Goal: Task Accomplishment & Management: Complete application form

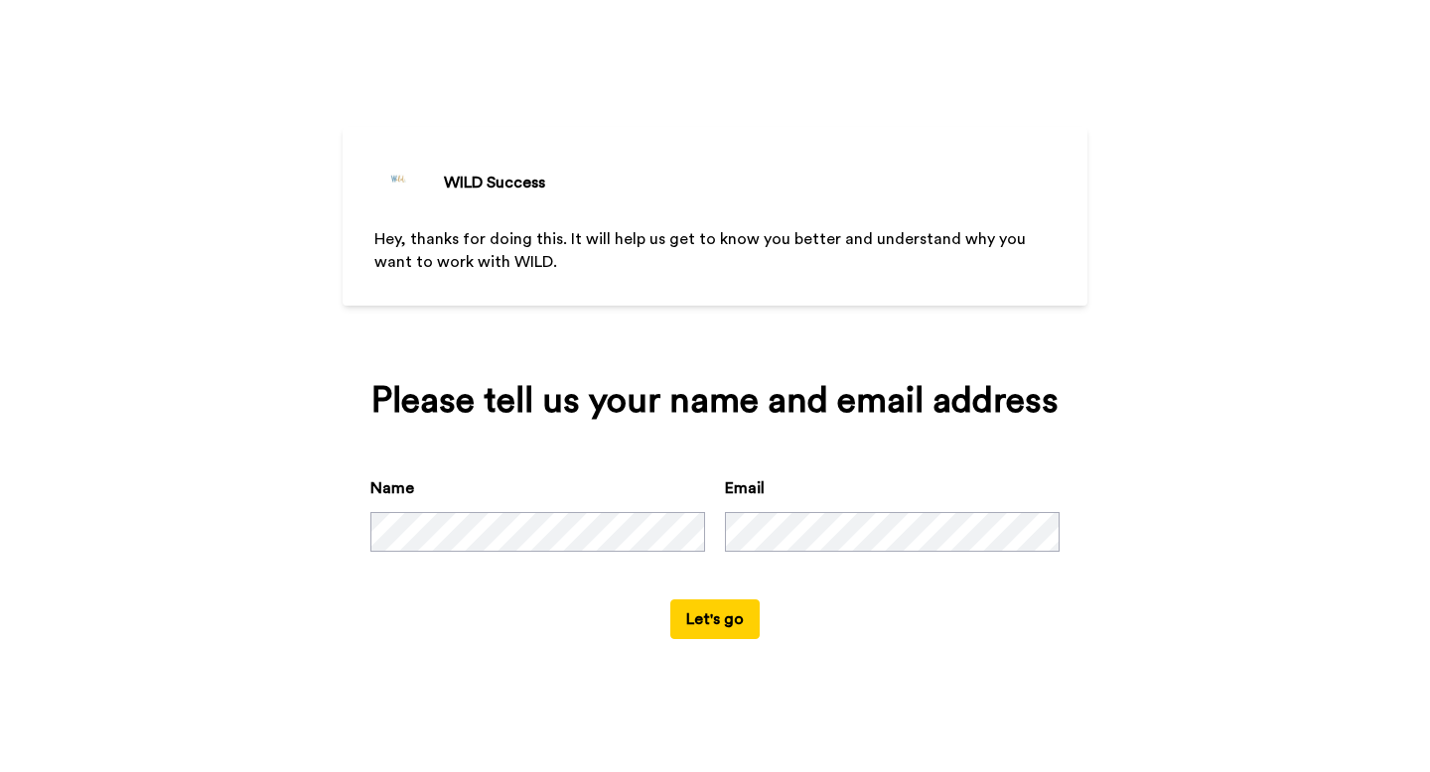
click at [721, 620] on button "Let's go" at bounding box center [714, 620] width 89 height 40
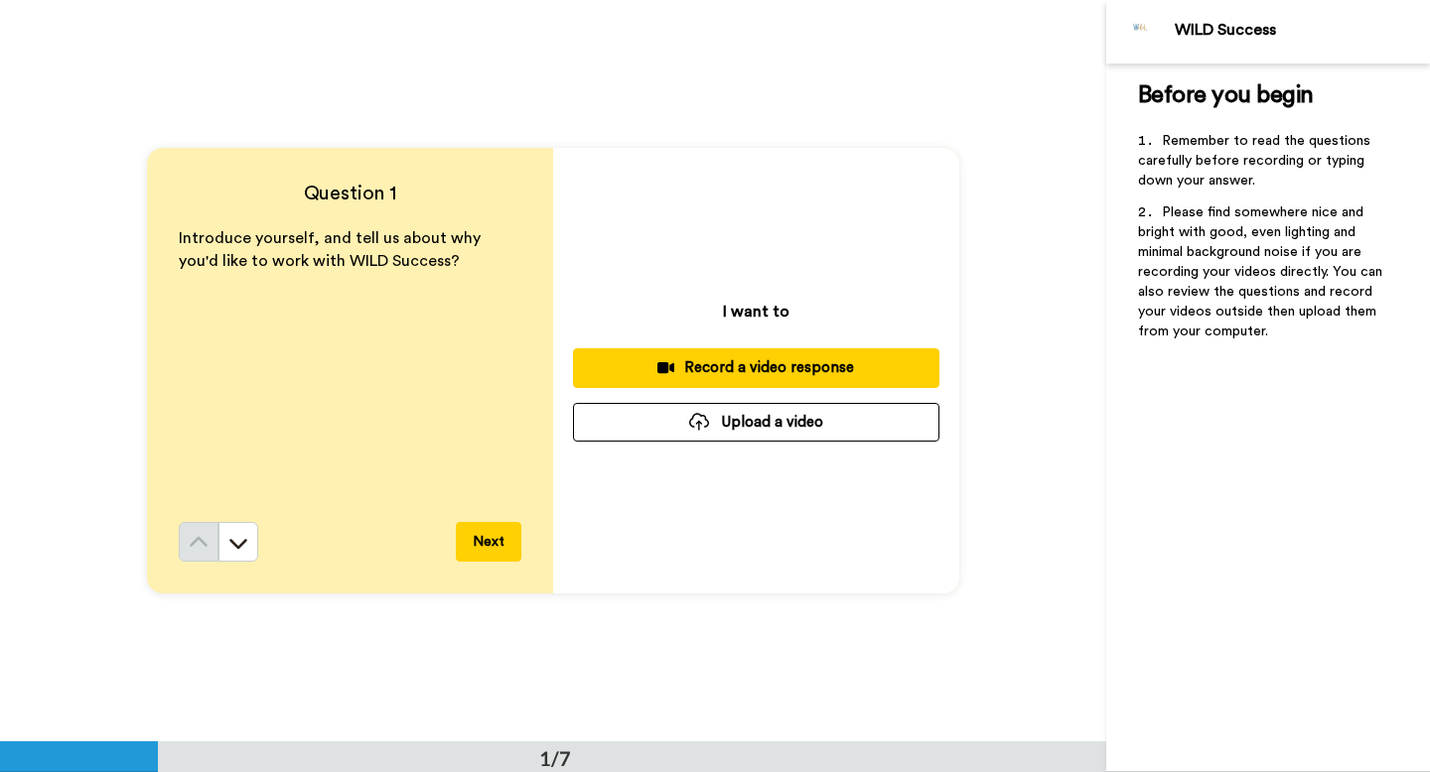
click at [846, 101] on div "Question 1 Introduce yourself, and tell us about why you'd like to work with WI…" at bounding box center [553, 371] width 1106 height 742
click at [734, 353] on button "Record a video response" at bounding box center [756, 367] width 366 height 39
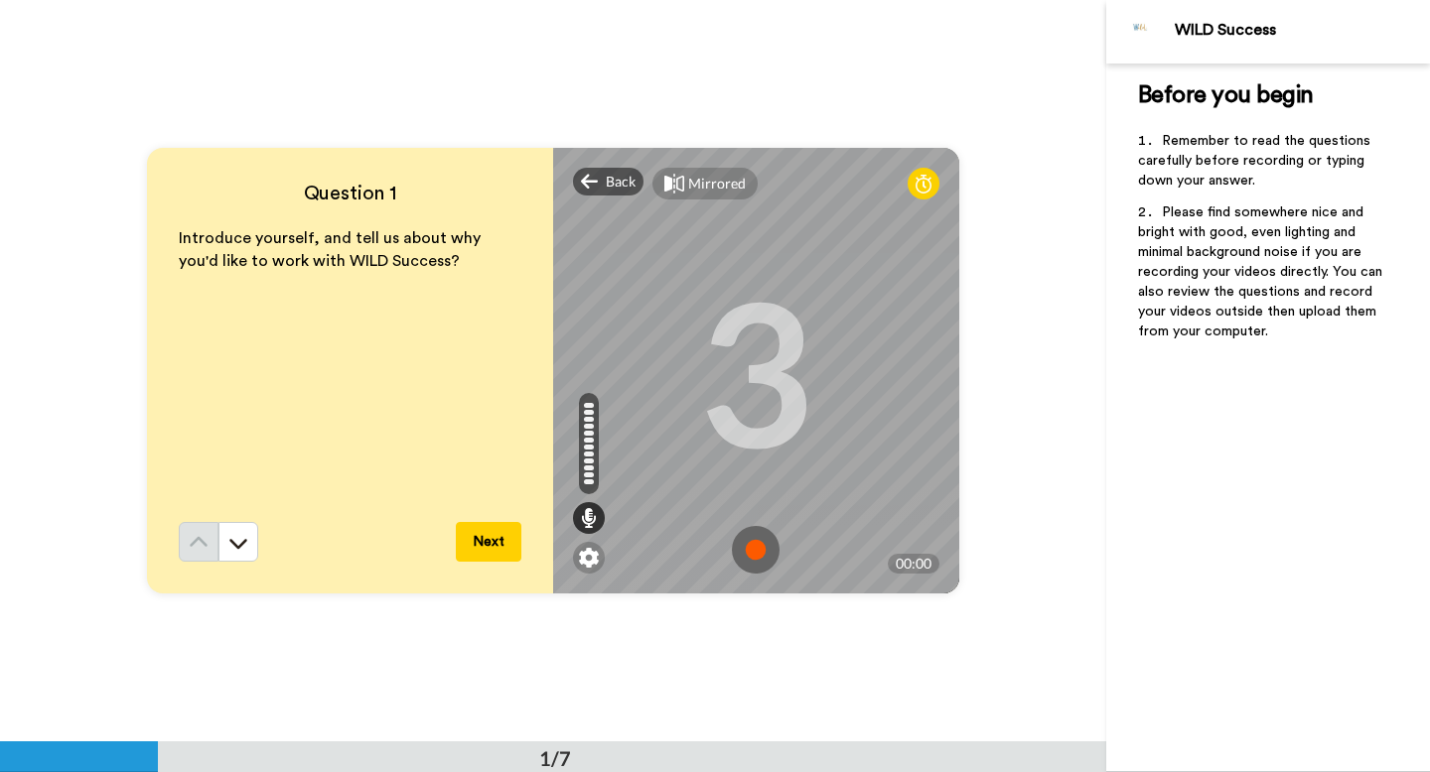
click at [748, 553] on img at bounding box center [756, 550] width 48 height 48
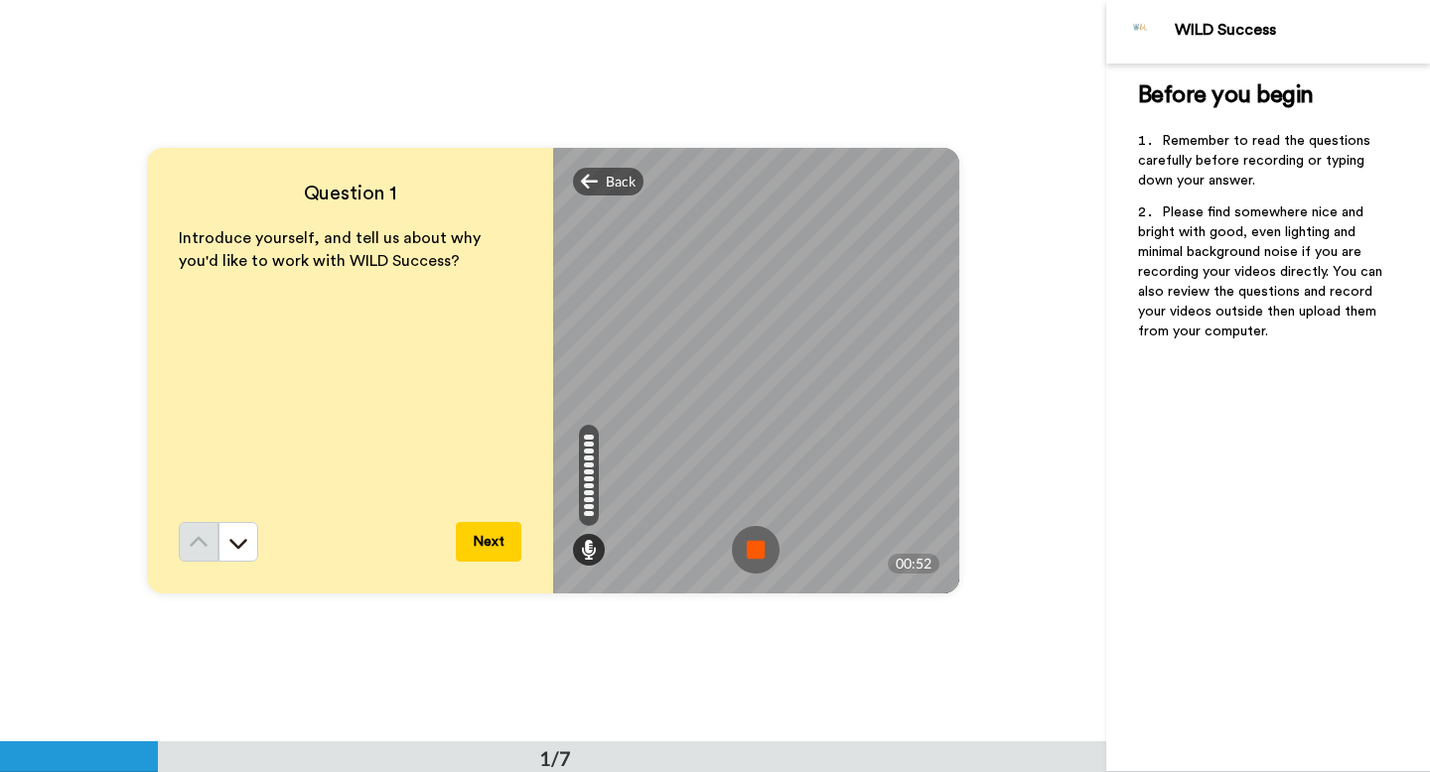
click at [747, 559] on img at bounding box center [756, 550] width 48 height 48
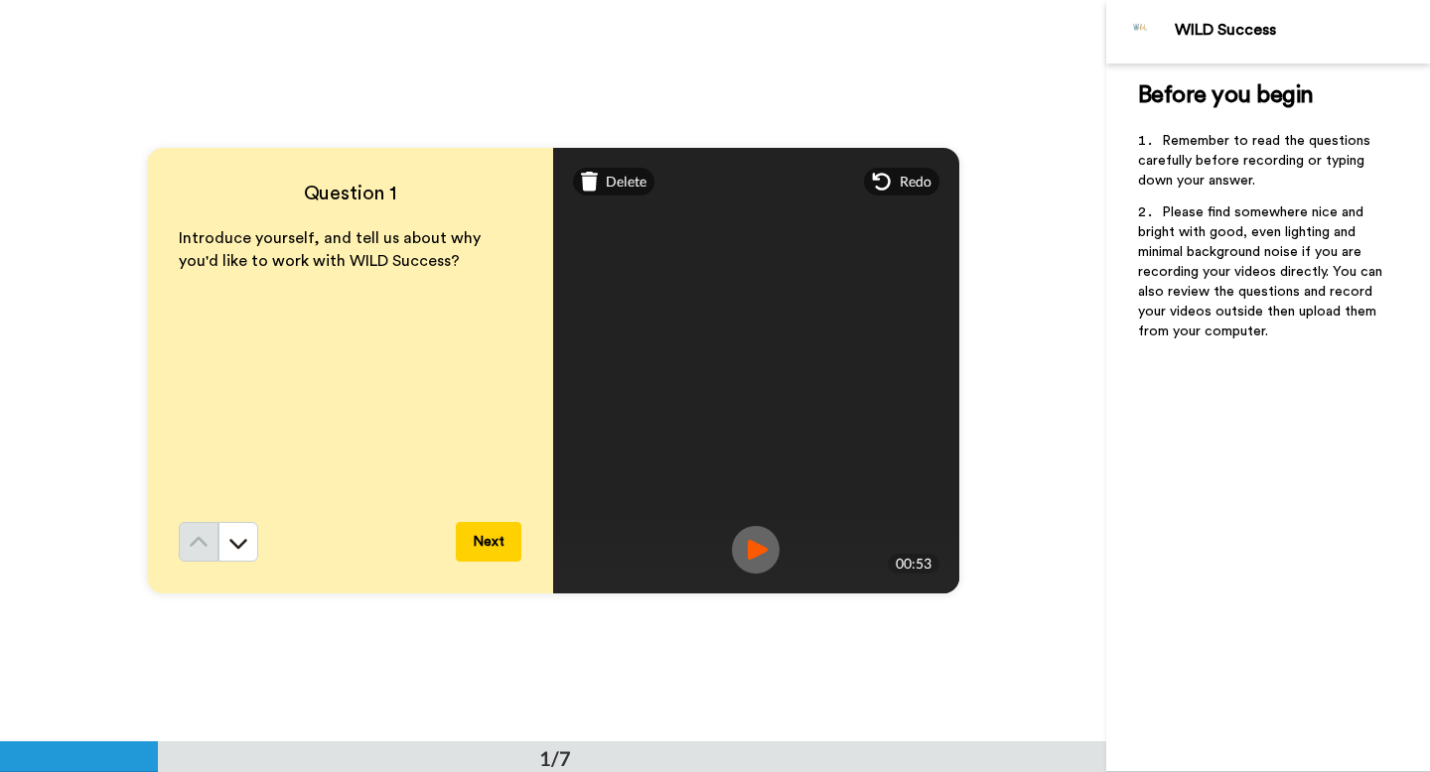
click at [476, 539] on button "Next" at bounding box center [489, 542] width 66 height 40
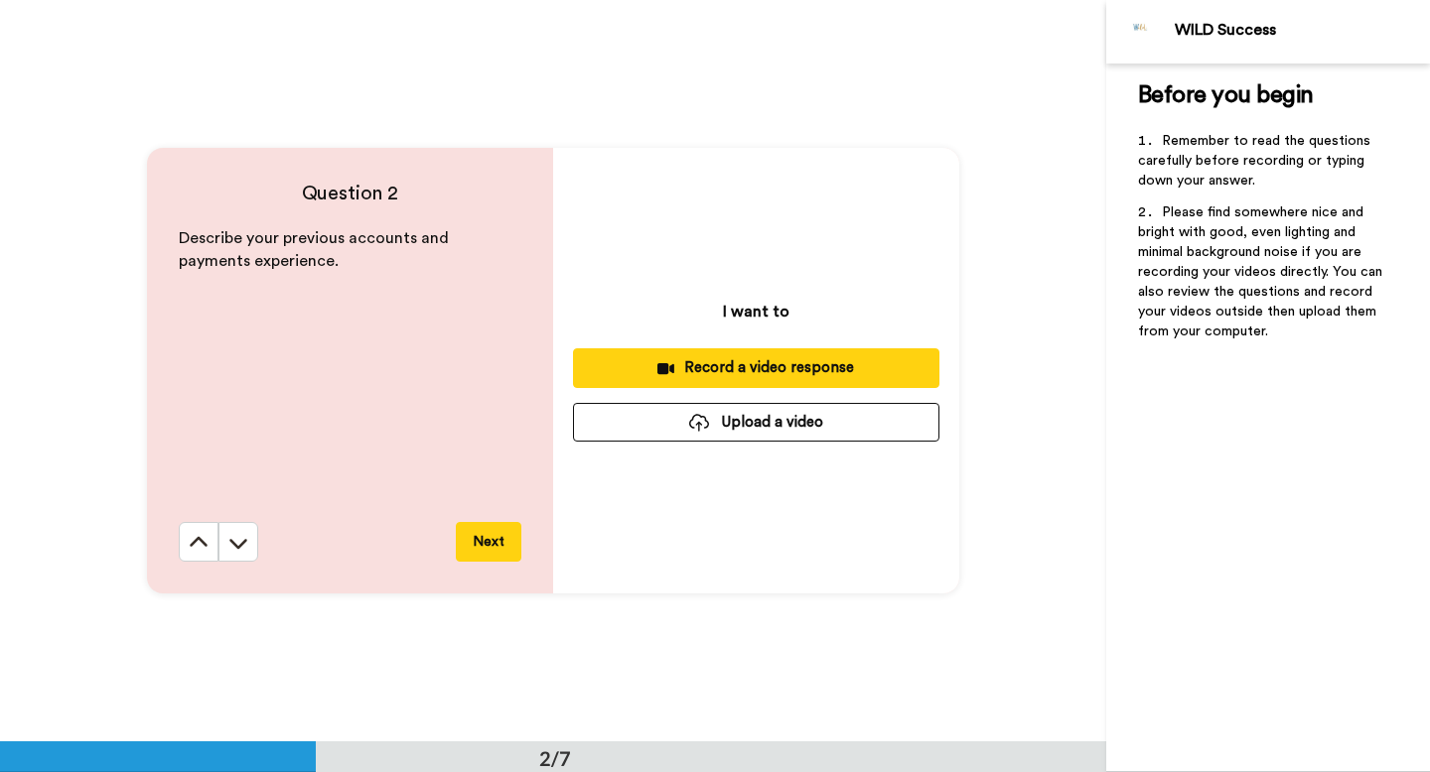
scroll to position [743, 0]
click at [711, 363] on div "Record a video response" at bounding box center [756, 366] width 335 height 21
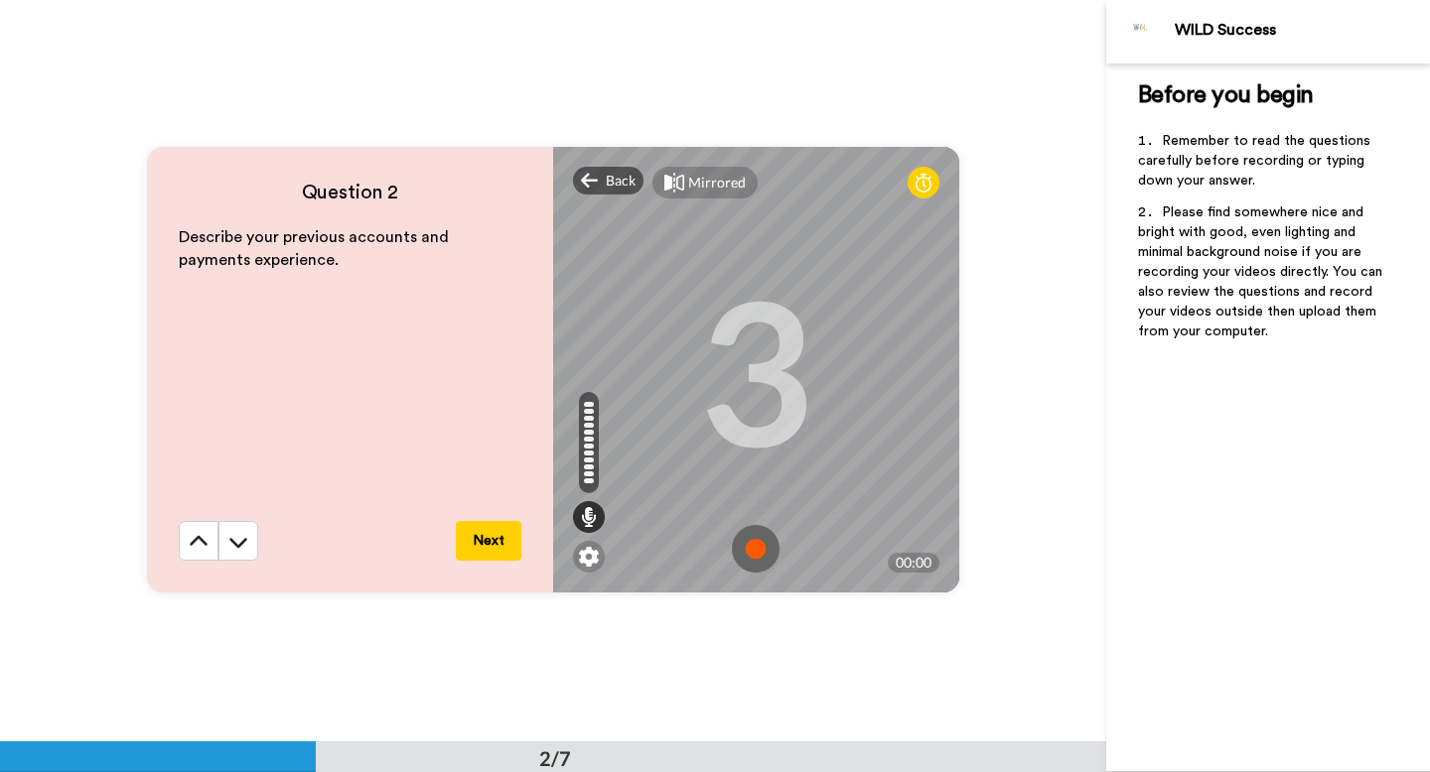
click at [754, 553] on img at bounding box center [756, 549] width 48 height 48
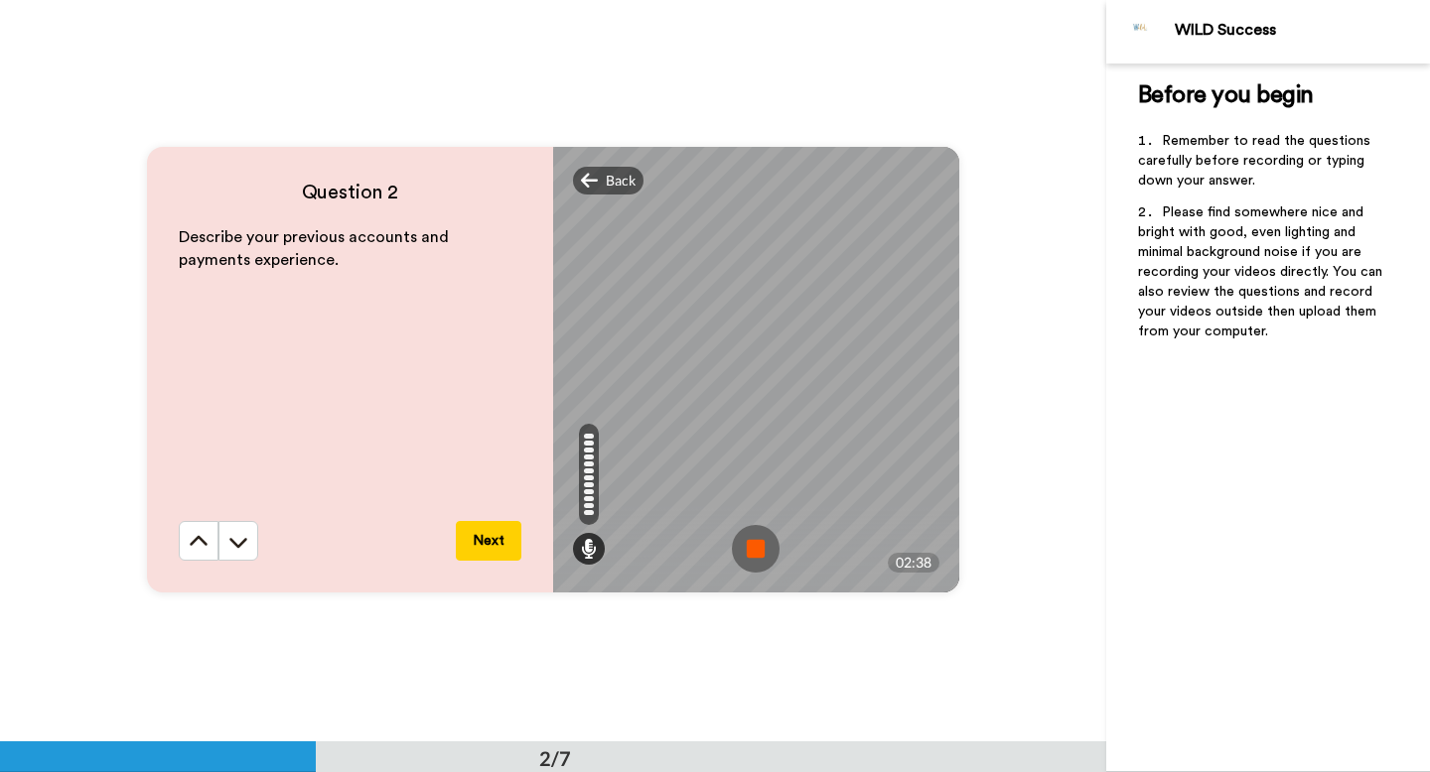
click at [746, 541] on img at bounding box center [756, 549] width 48 height 48
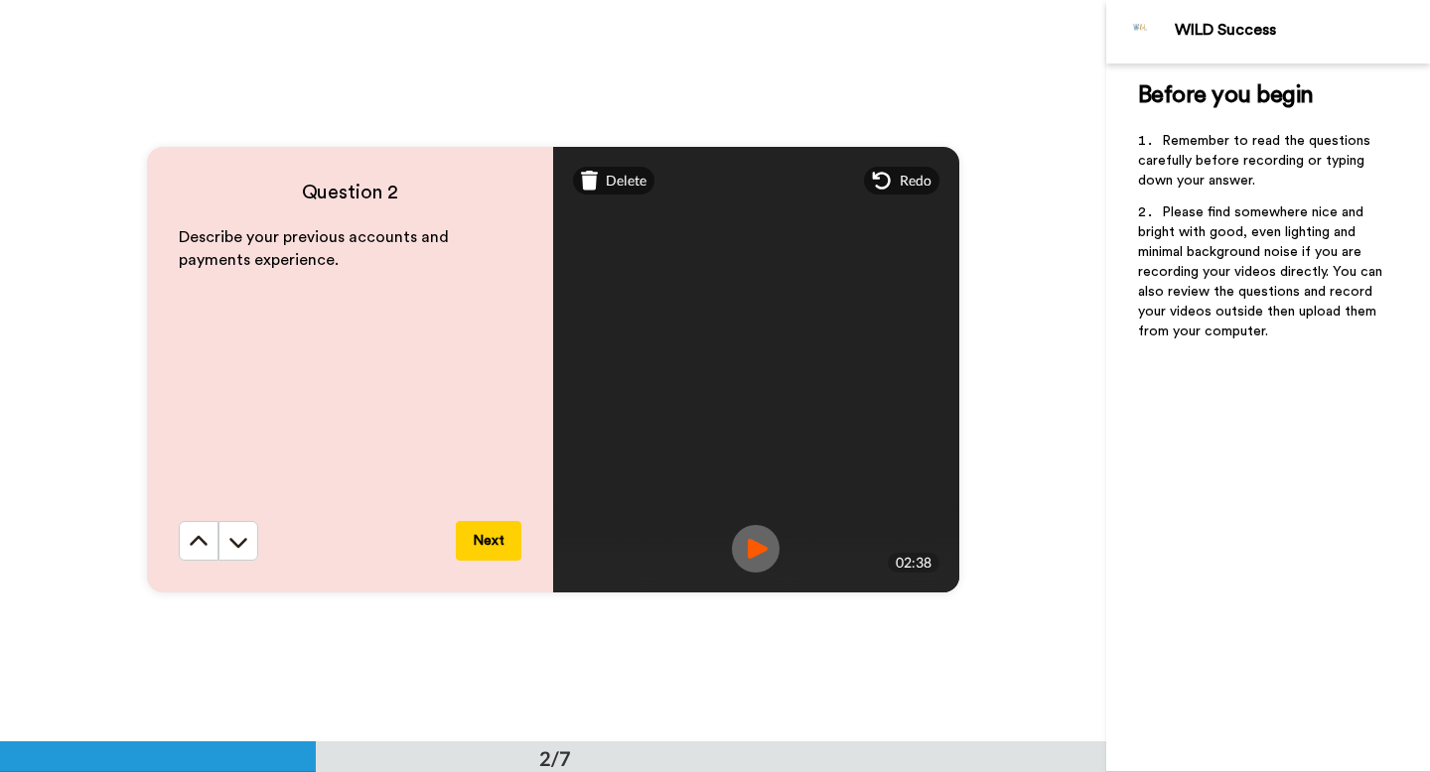
click at [505, 543] on button "Next" at bounding box center [489, 541] width 66 height 40
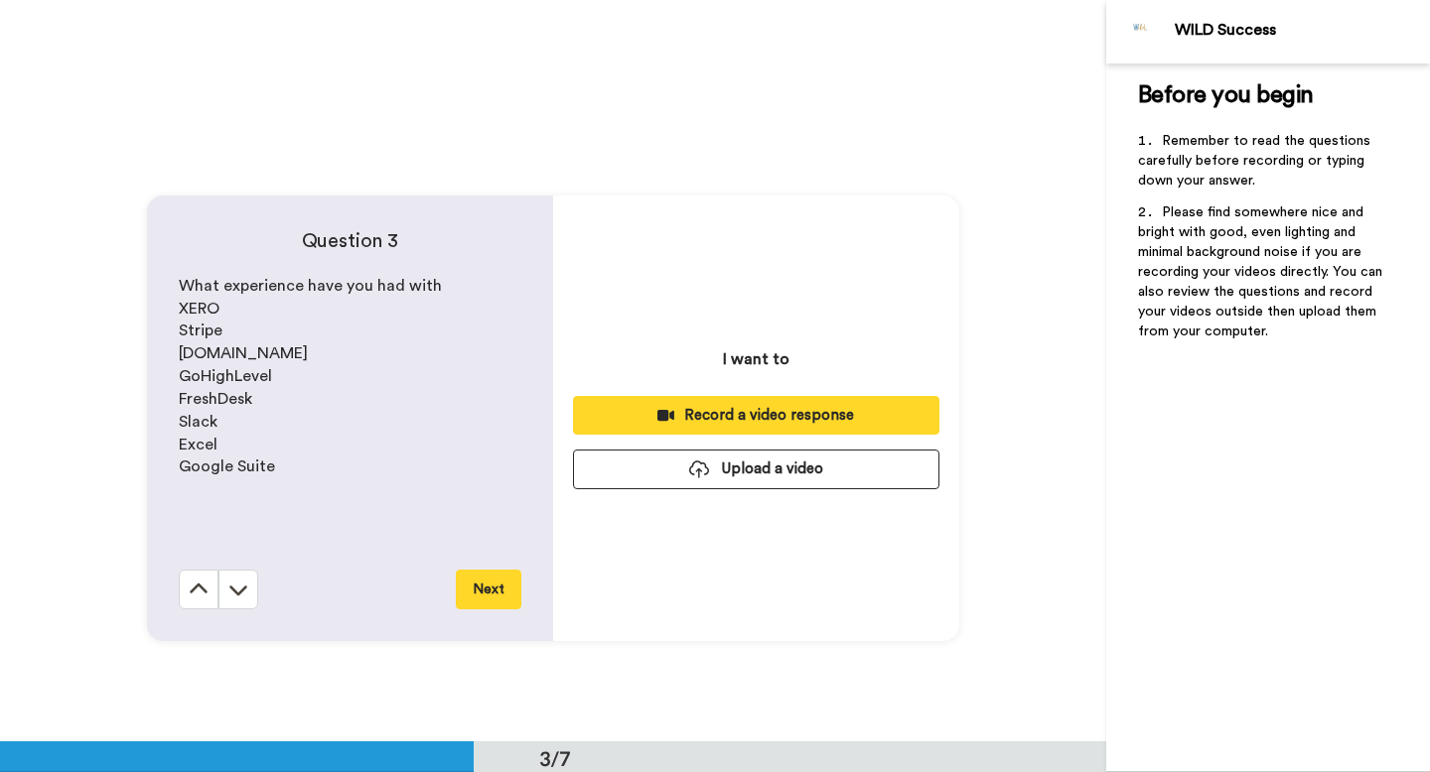
scroll to position [1484, 0]
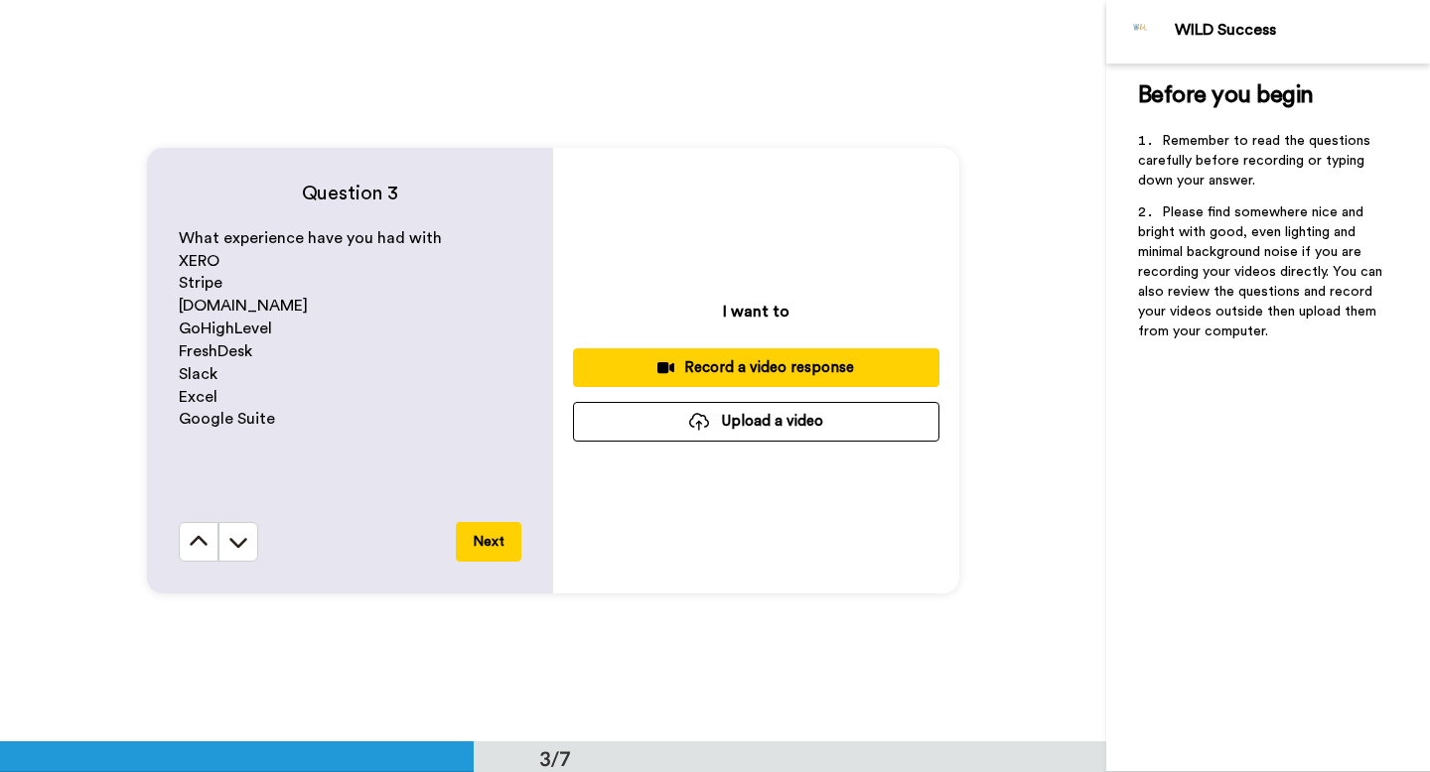
click at [743, 357] on div "Record a video response" at bounding box center [756, 367] width 335 height 21
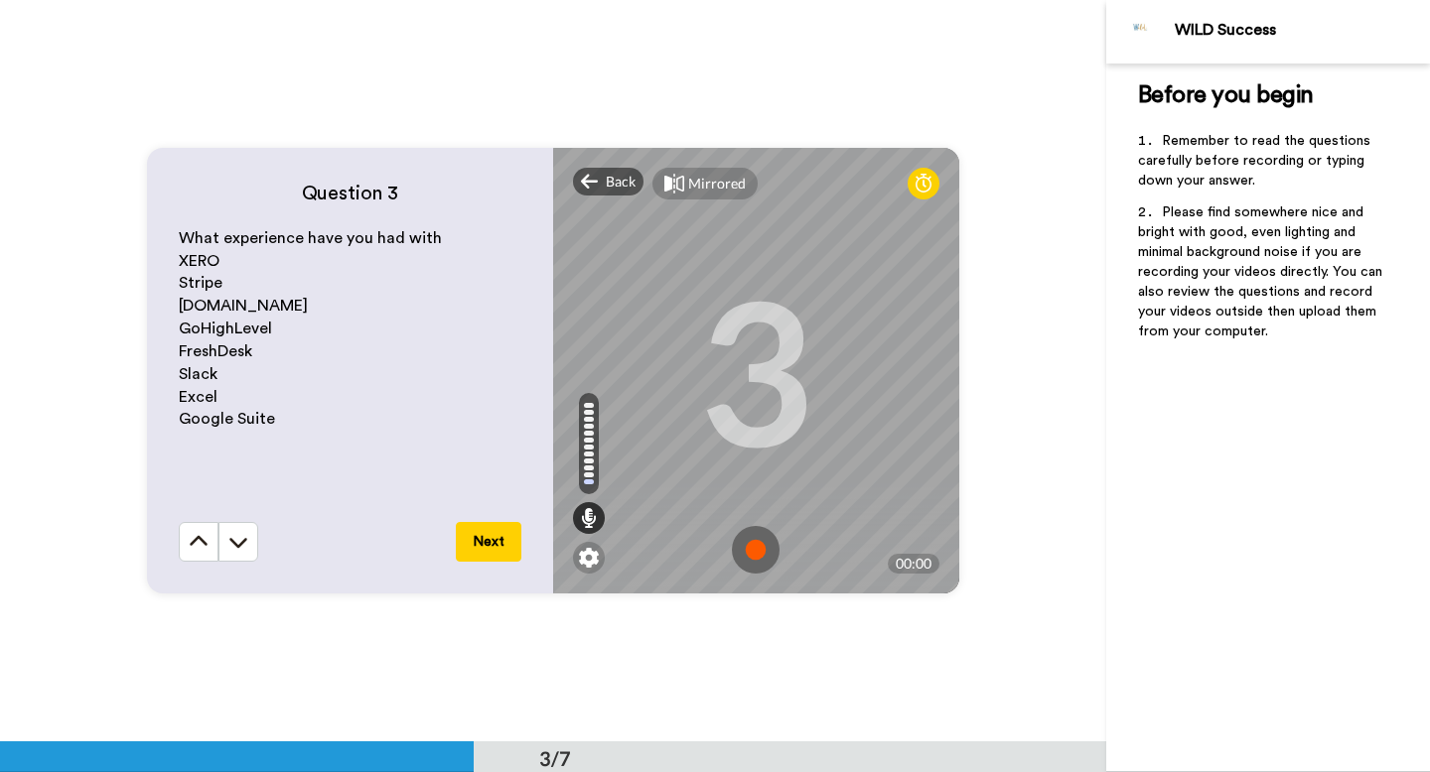
click at [749, 565] on img at bounding box center [756, 550] width 48 height 48
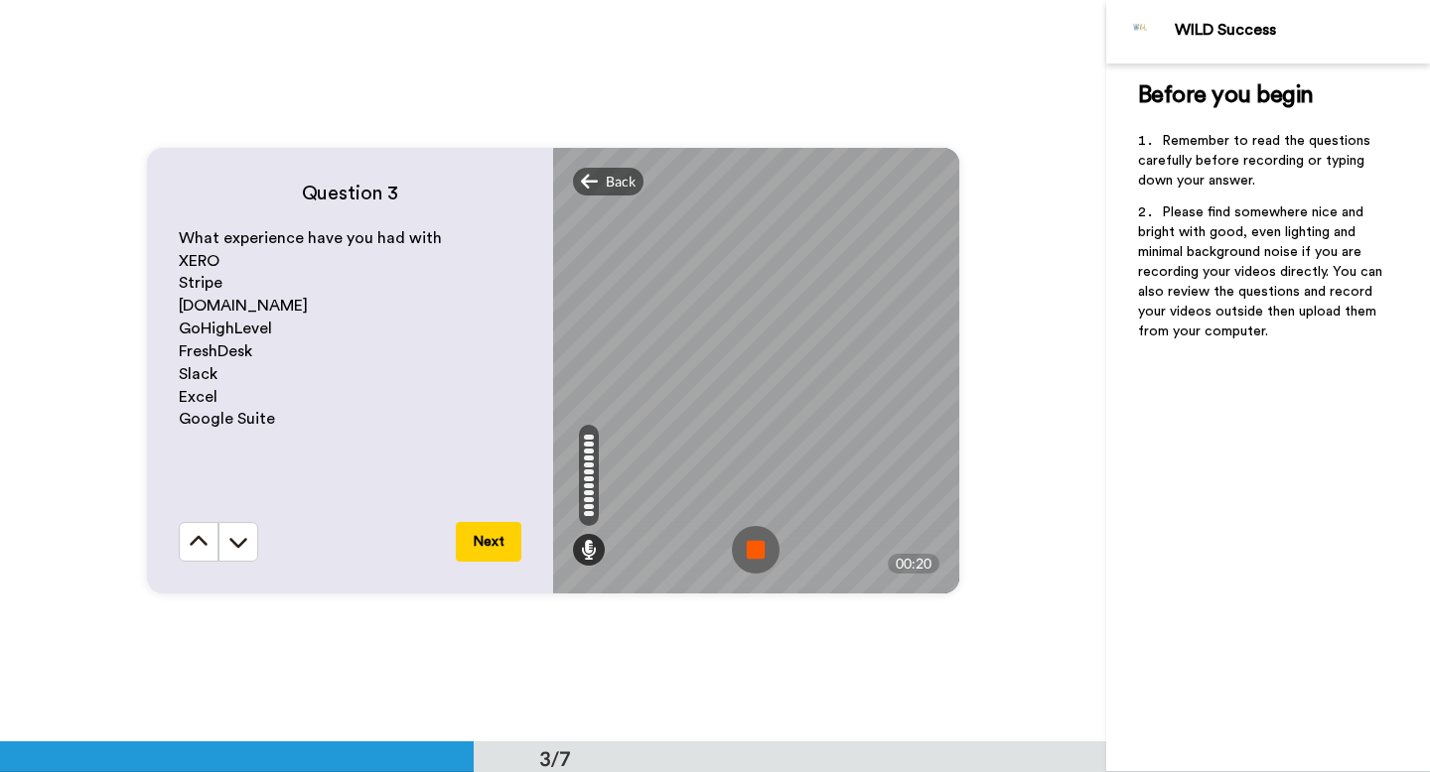
click at [476, 538] on button "Next" at bounding box center [489, 542] width 66 height 40
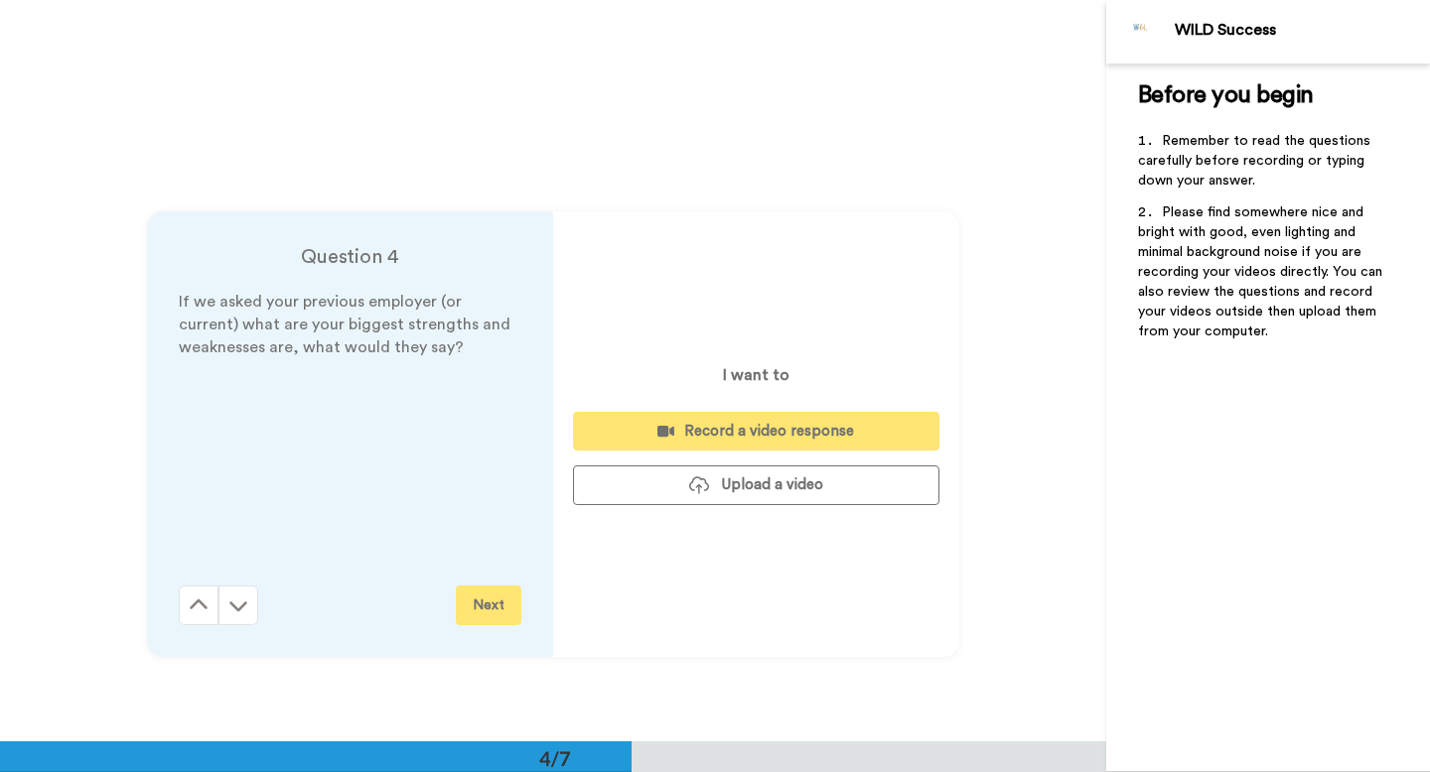
scroll to position [2226, 0]
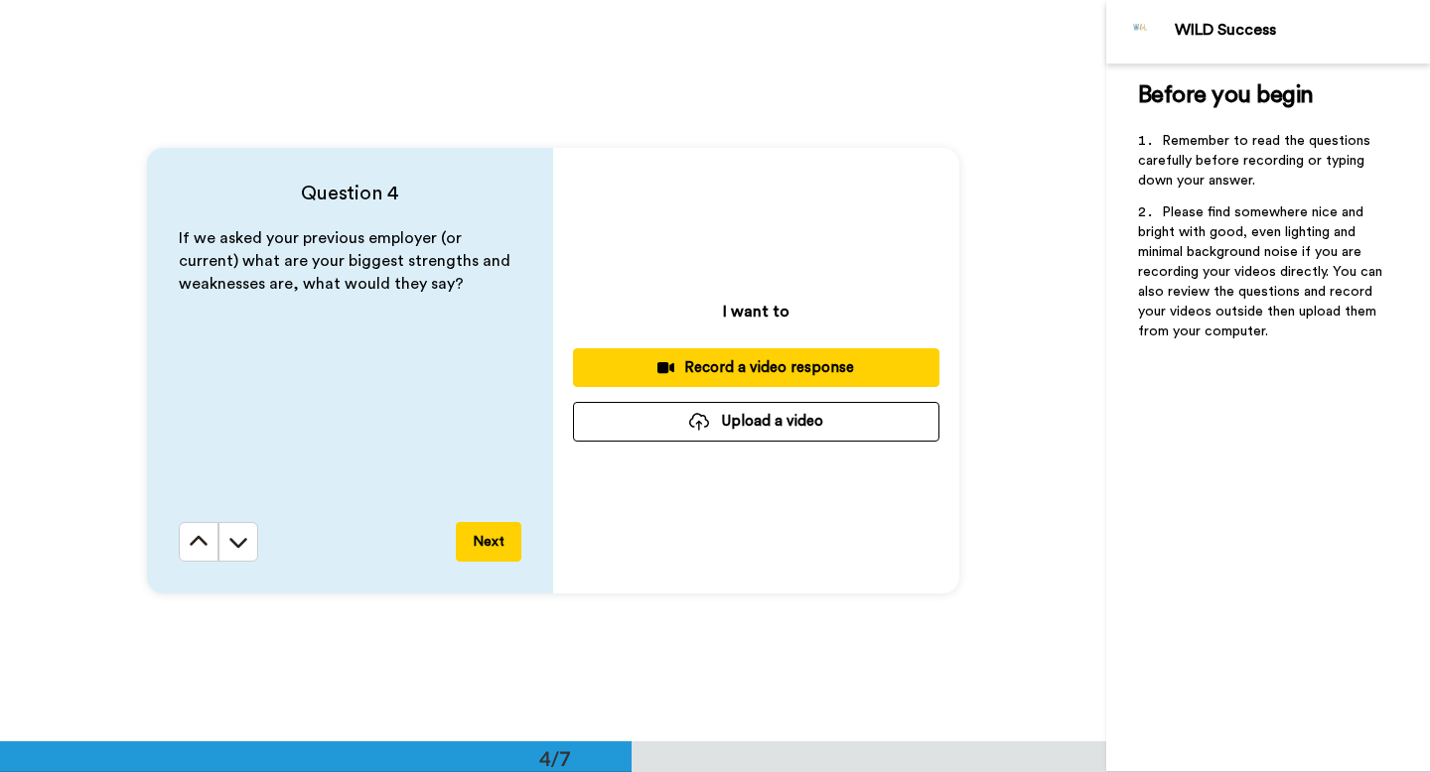
click at [806, 366] on div "Record a video response" at bounding box center [756, 367] width 335 height 21
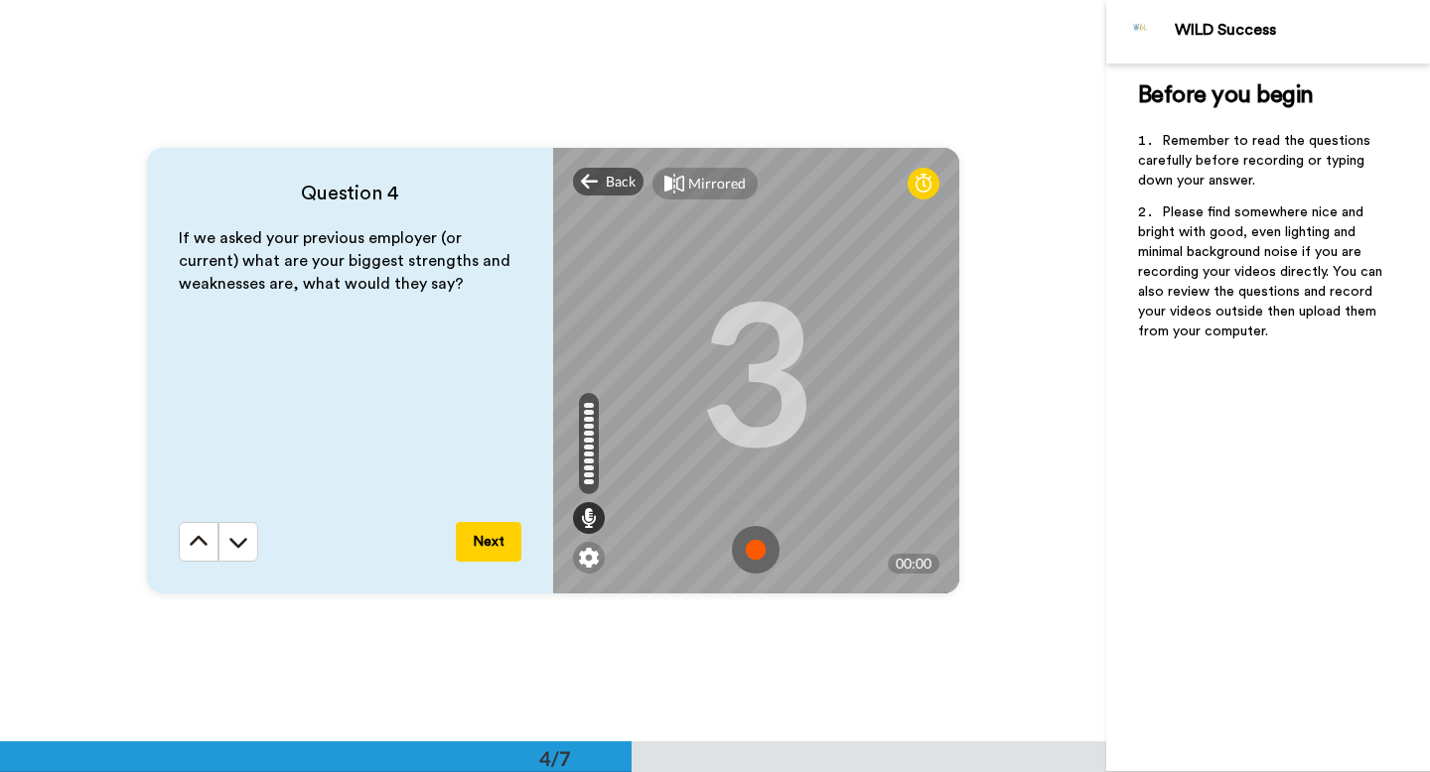
click at [759, 540] on img at bounding box center [756, 550] width 48 height 48
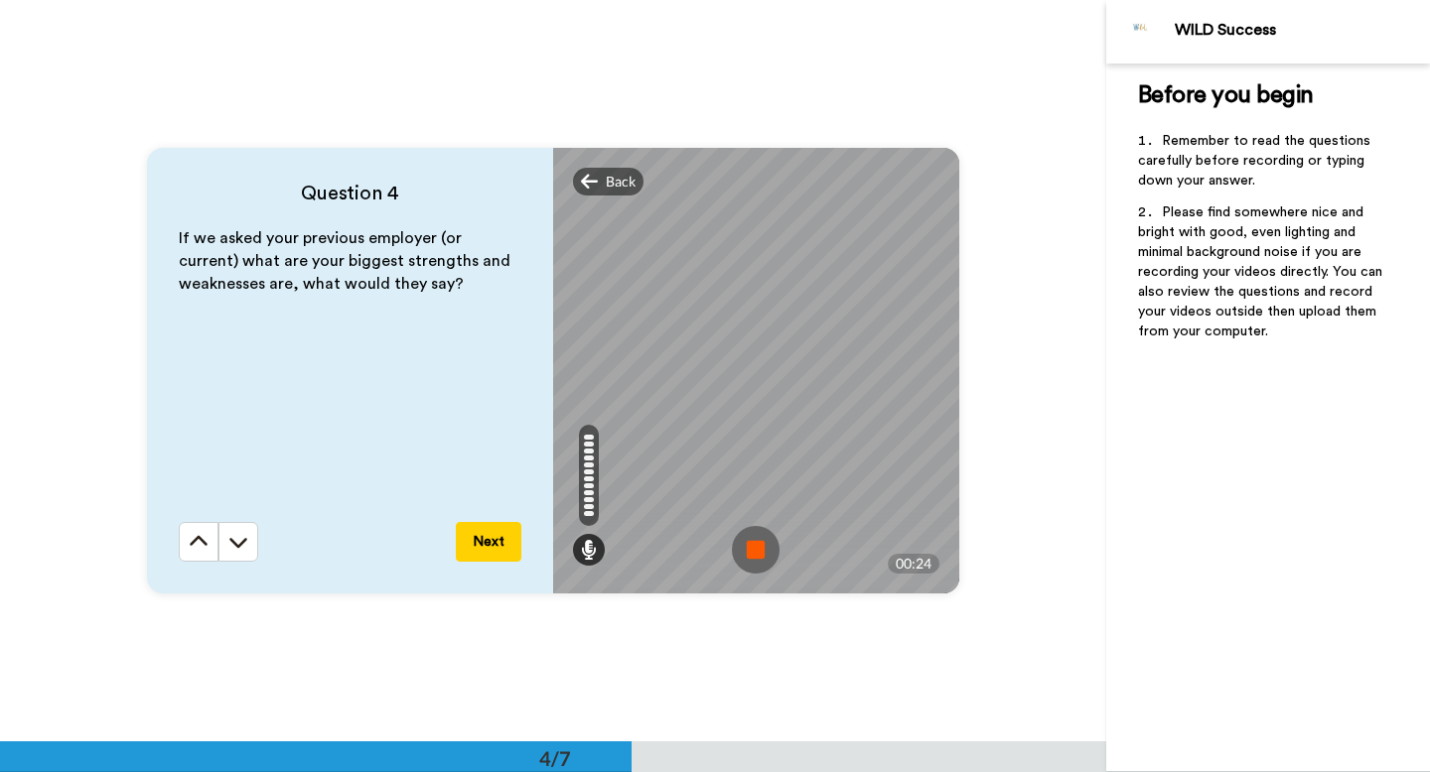
click at [759, 540] on img at bounding box center [756, 550] width 48 height 48
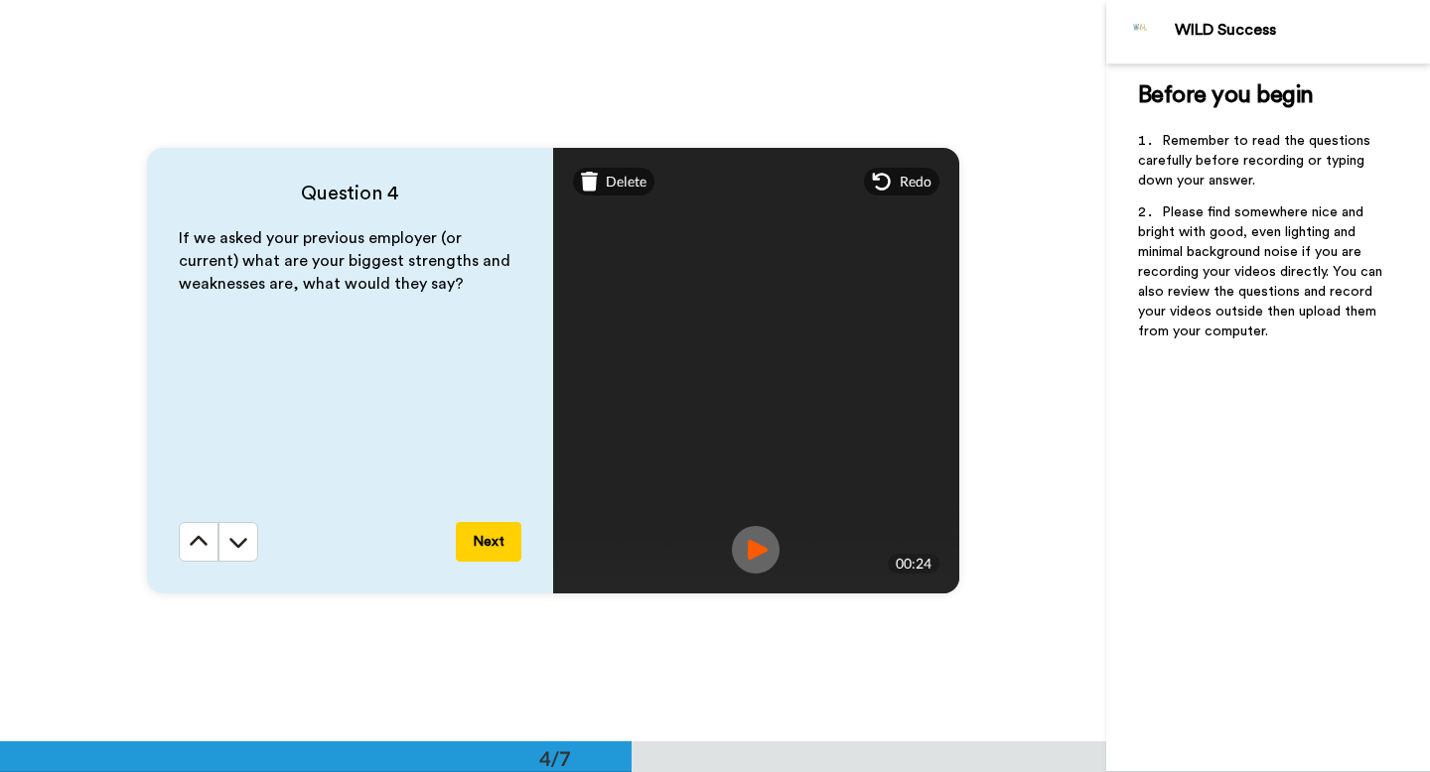
click at [767, 550] on img at bounding box center [756, 550] width 48 height 48
click at [897, 176] on div "Redo" at bounding box center [901, 182] width 75 height 28
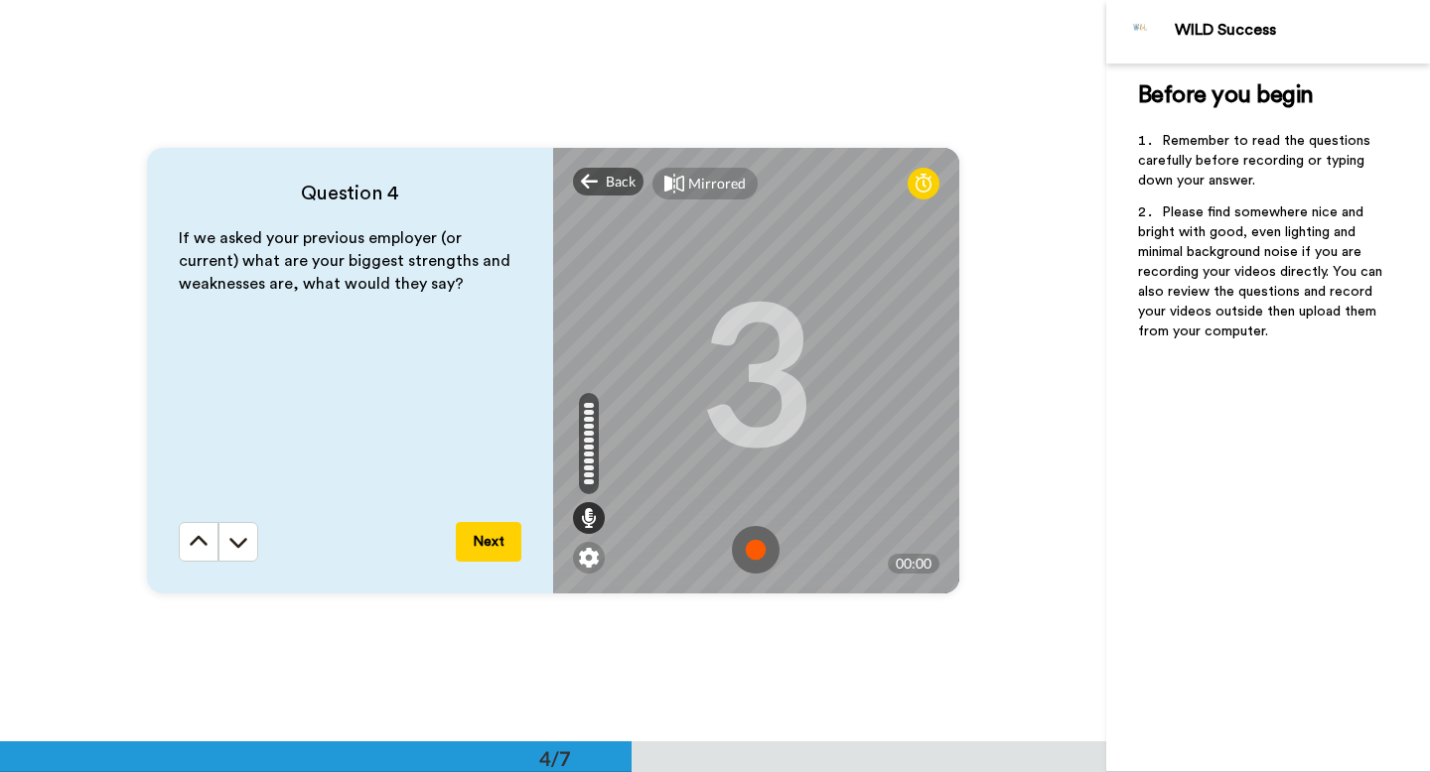
click at [752, 556] on img at bounding box center [756, 550] width 48 height 48
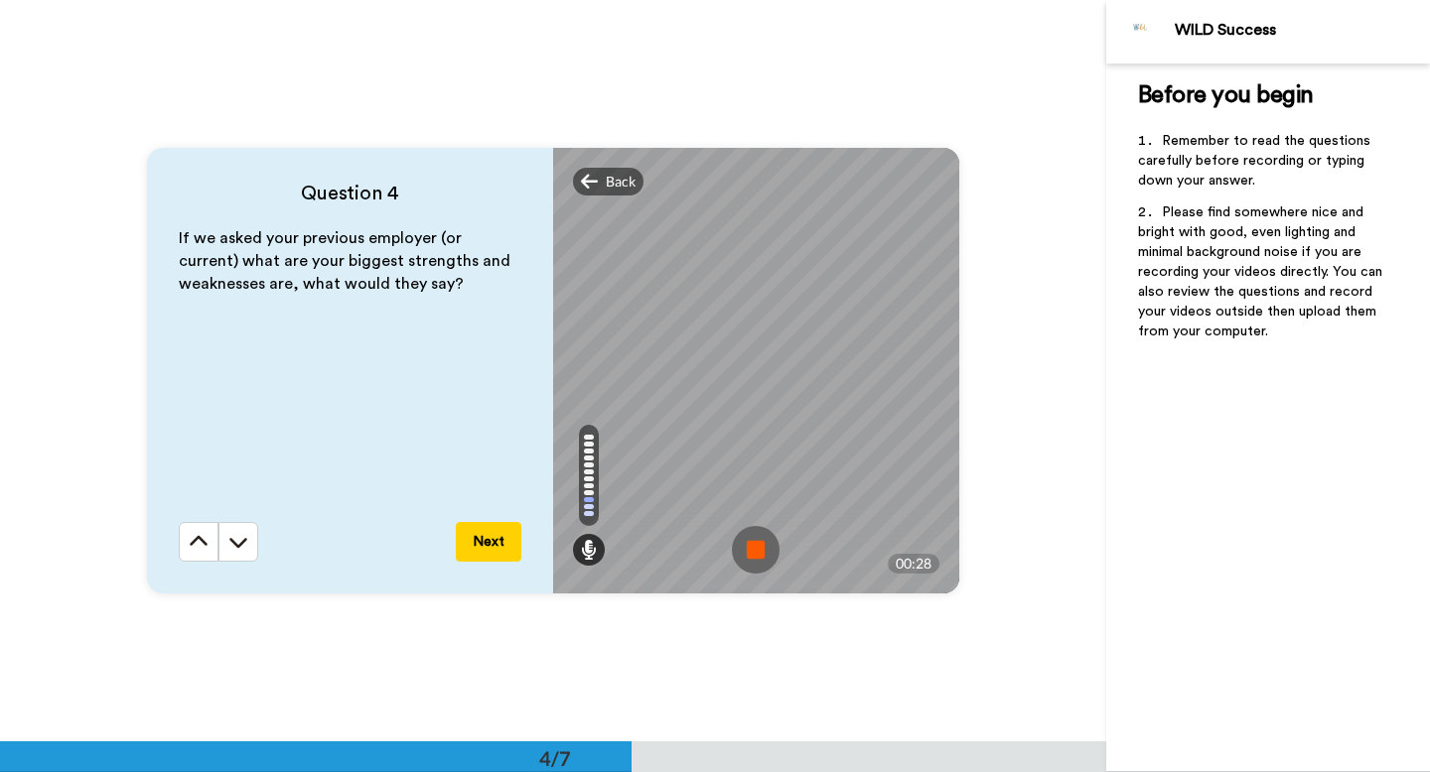
click at [749, 565] on img at bounding box center [756, 550] width 48 height 48
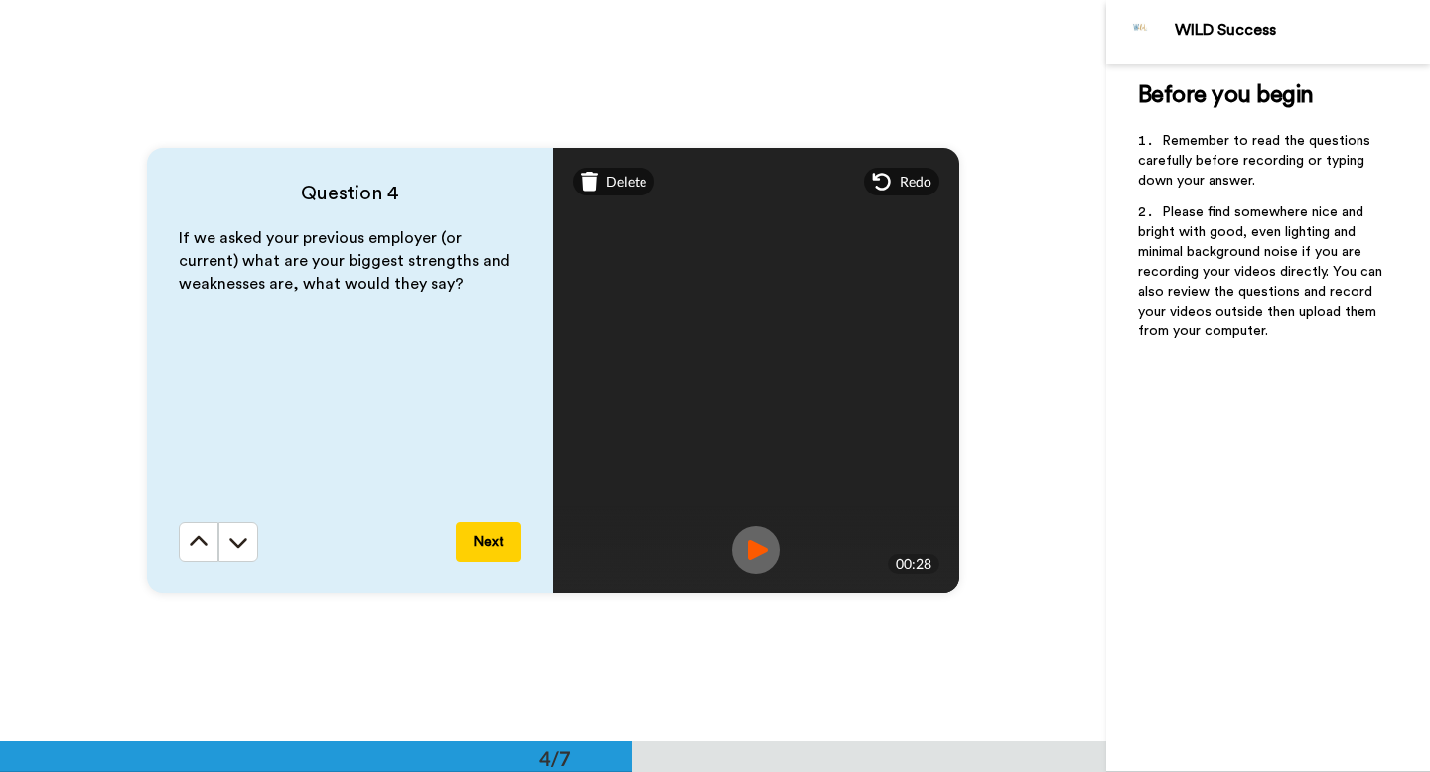
click at [752, 545] on img at bounding box center [756, 550] width 48 height 48
click at [627, 182] on span "Delete" at bounding box center [626, 182] width 41 height 20
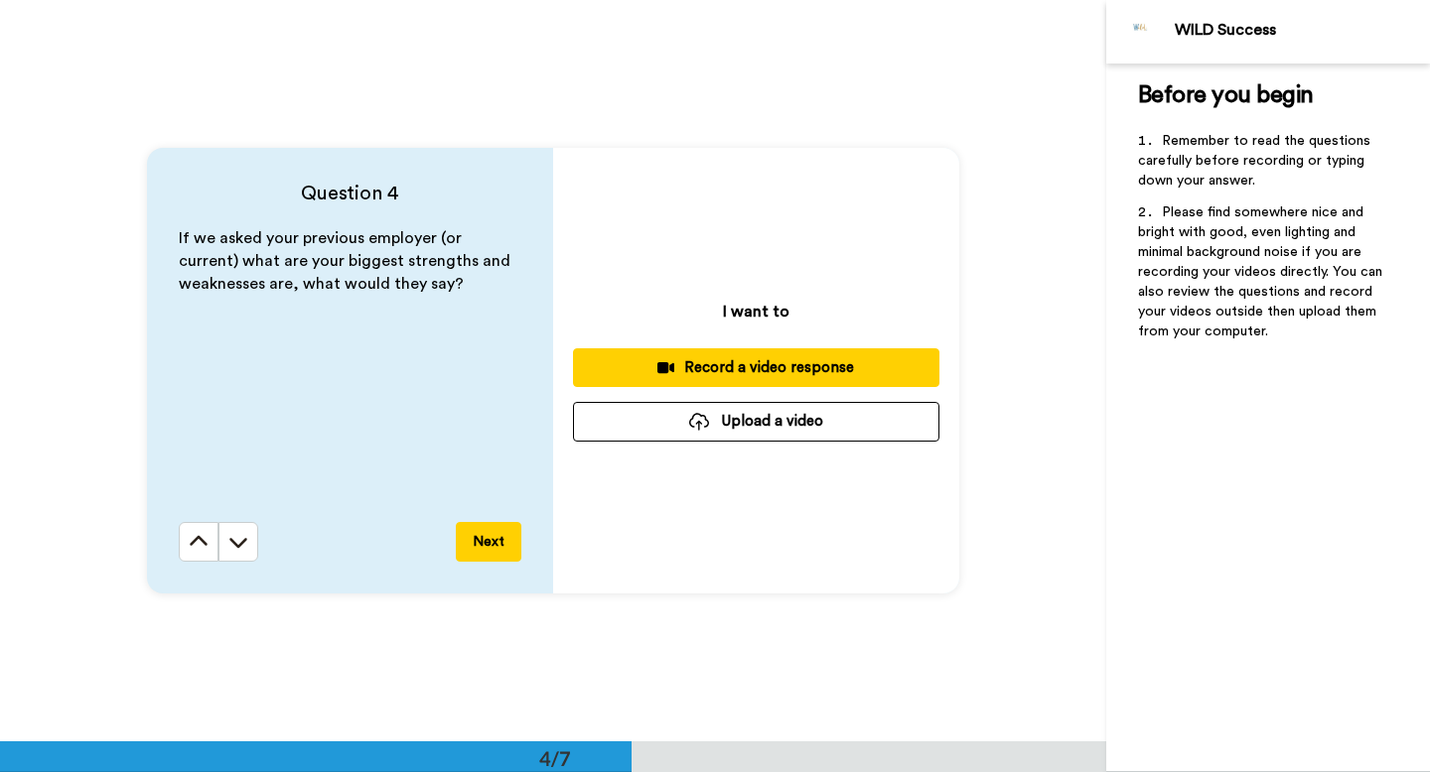
click at [708, 360] on div "Record a video response" at bounding box center [756, 367] width 335 height 21
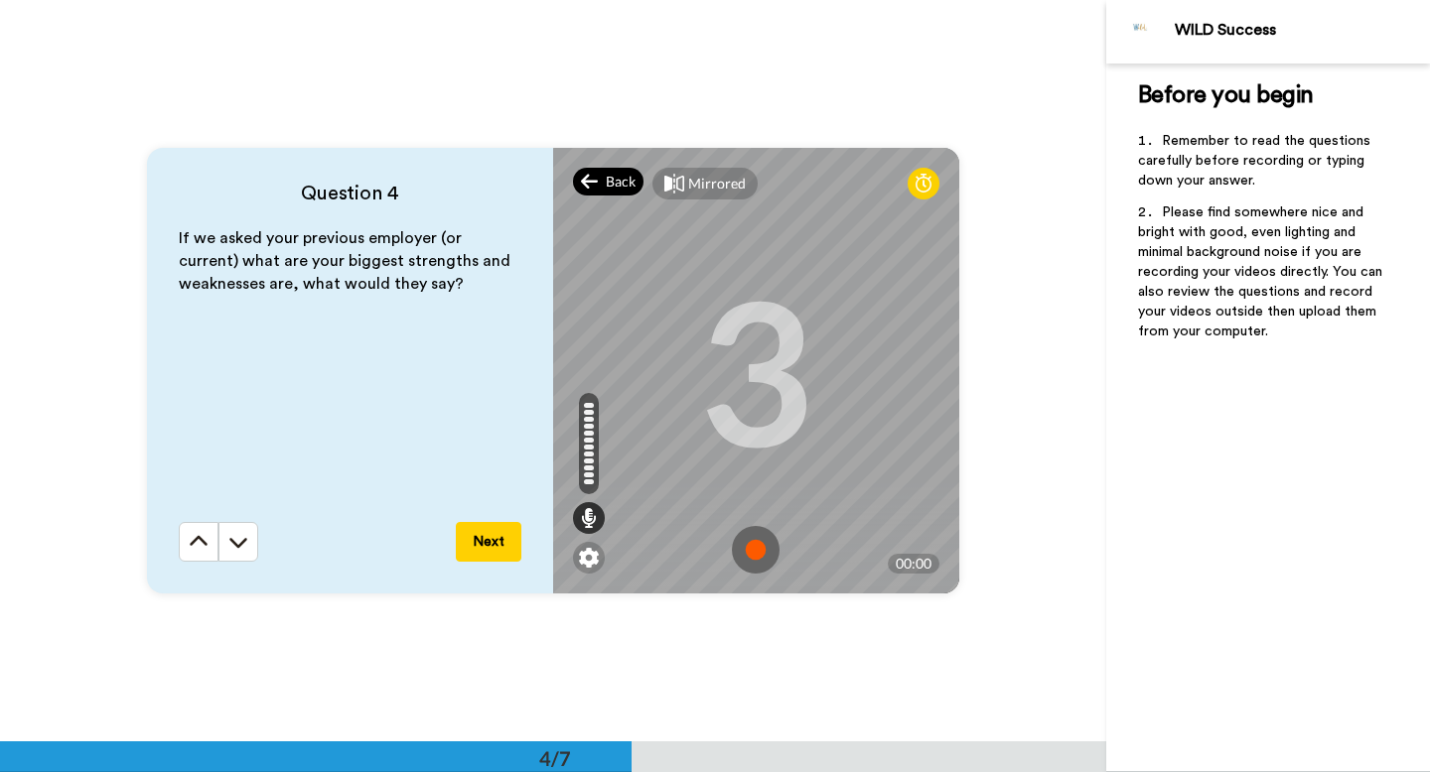
click at [619, 186] on span "Back" at bounding box center [621, 182] width 30 height 20
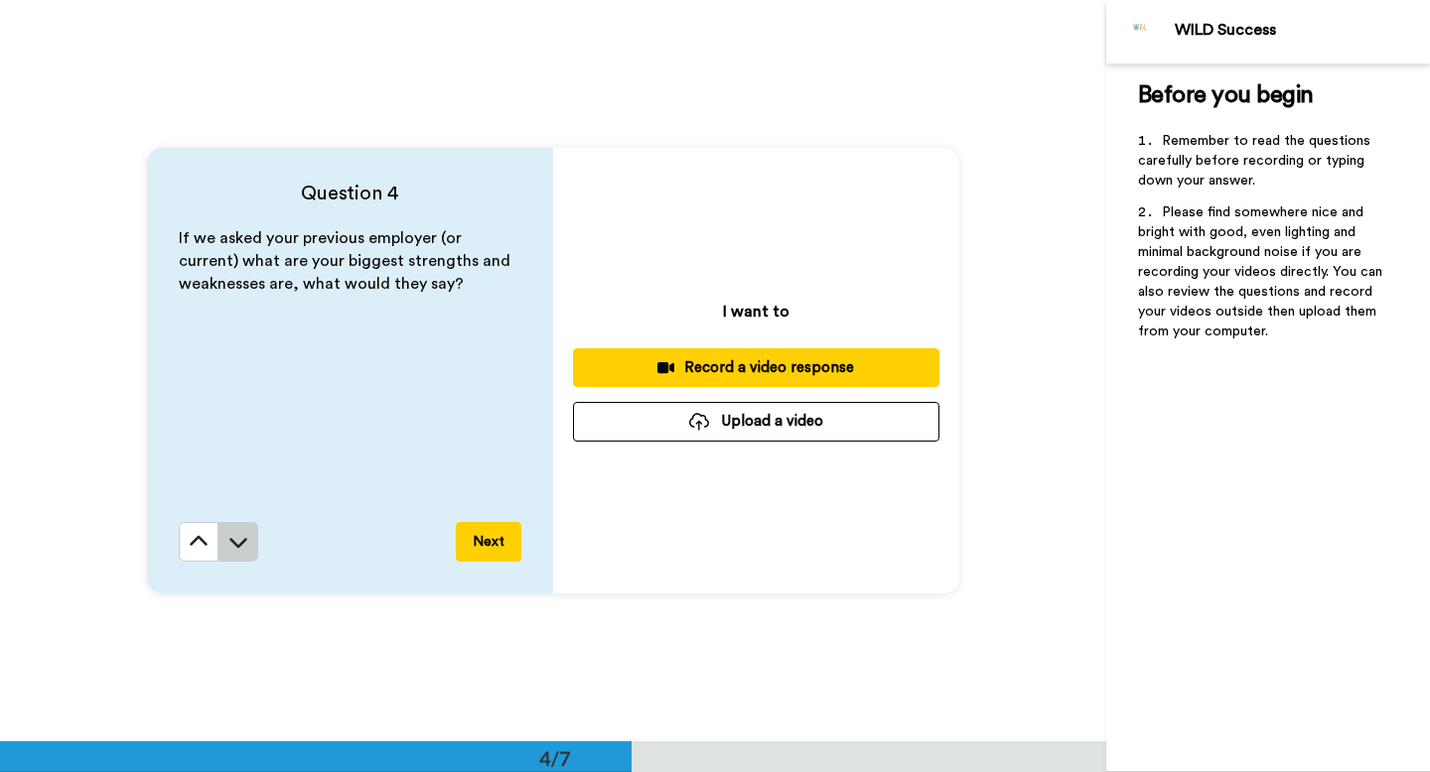
click at [242, 553] on button at bounding box center [238, 542] width 40 height 40
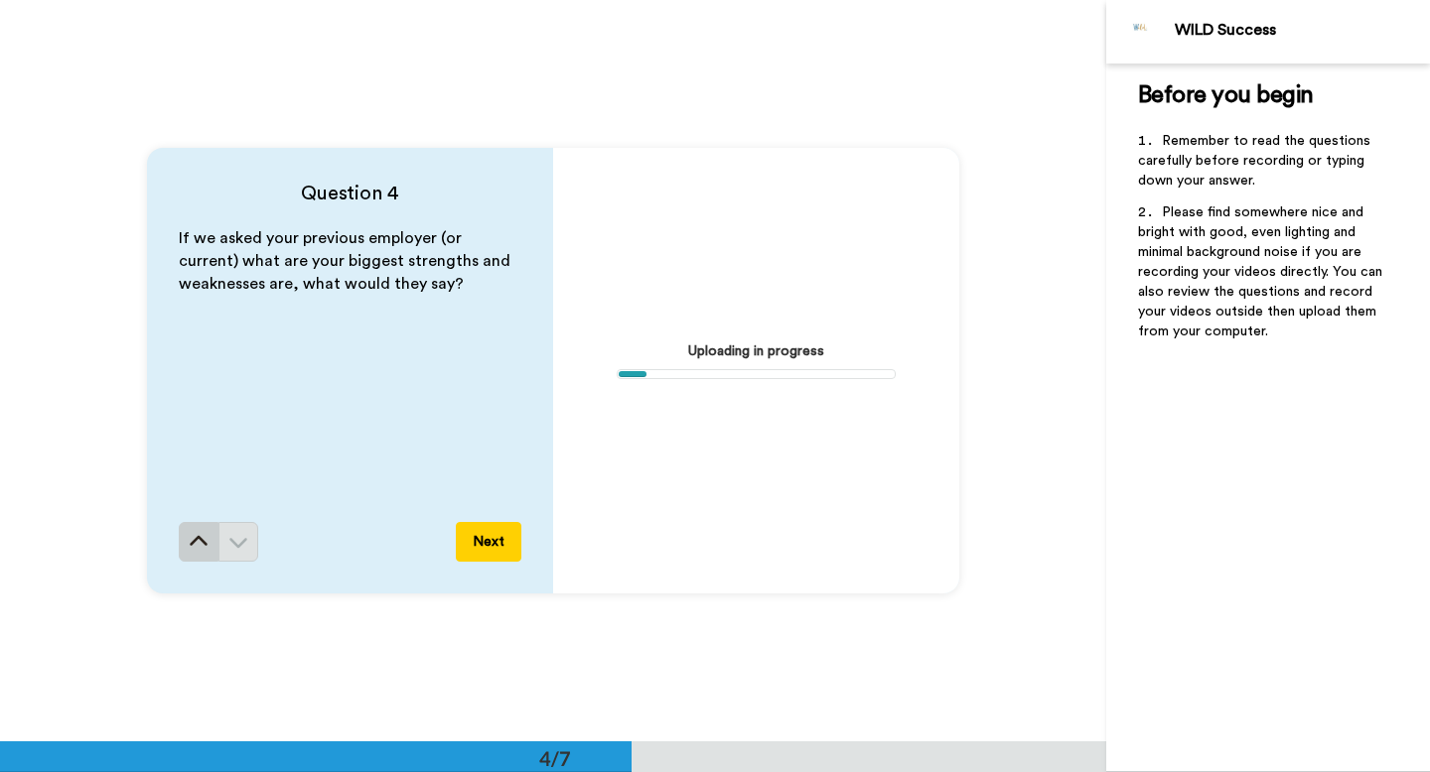
click at [189, 556] on button at bounding box center [199, 542] width 40 height 40
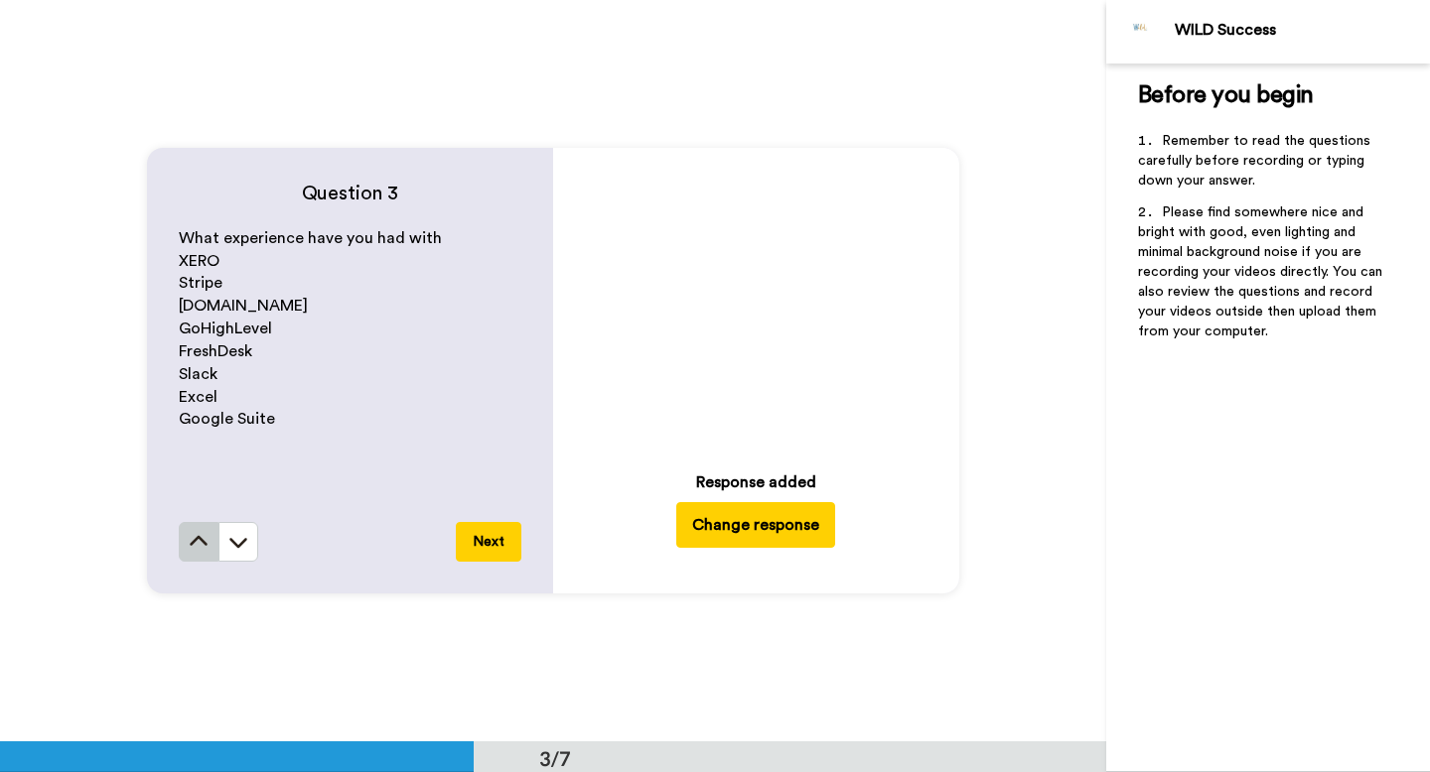
click at [200, 547] on icon at bounding box center [199, 542] width 20 height 20
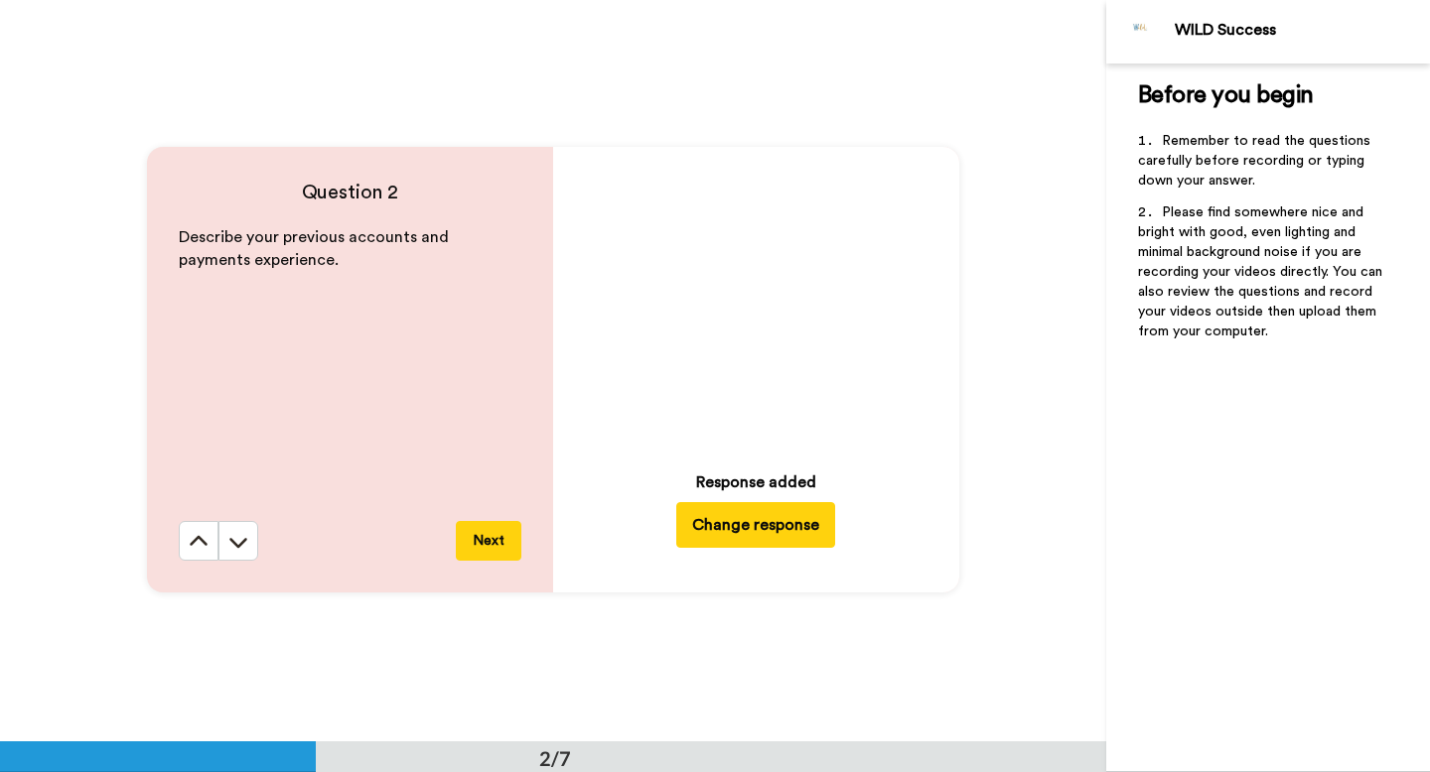
scroll to position [743, 0]
click at [188, 535] on button at bounding box center [199, 541] width 40 height 40
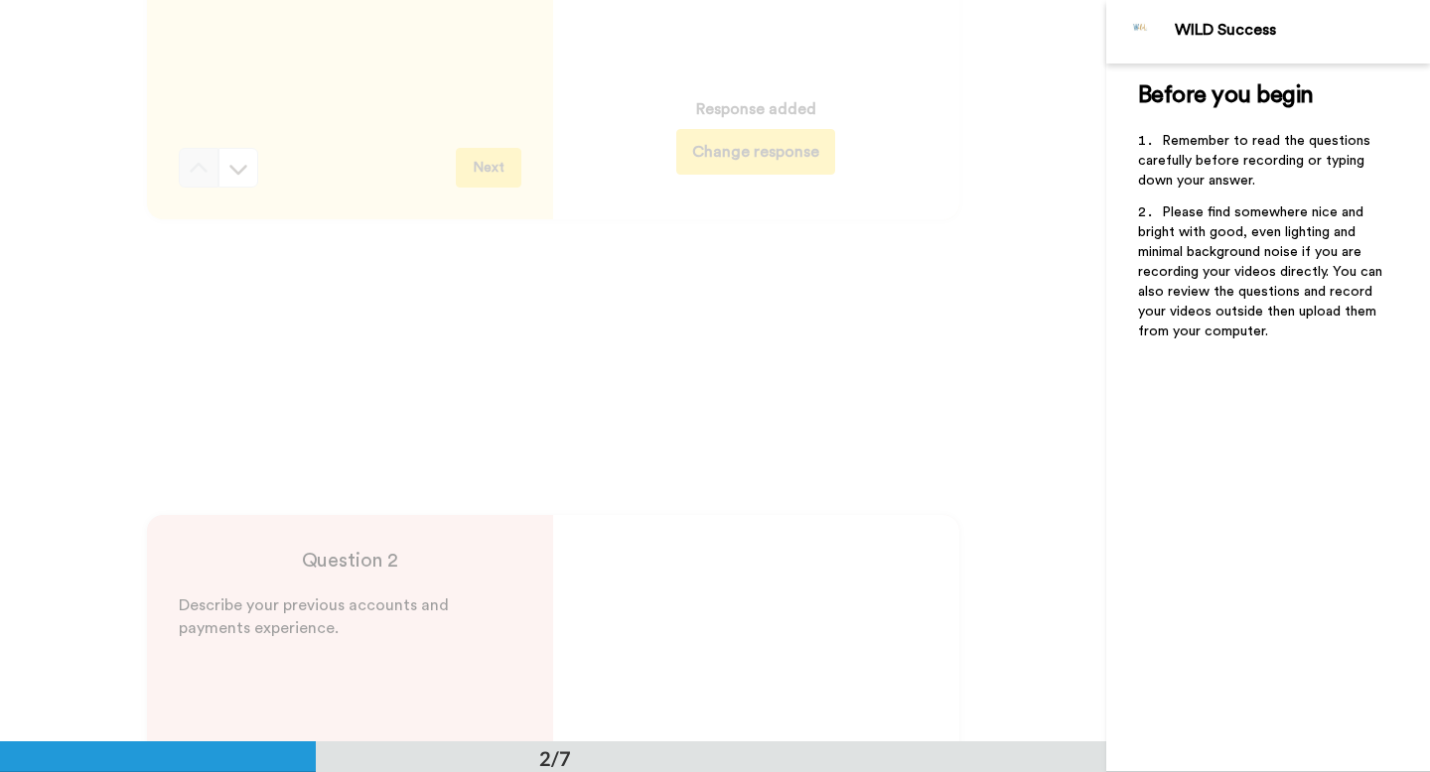
scroll to position [0, 0]
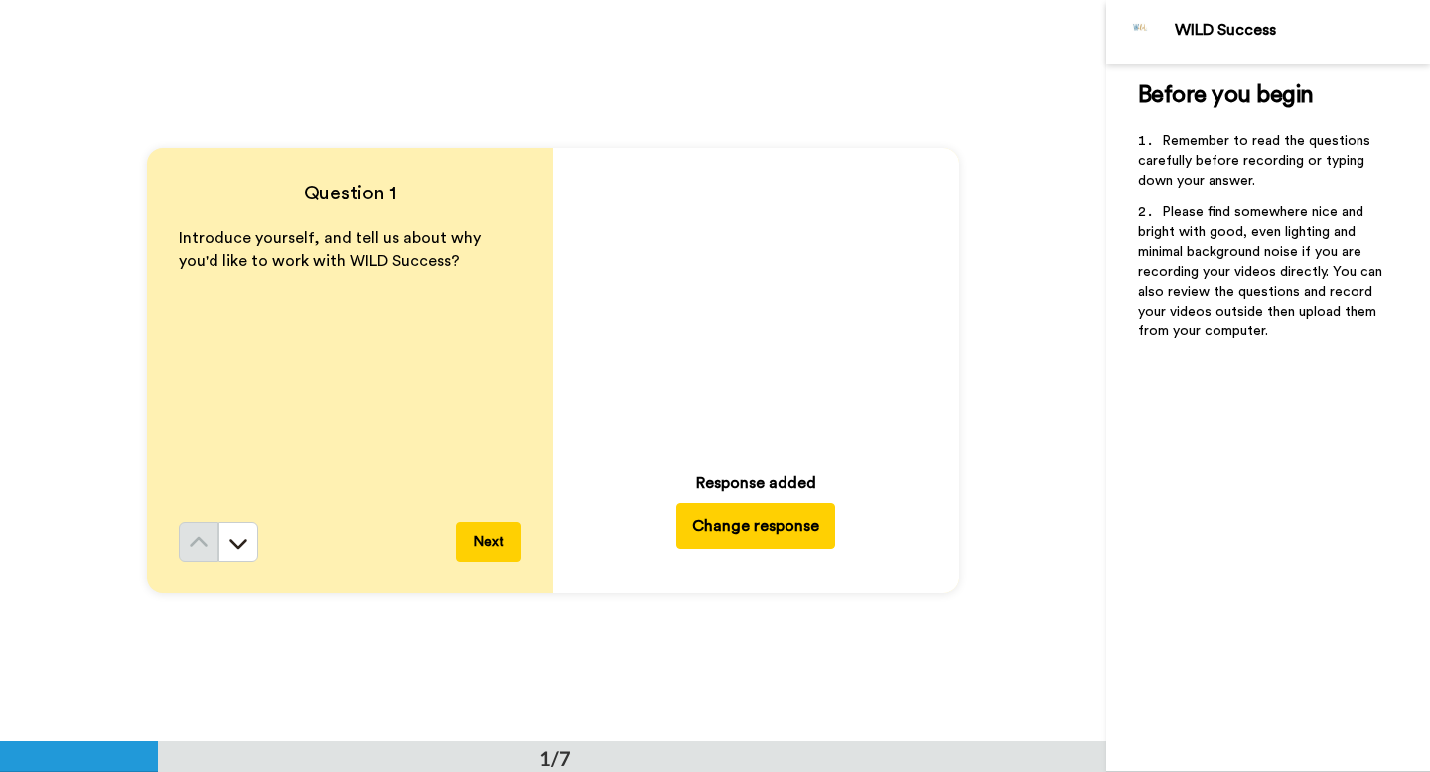
click at [752, 306] on icon "Play/Pause" at bounding box center [756, 303] width 53 height 94
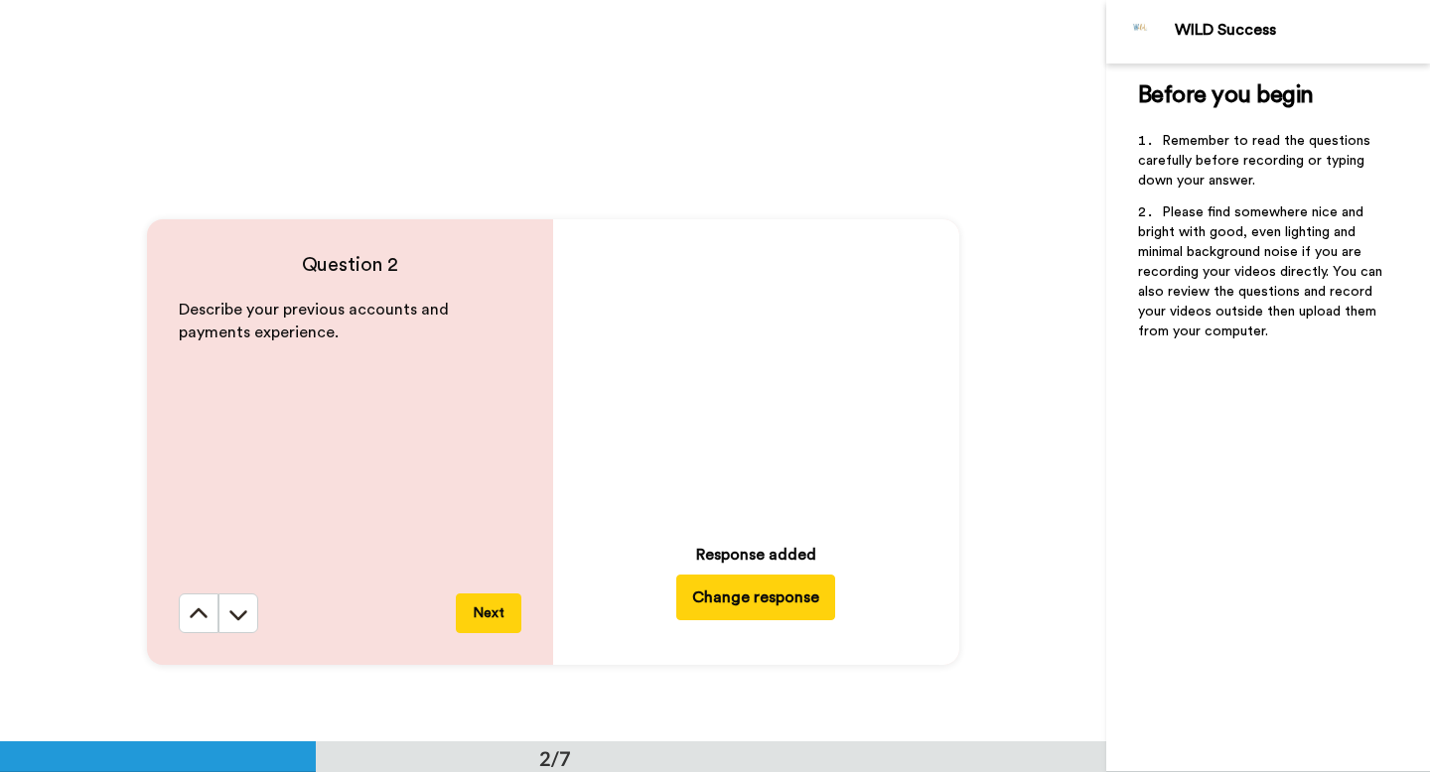
scroll to position [685, 0]
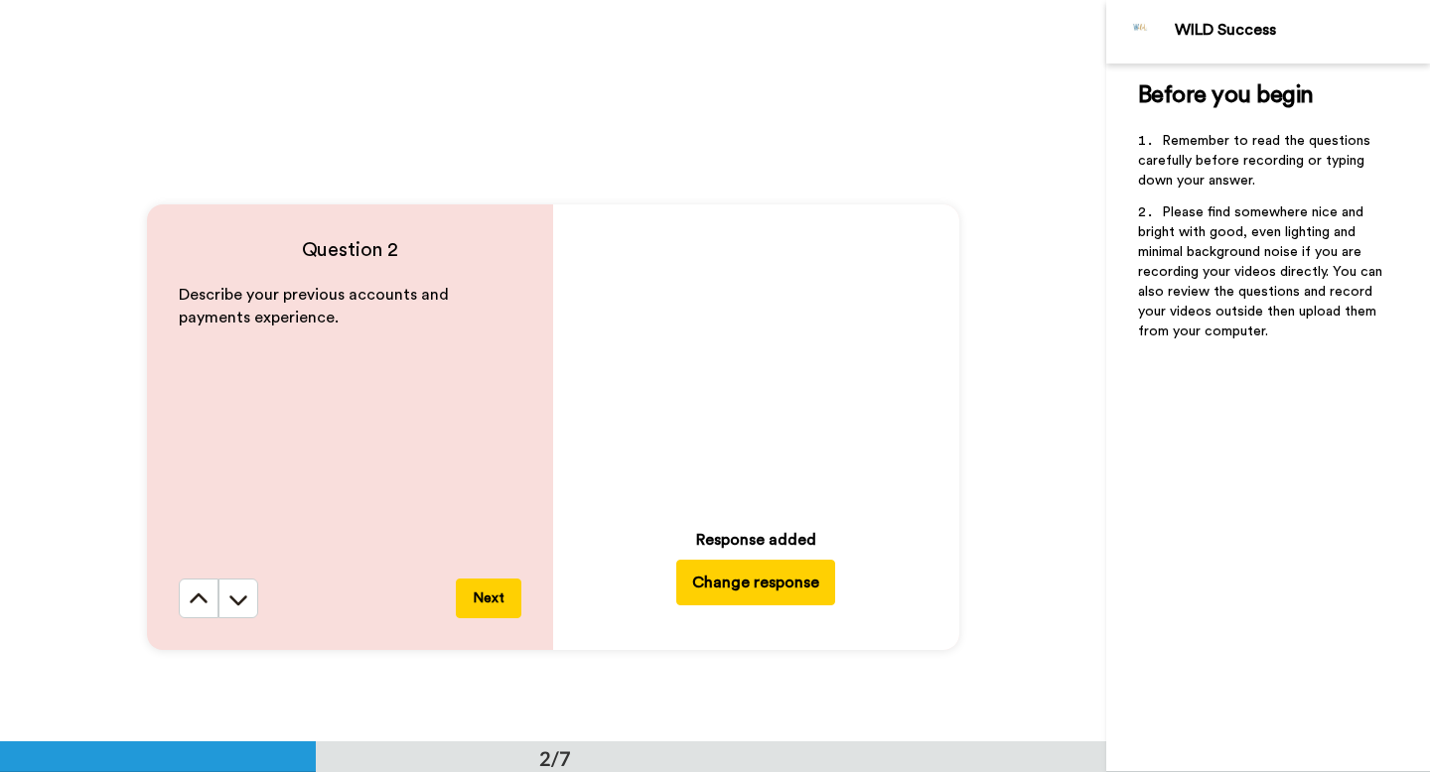
click at [758, 358] on icon "Play/Pause" at bounding box center [756, 360] width 53 height 94
click at [763, 579] on button "Change response" at bounding box center [755, 583] width 159 height 46
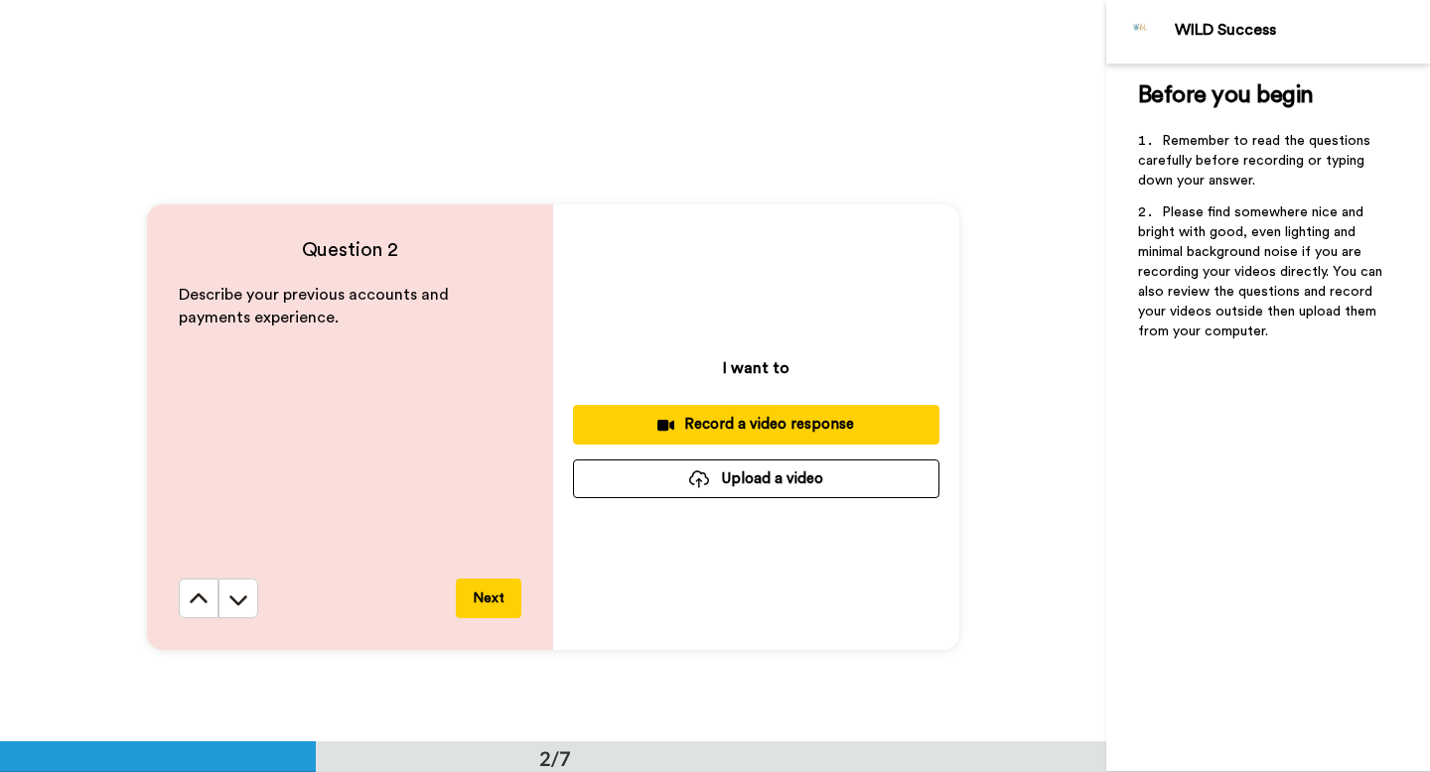
click at [481, 423] on div "Describe your previous accounts and payments experience." at bounding box center [350, 431] width 343 height 295
click at [198, 595] on icon at bounding box center [199, 599] width 18 height 10
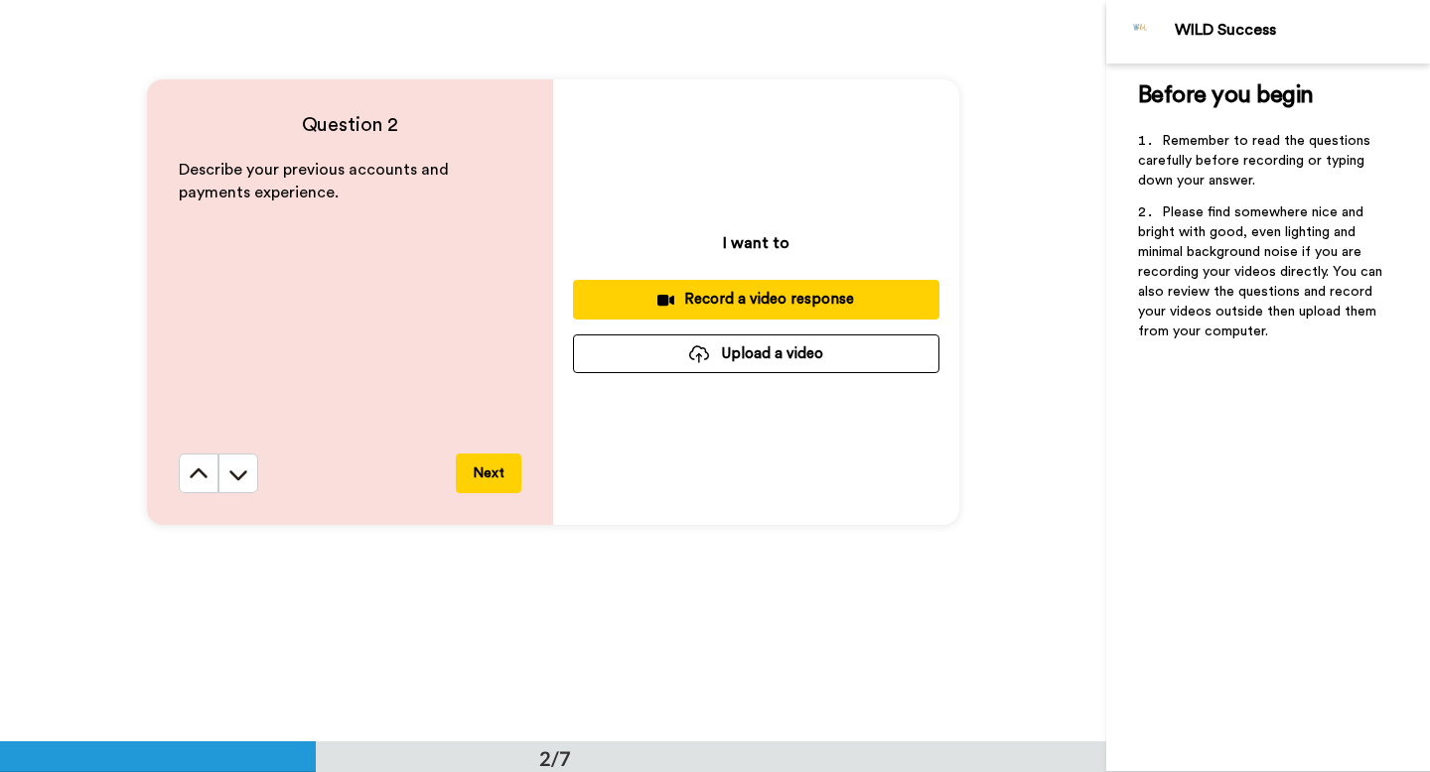
scroll to position [806, 0]
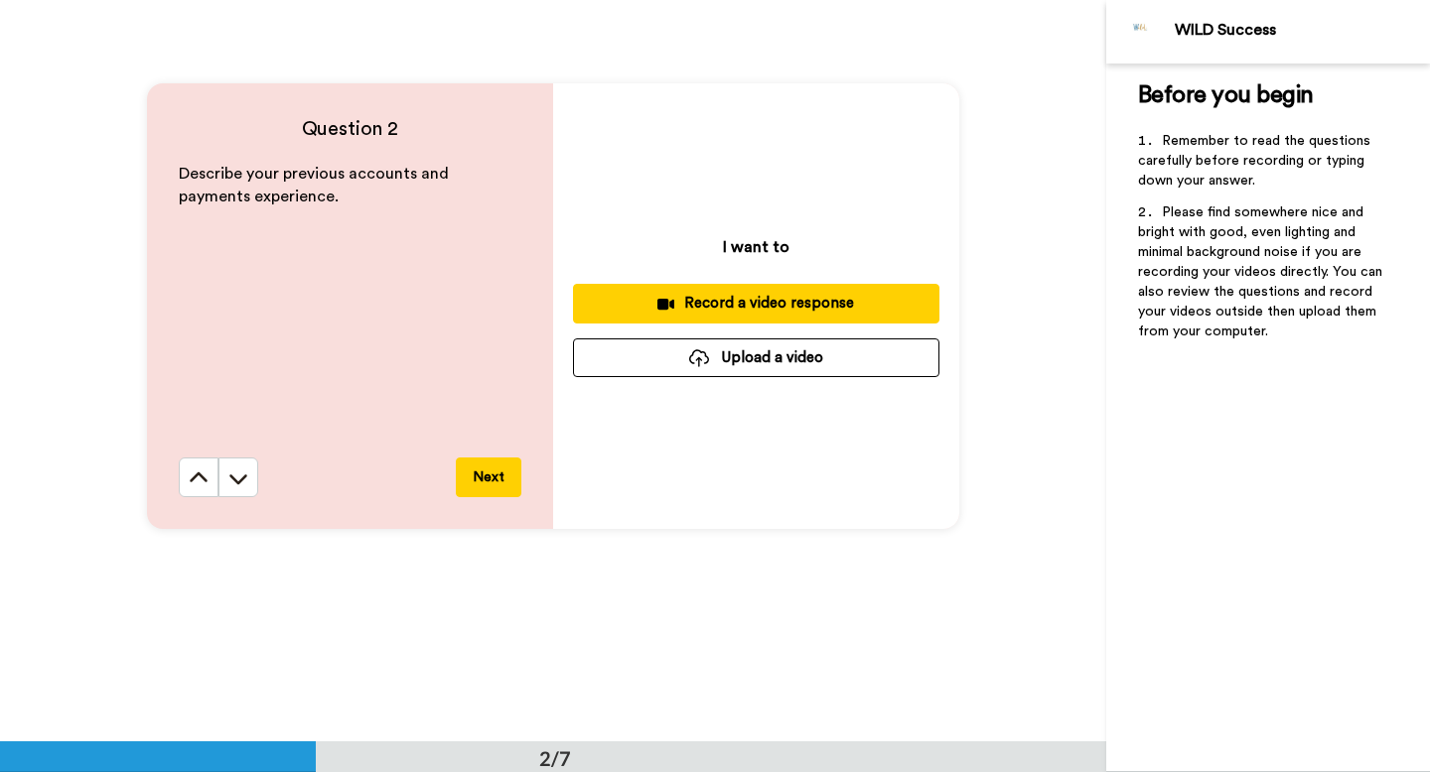
click at [759, 296] on div "Record a video response" at bounding box center [756, 303] width 335 height 21
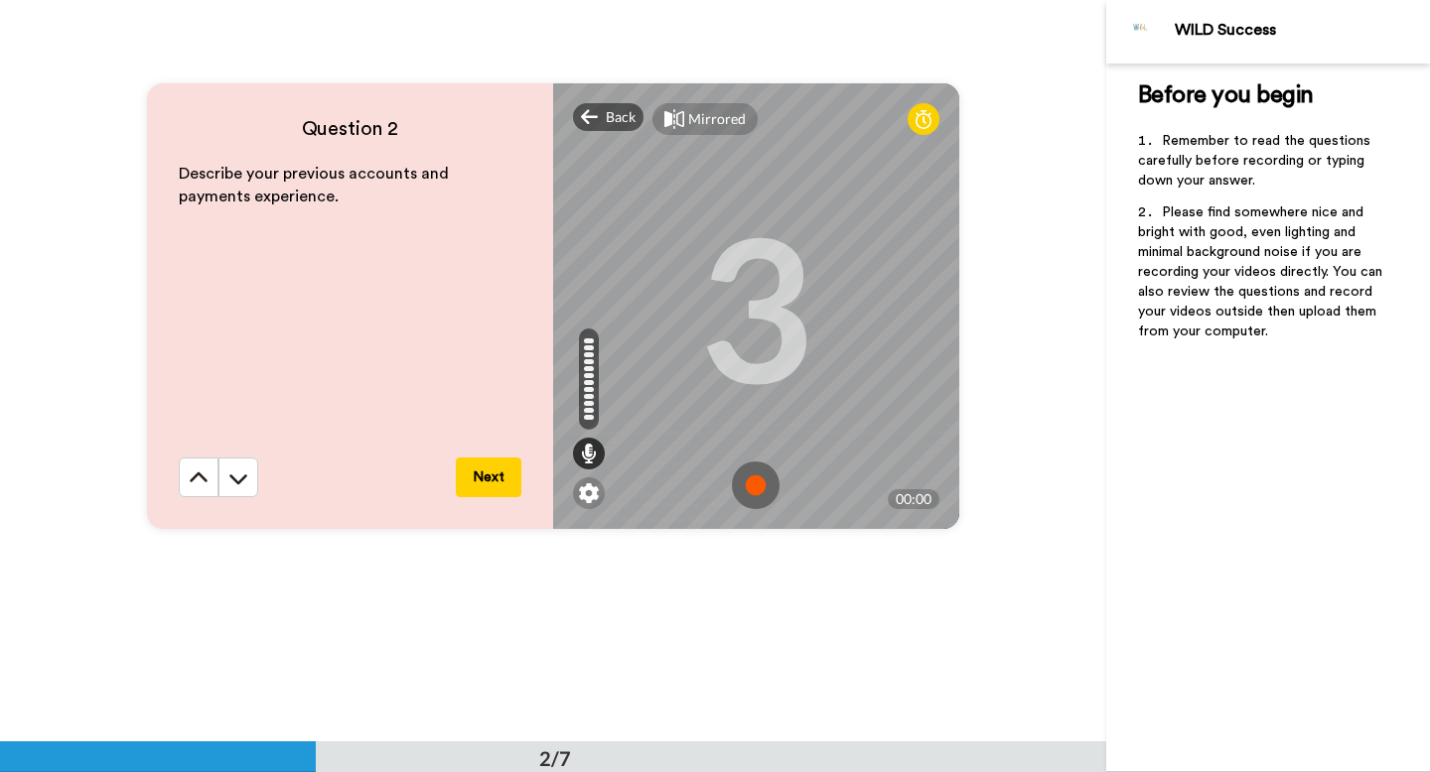
click at [760, 488] on img at bounding box center [756, 486] width 48 height 48
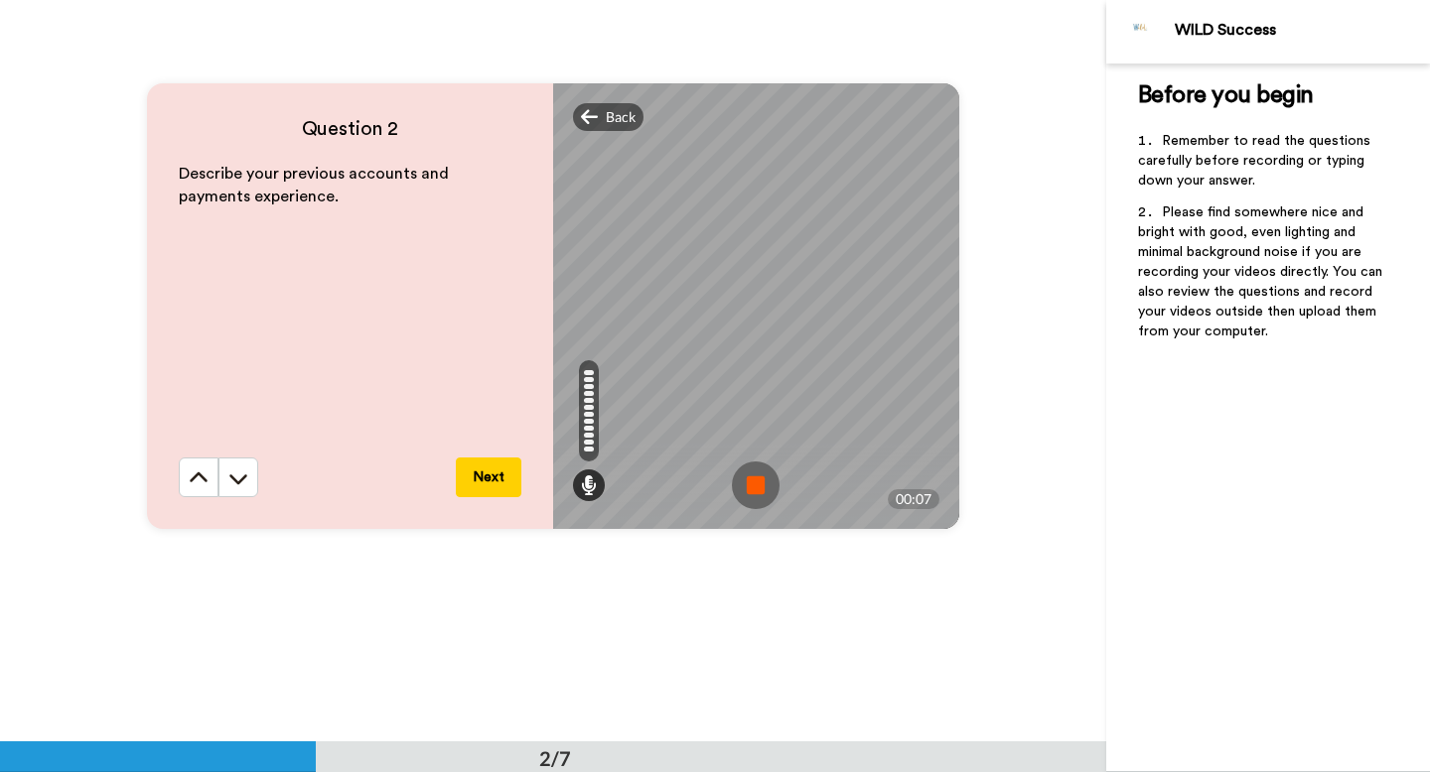
click at [742, 479] on img at bounding box center [756, 486] width 48 height 48
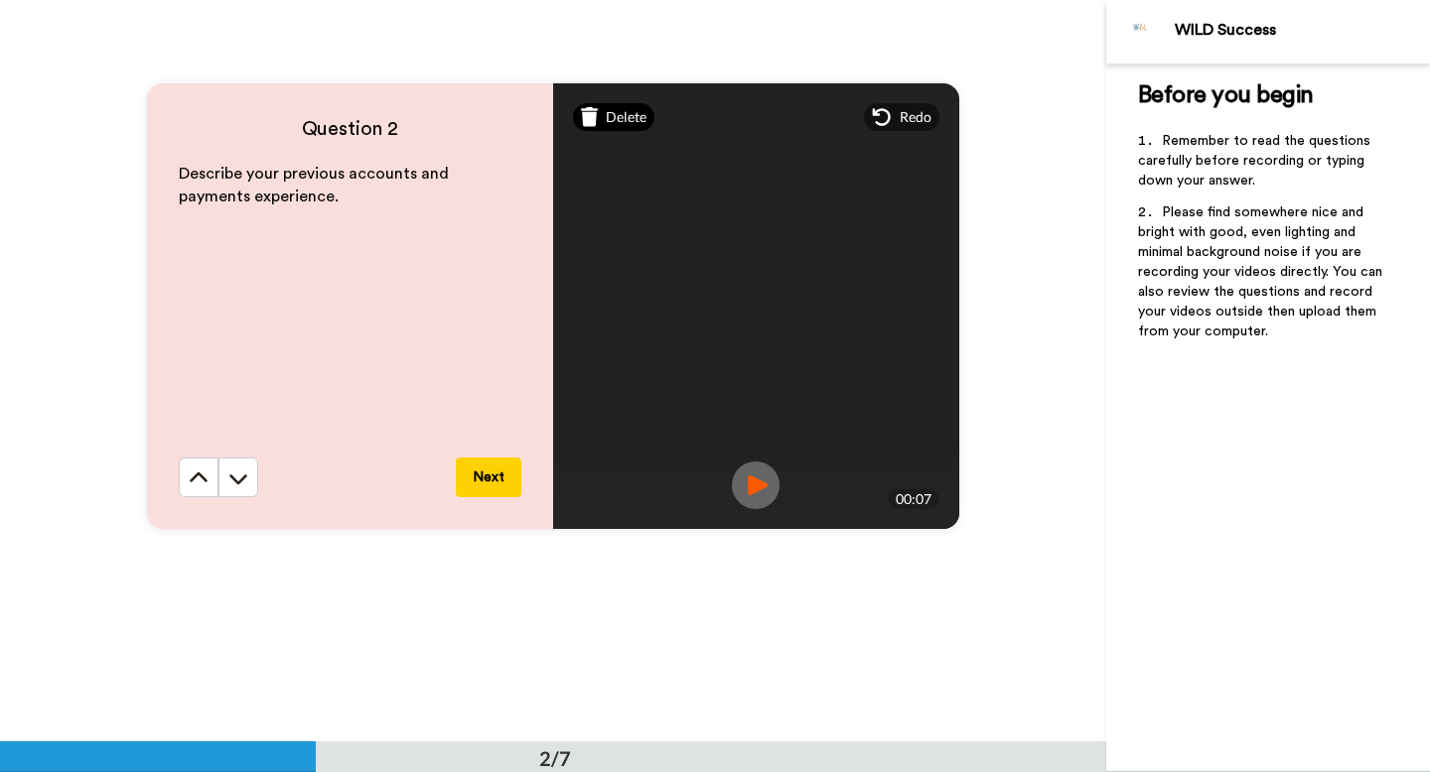
click at [625, 115] on span "Delete" at bounding box center [626, 117] width 41 height 20
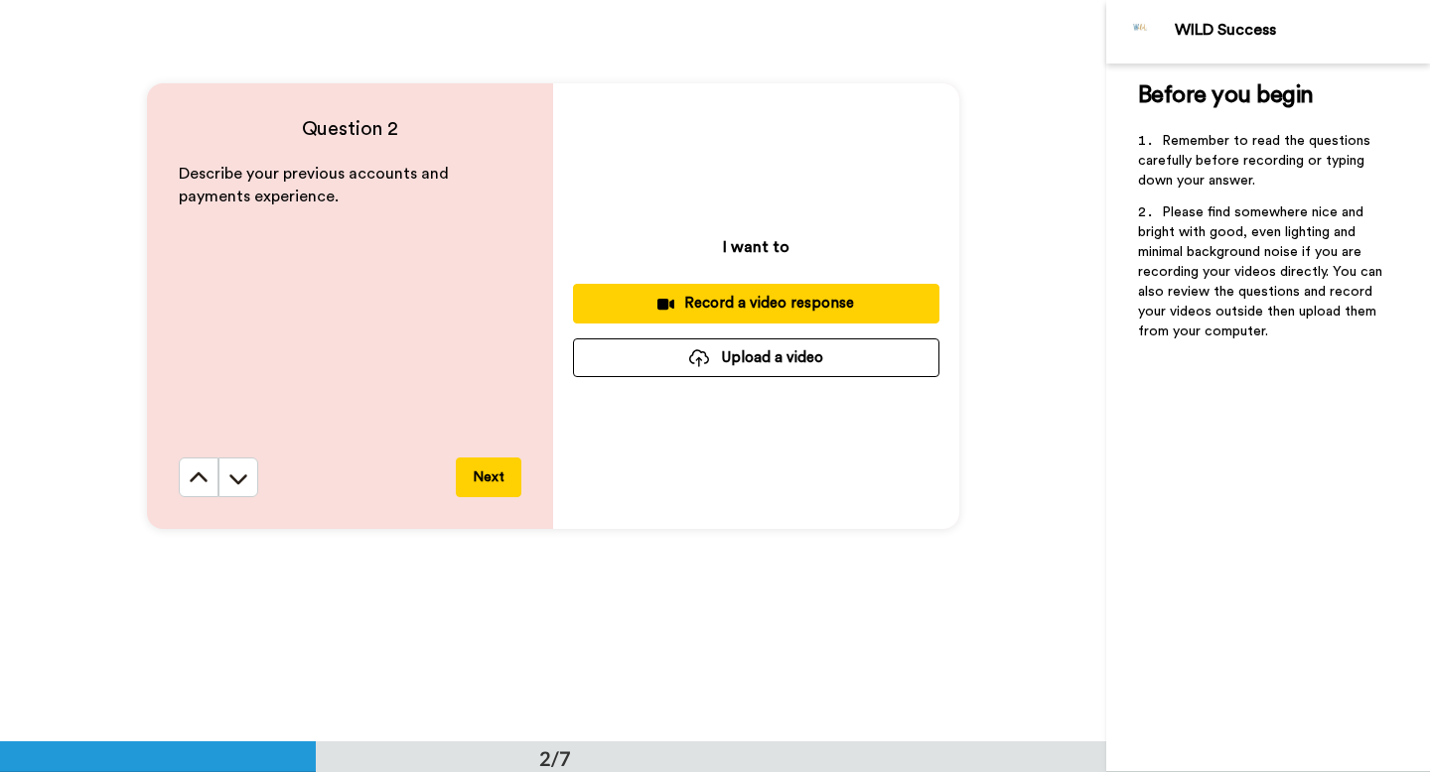
click at [750, 300] on div "Record a video response" at bounding box center [756, 303] width 335 height 21
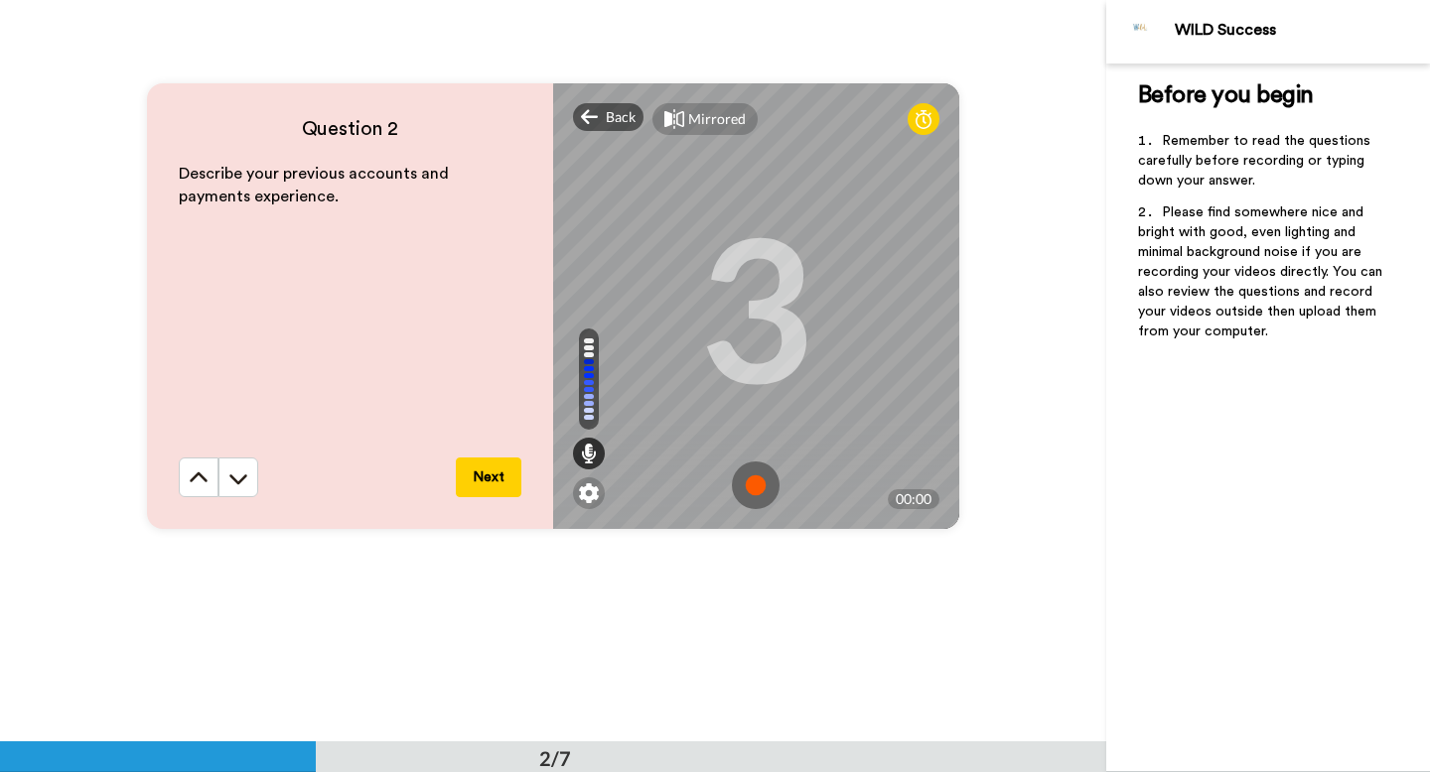
click at [755, 482] on img at bounding box center [756, 486] width 48 height 48
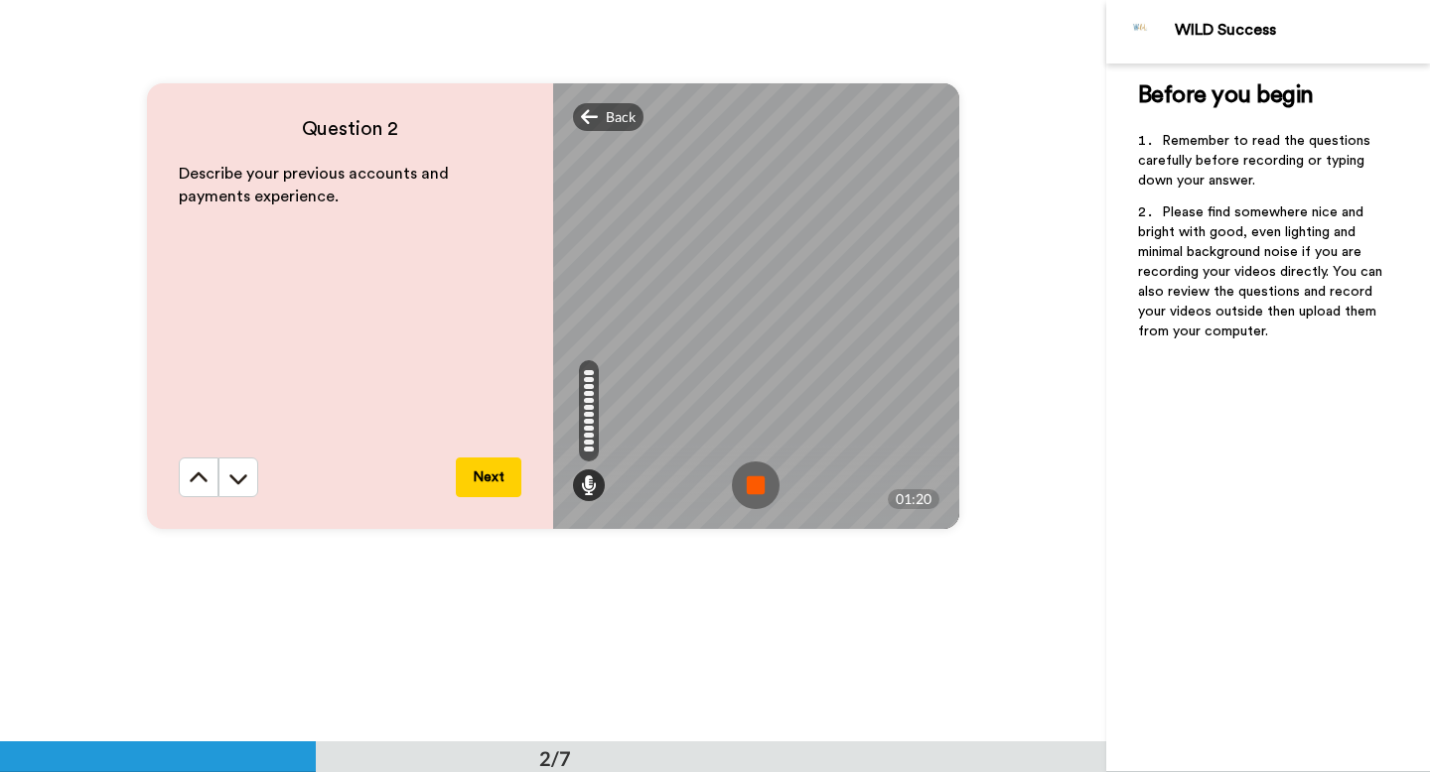
click at [755, 484] on img at bounding box center [756, 486] width 48 height 48
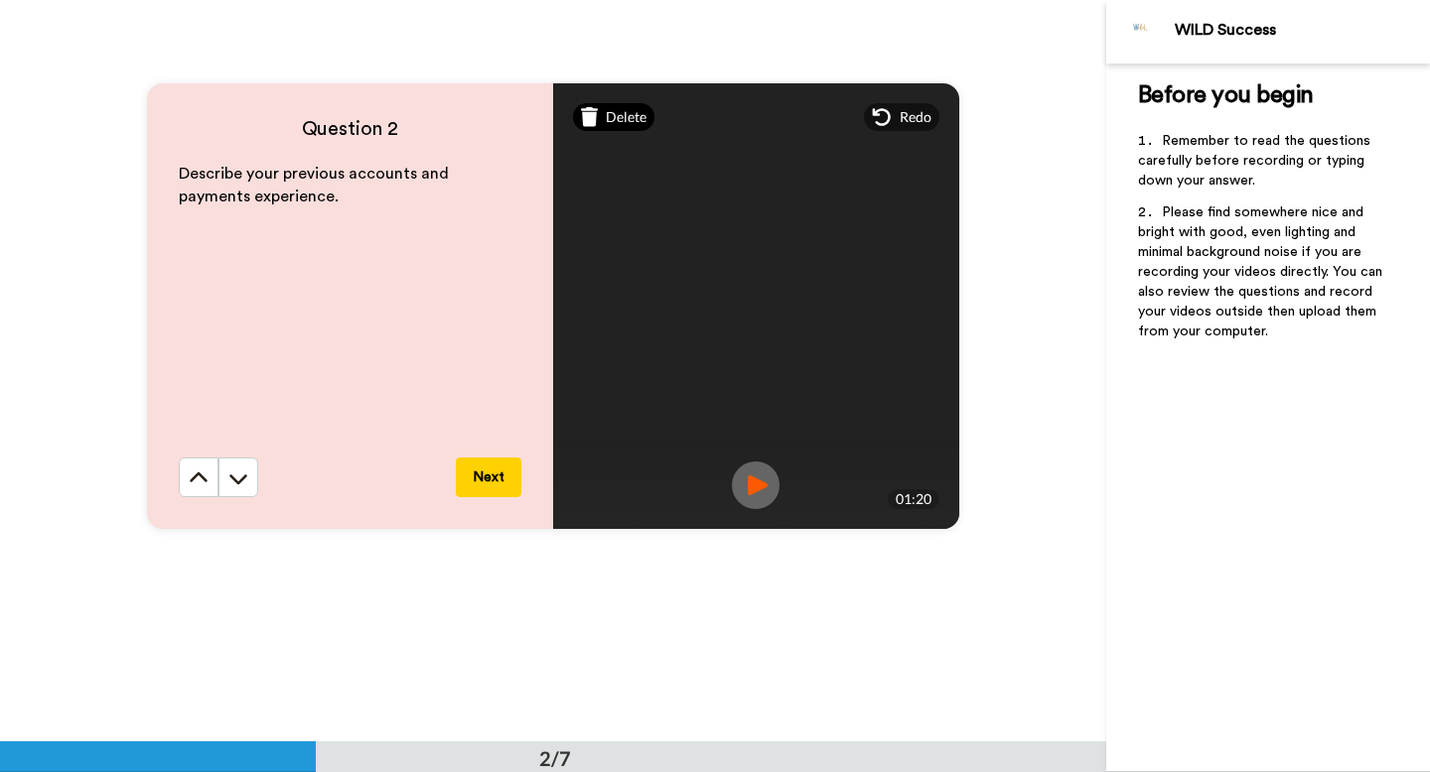
click at [616, 115] on span "Delete" at bounding box center [626, 117] width 41 height 20
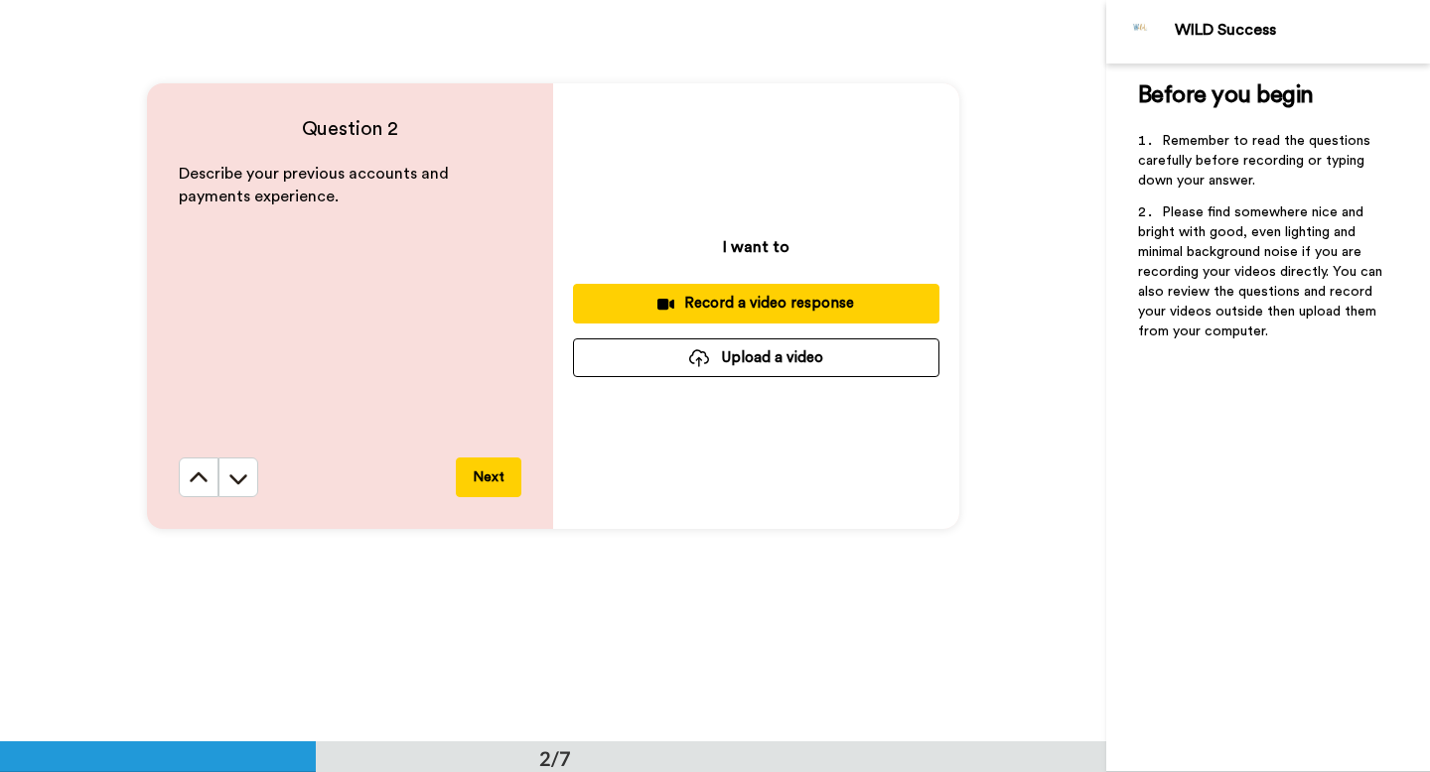
click at [727, 297] on div "Record a video response" at bounding box center [756, 303] width 335 height 21
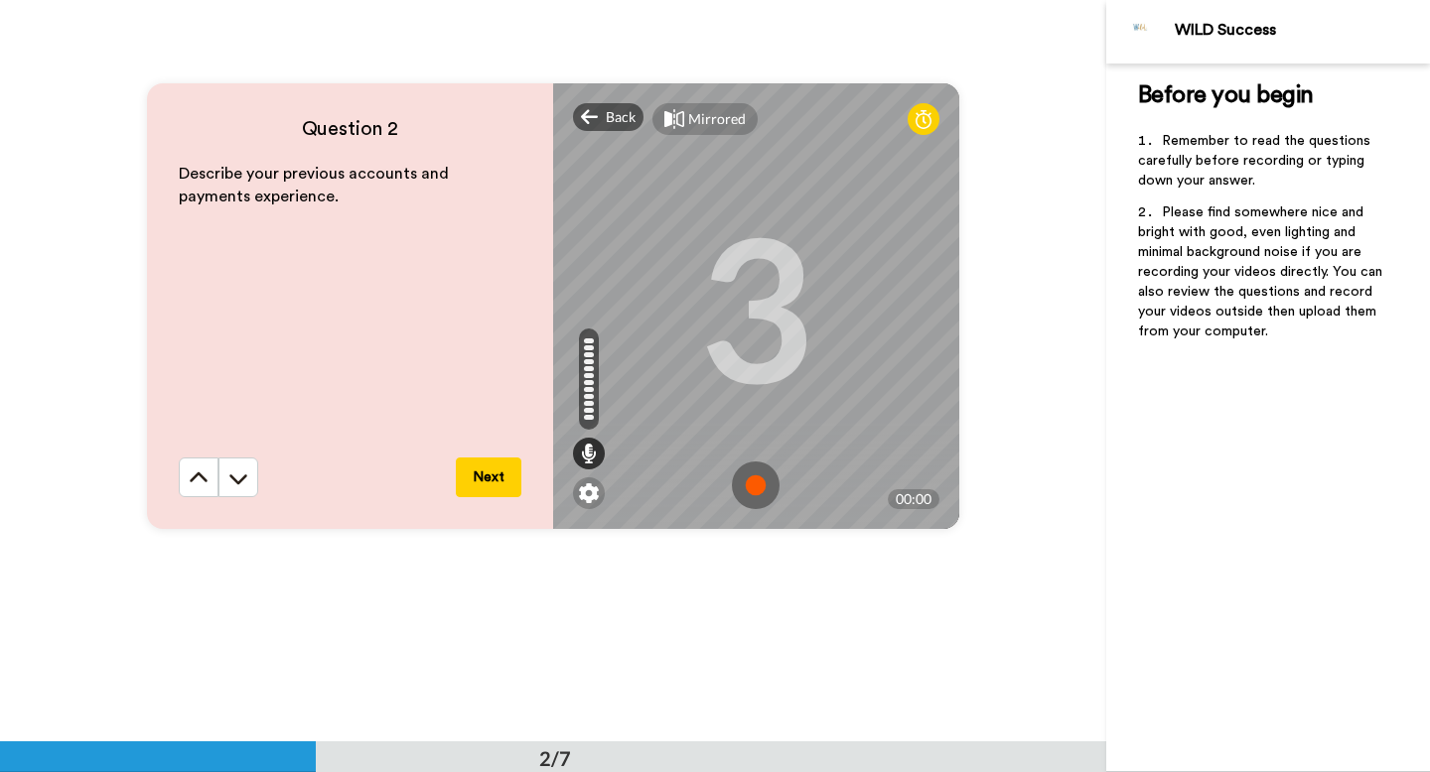
click at [750, 481] on img at bounding box center [756, 486] width 48 height 48
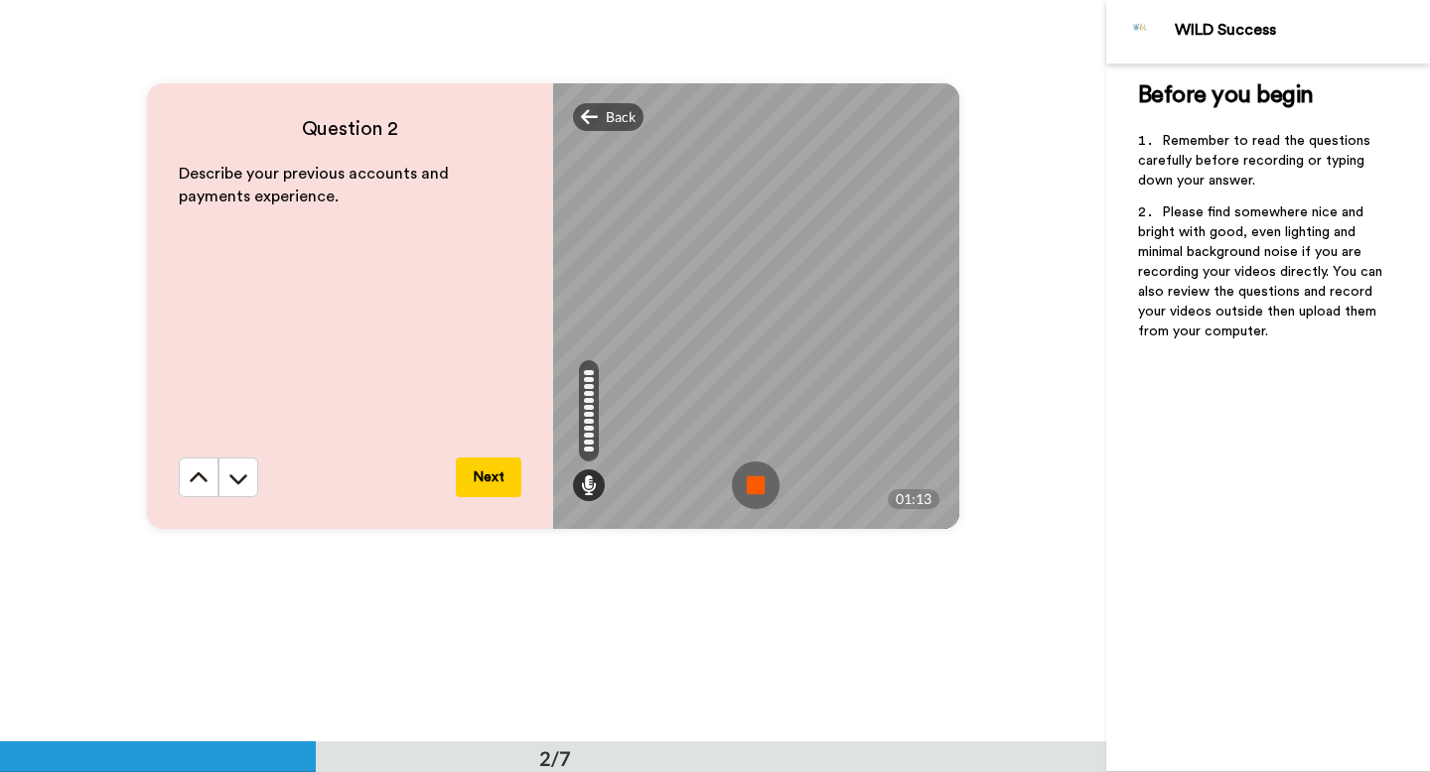
click at [752, 490] on img at bounding box center [756, 486] width 48 height 48
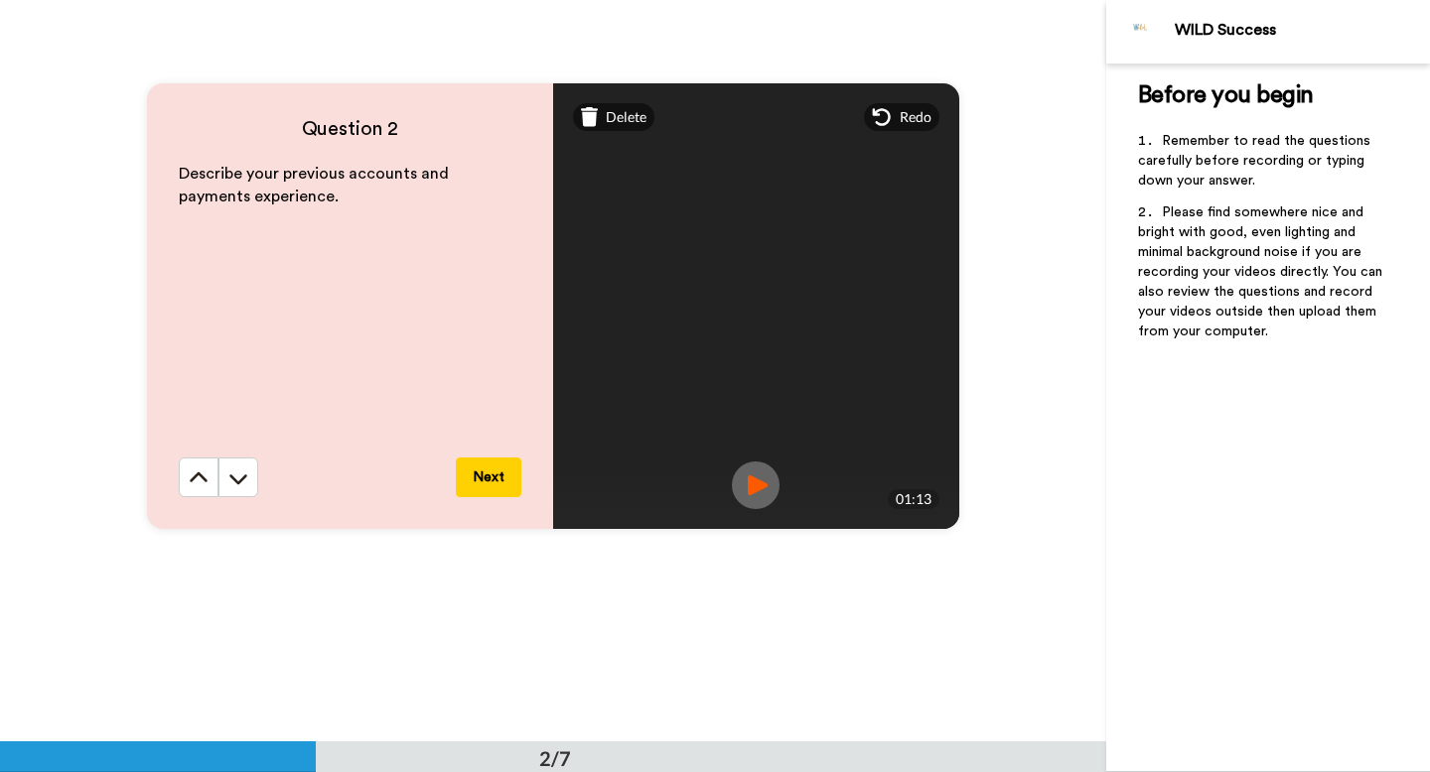
click at [741, 488] on img at bounding box center [756, 486] width 48 height 48
click at [483, 475] on button "Next" at bounding box center [489, 478] width 66 height 40
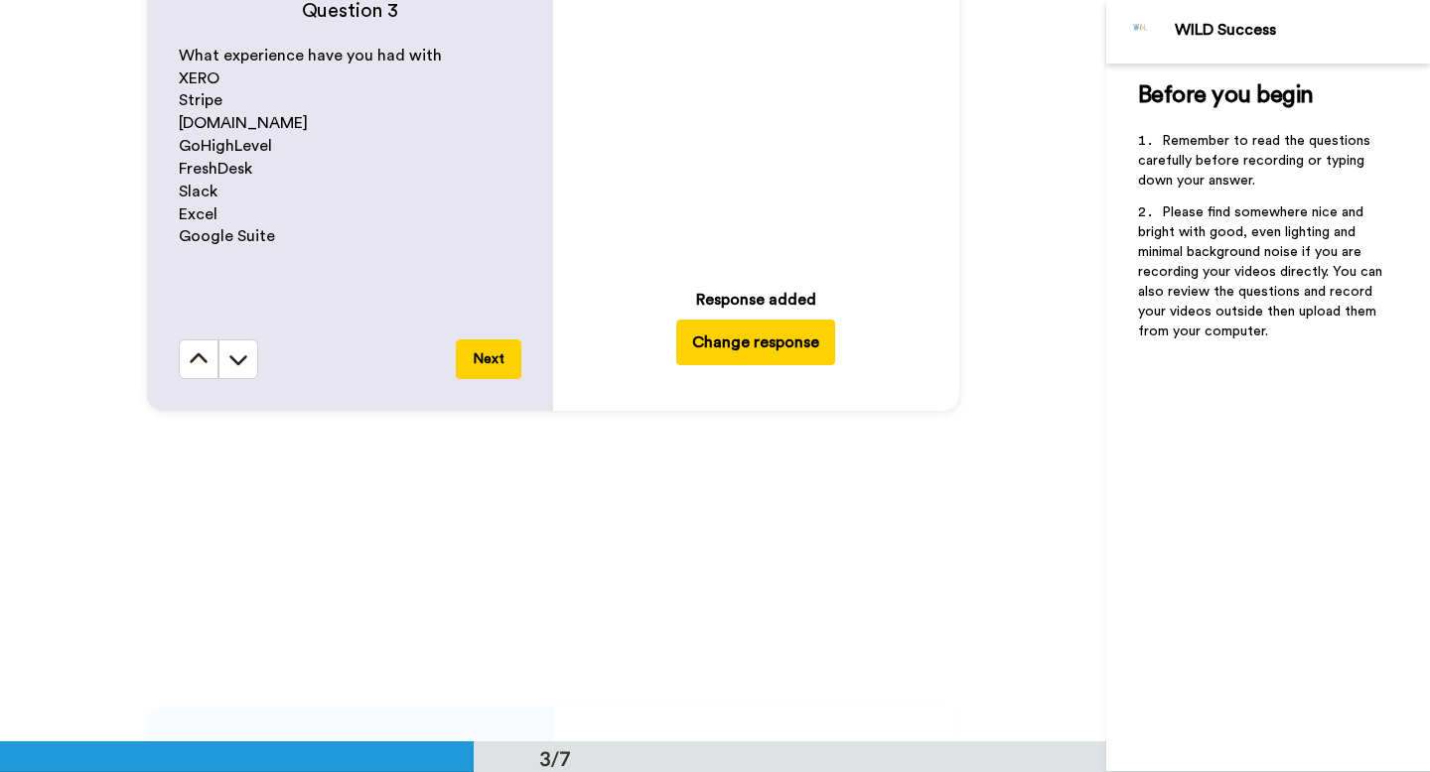
scroll to position [1545, 0]
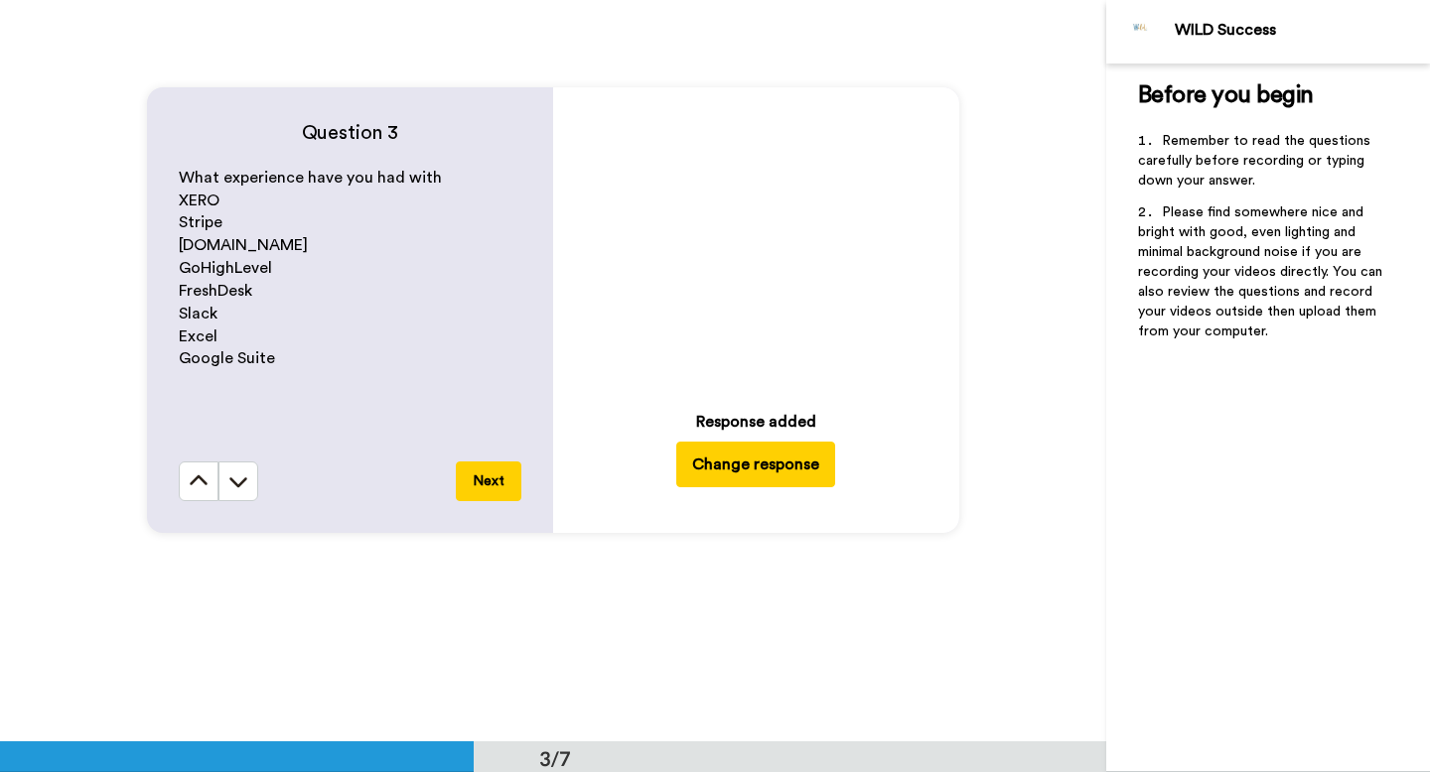
click at [757, 238] on icon "Play/Pause" at bounding box center [756, 242] width 53 height 94
click at [773, 462] on button "Change response" at bounding box center [755, 465] width 159 height 46
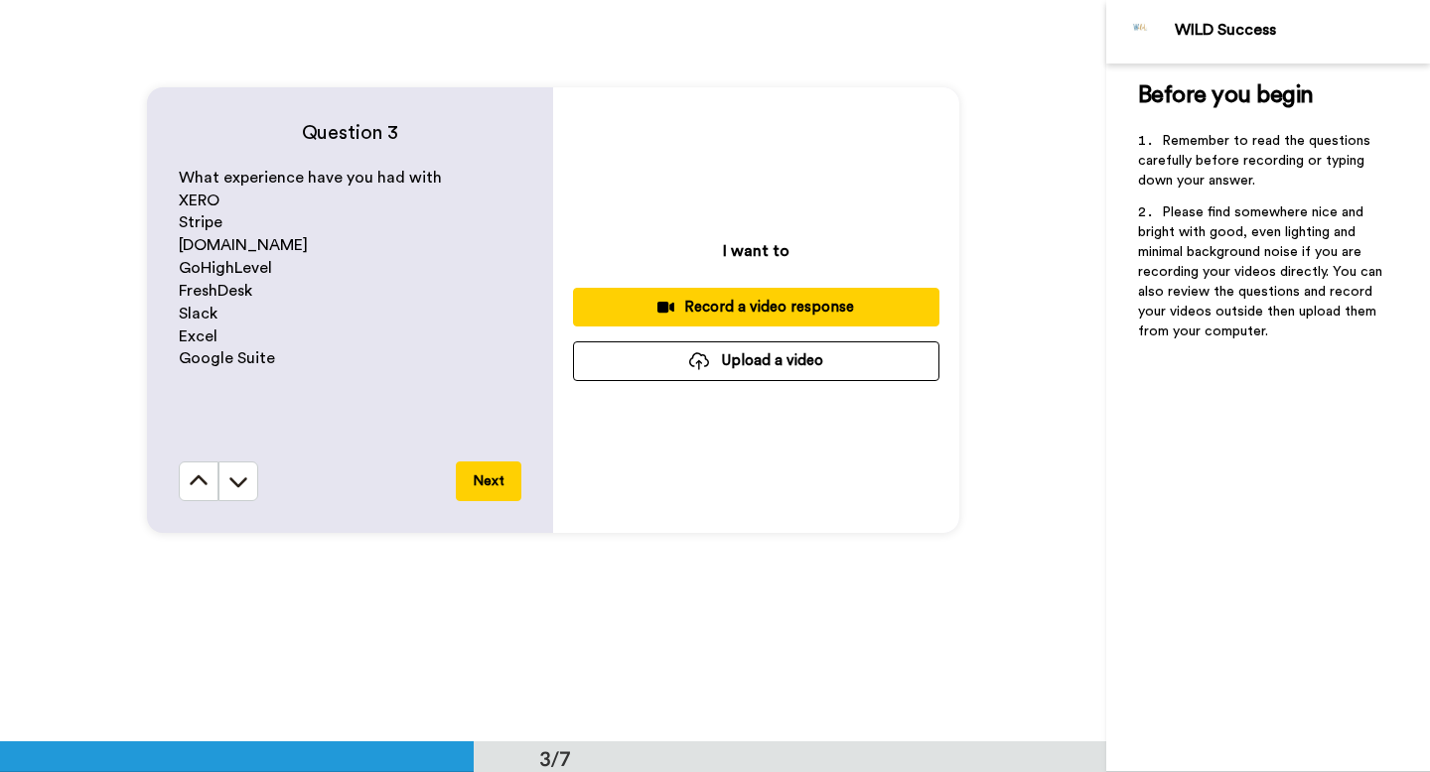
click at [774, 302] on div "Record a video response" at bounding box center [756, 307] width 335 height 21
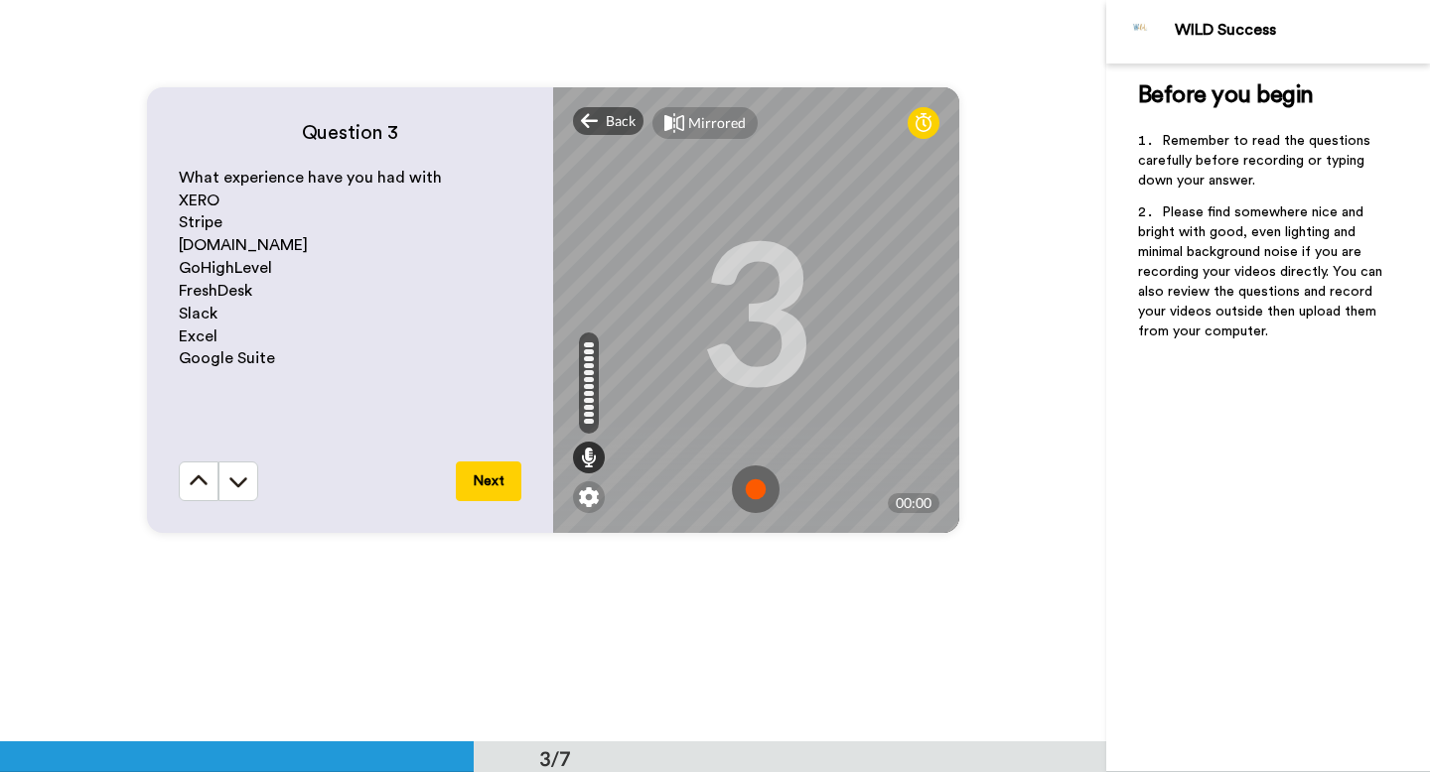
click at [759, 492] on img at bounding box center [756, 490] width 48 height 48
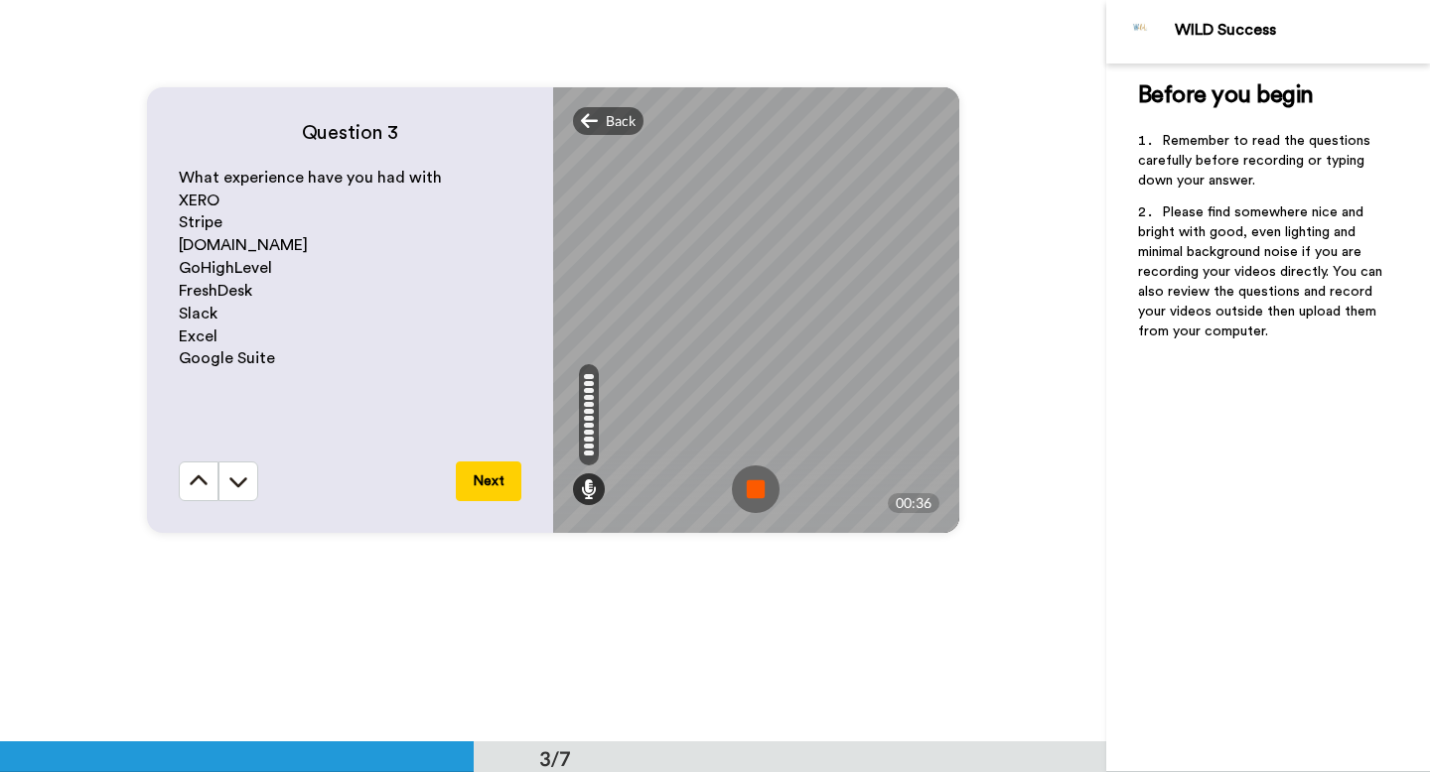
click at [764, 488] on img at bounding box center [756, 490] width 48 height 48
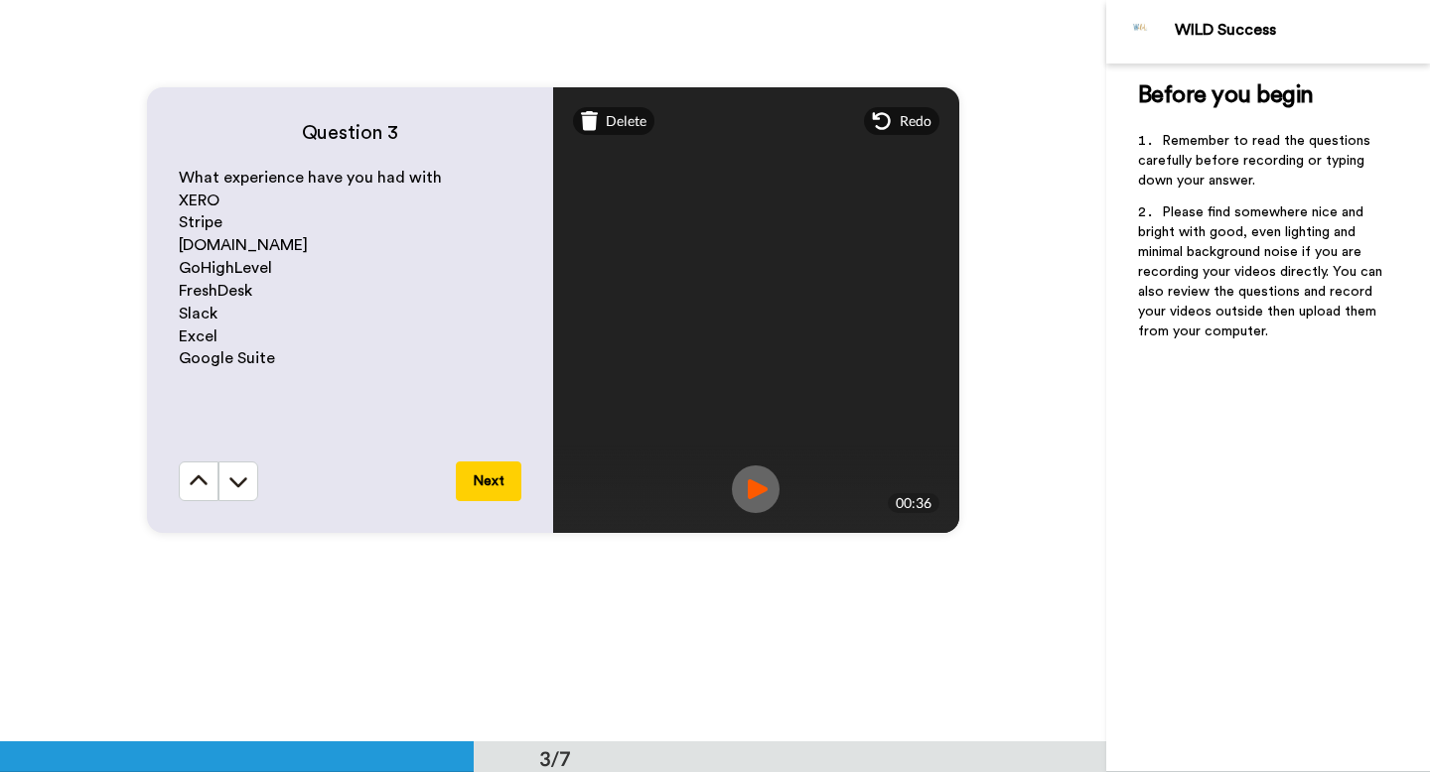
click at [763, 490] on img at bounding box center [756, 490] width 48 height 48
click at [759, 487] on img at bounding box center [756, 490] width 48 height 48
click at [617, 131] on div "Delete" at bounding box center [614, 121] width 82 height 28
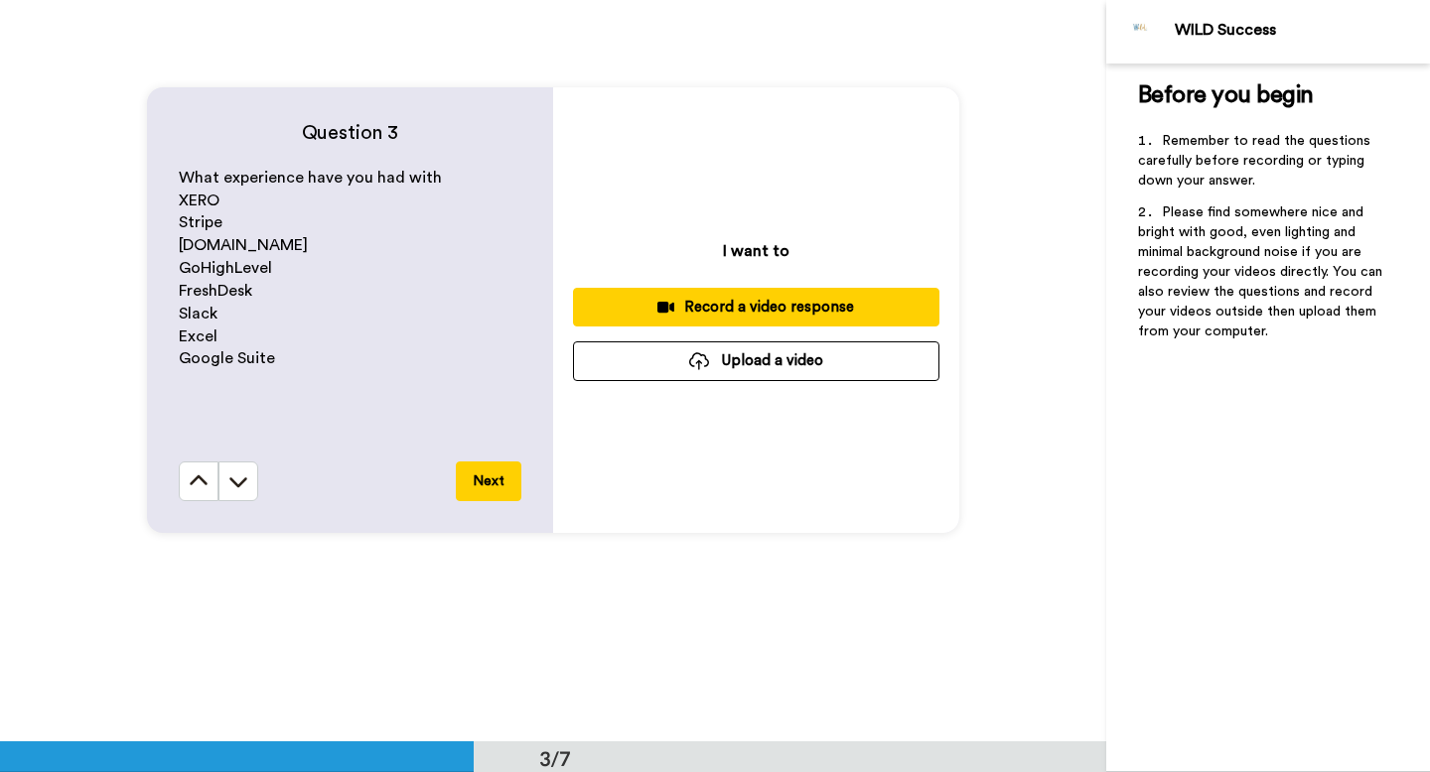
click at [759, 307] on div "Record a video response" at bounding box center [756, 307] width 335 height 21
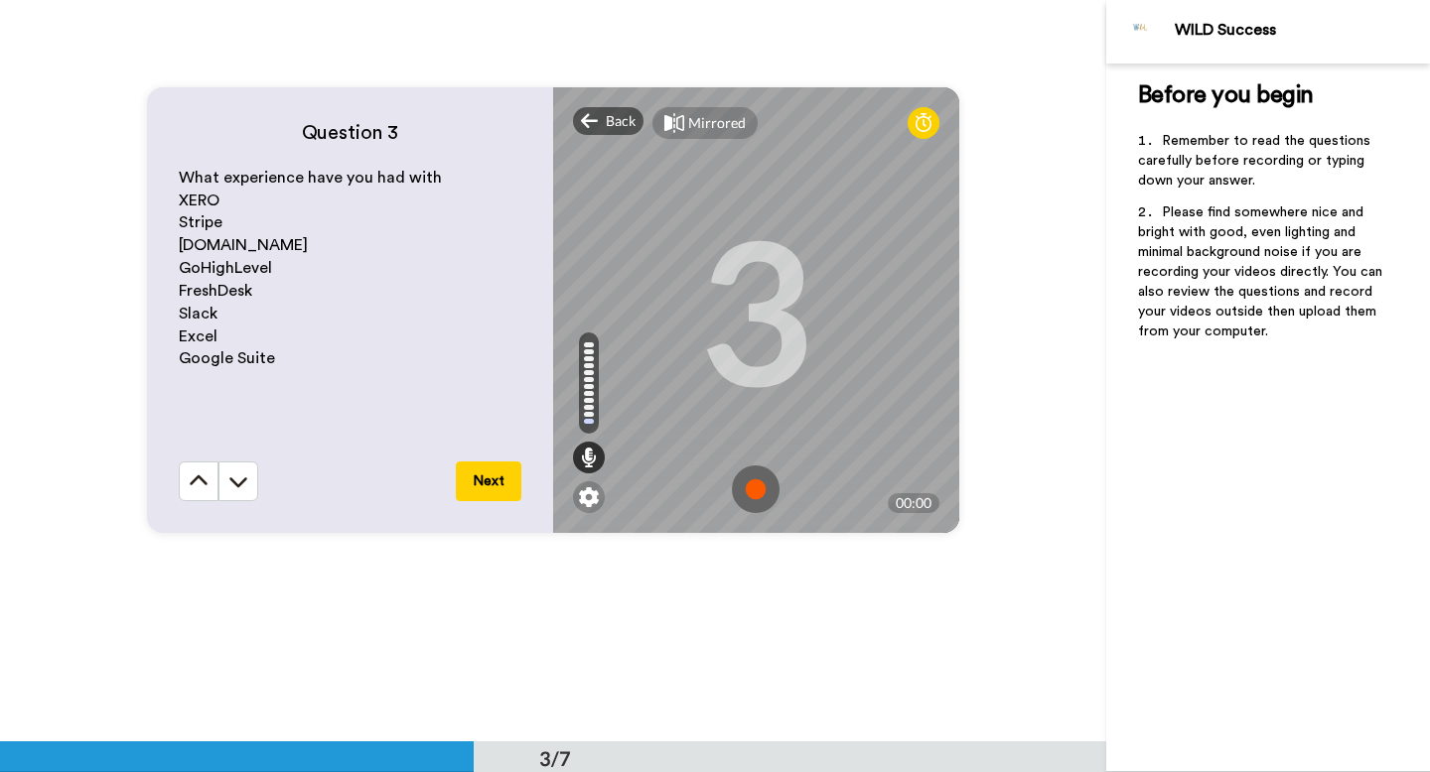
click at [757, 493] on img at bounding box center [756, 490] width 48 height 48
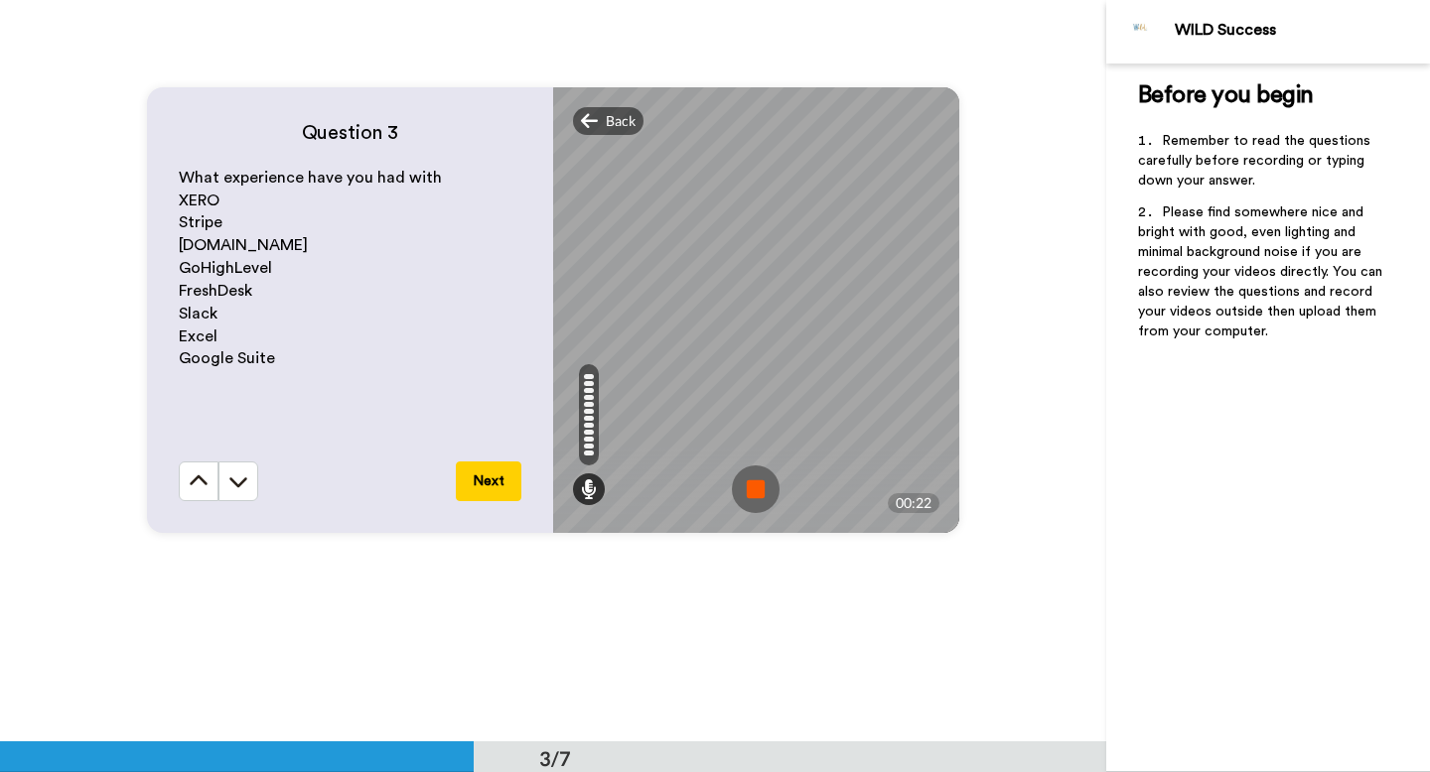
click at [748, 488] on img at bounding box center [756, 490] width 48 height 48
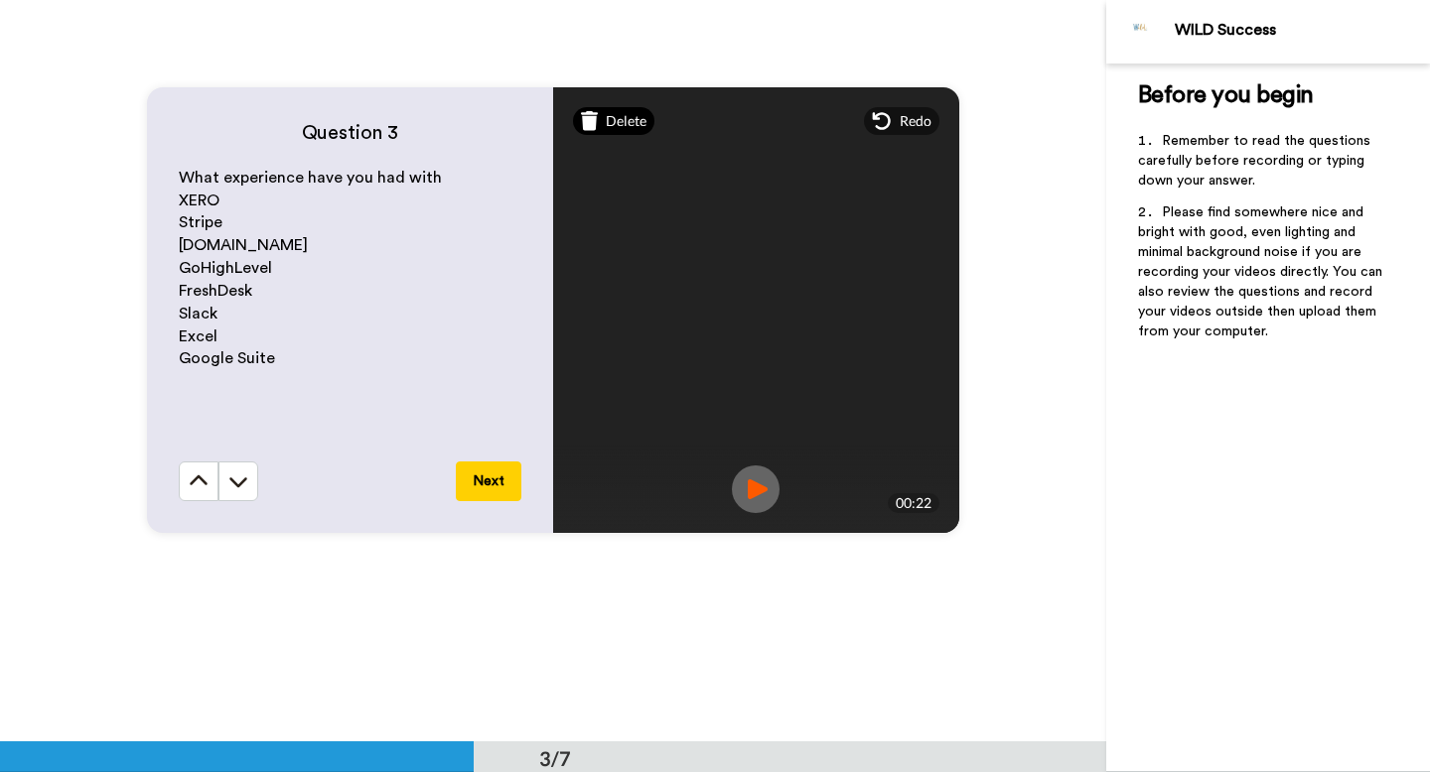
click at [610, 124] on span "Delete" at bounding box center [626, 121] width 41 height 20
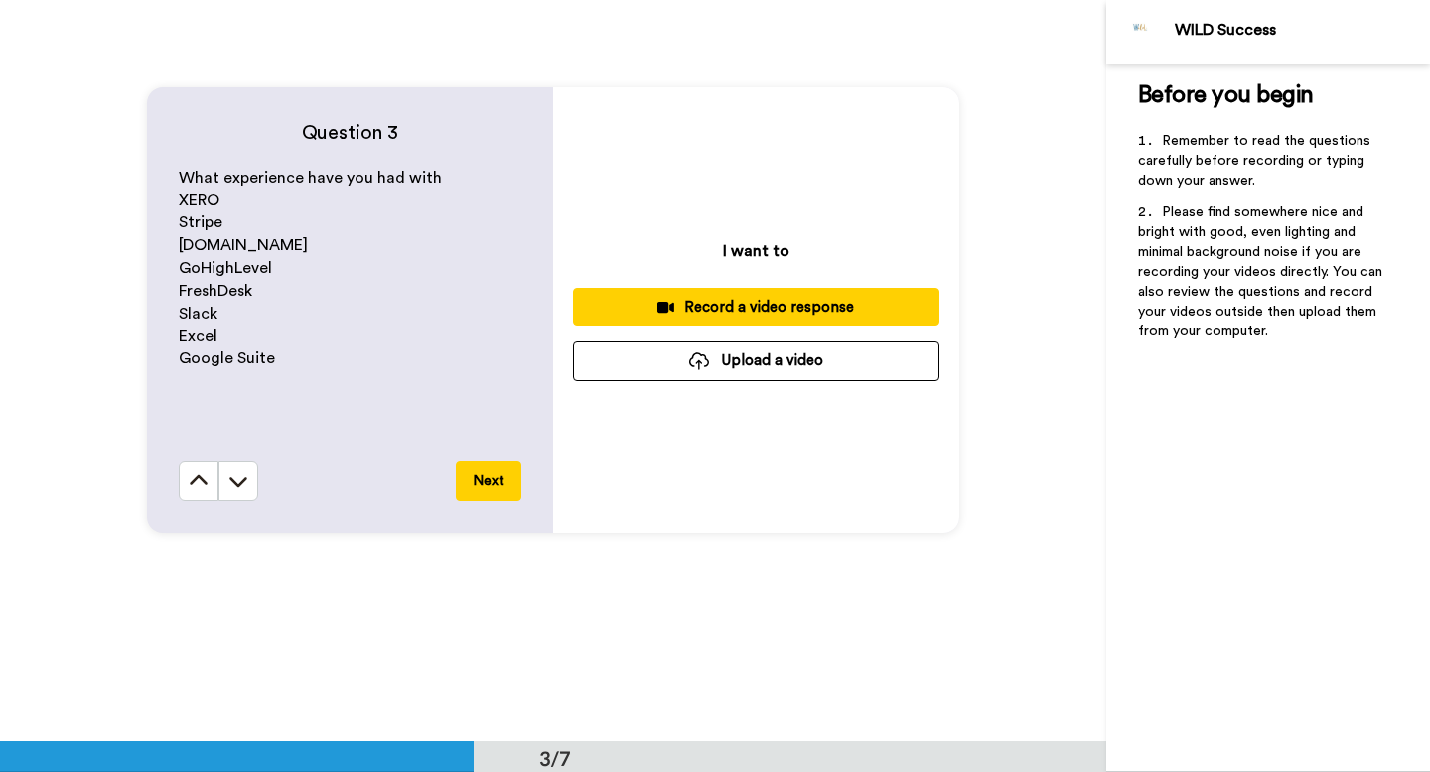
click at [717, 310] on div "Record a video response" at bounding box center [756, 307] width 335 height 21
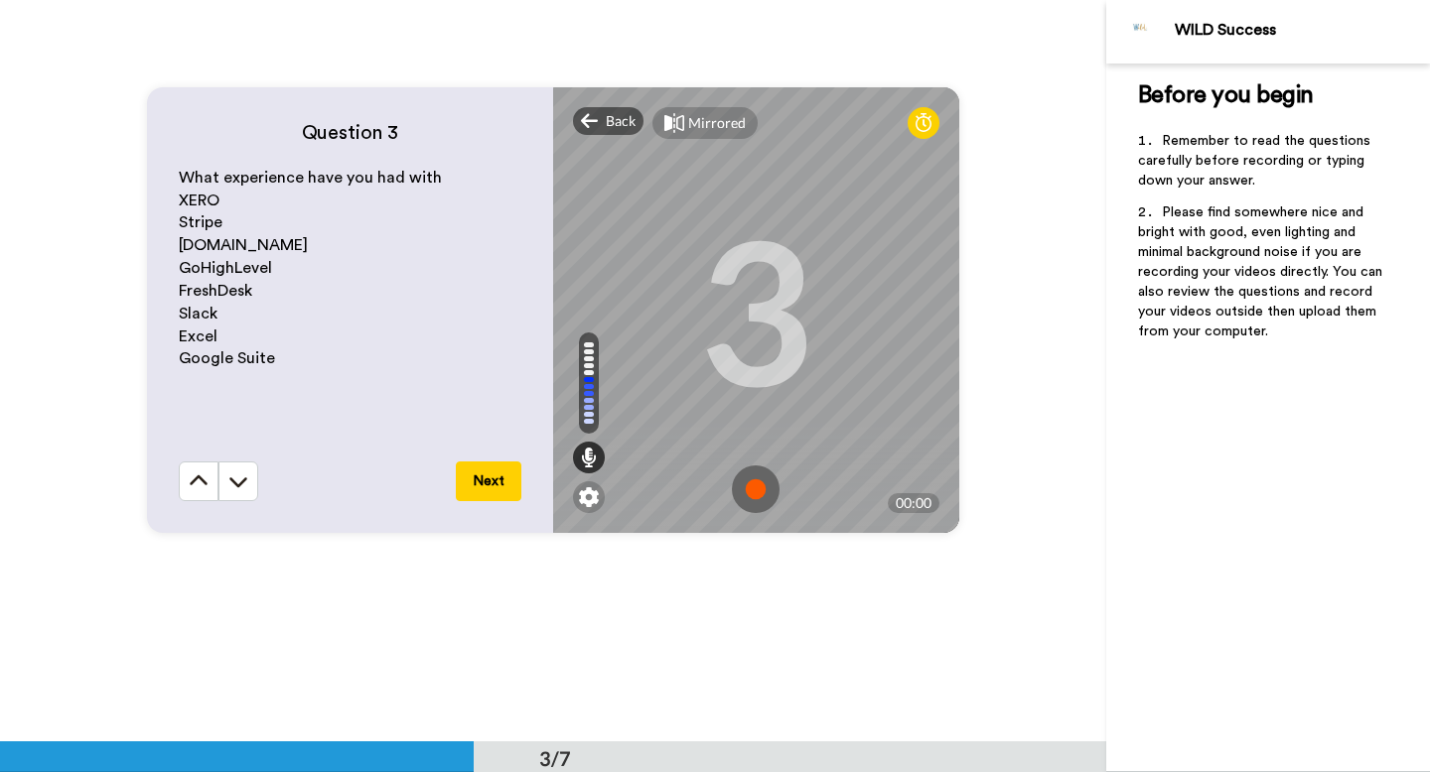
click at [749, 491] on img at bounding box center [756, 490] width 48 height 48
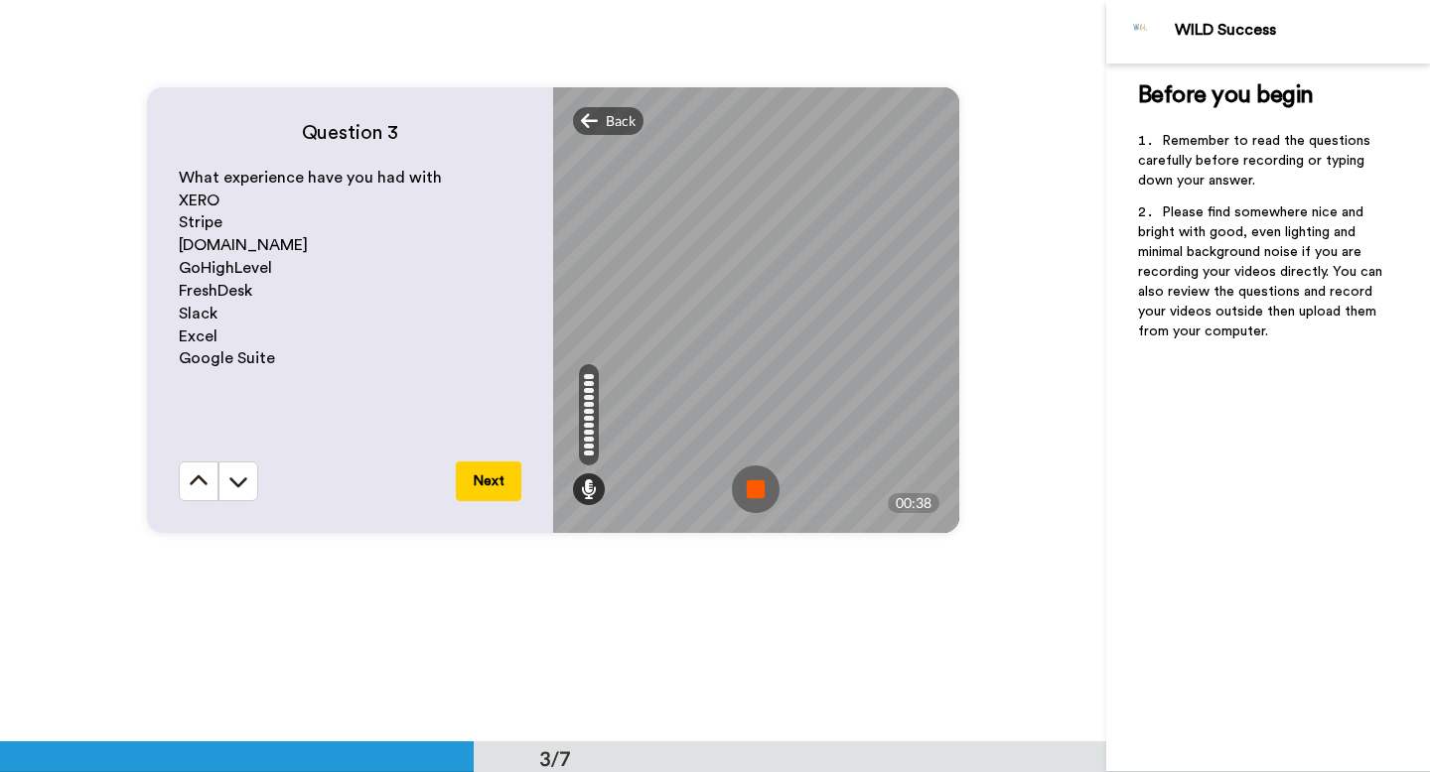
click at [766, 491] on img at bounding box center [756, 490] width 48 height 48
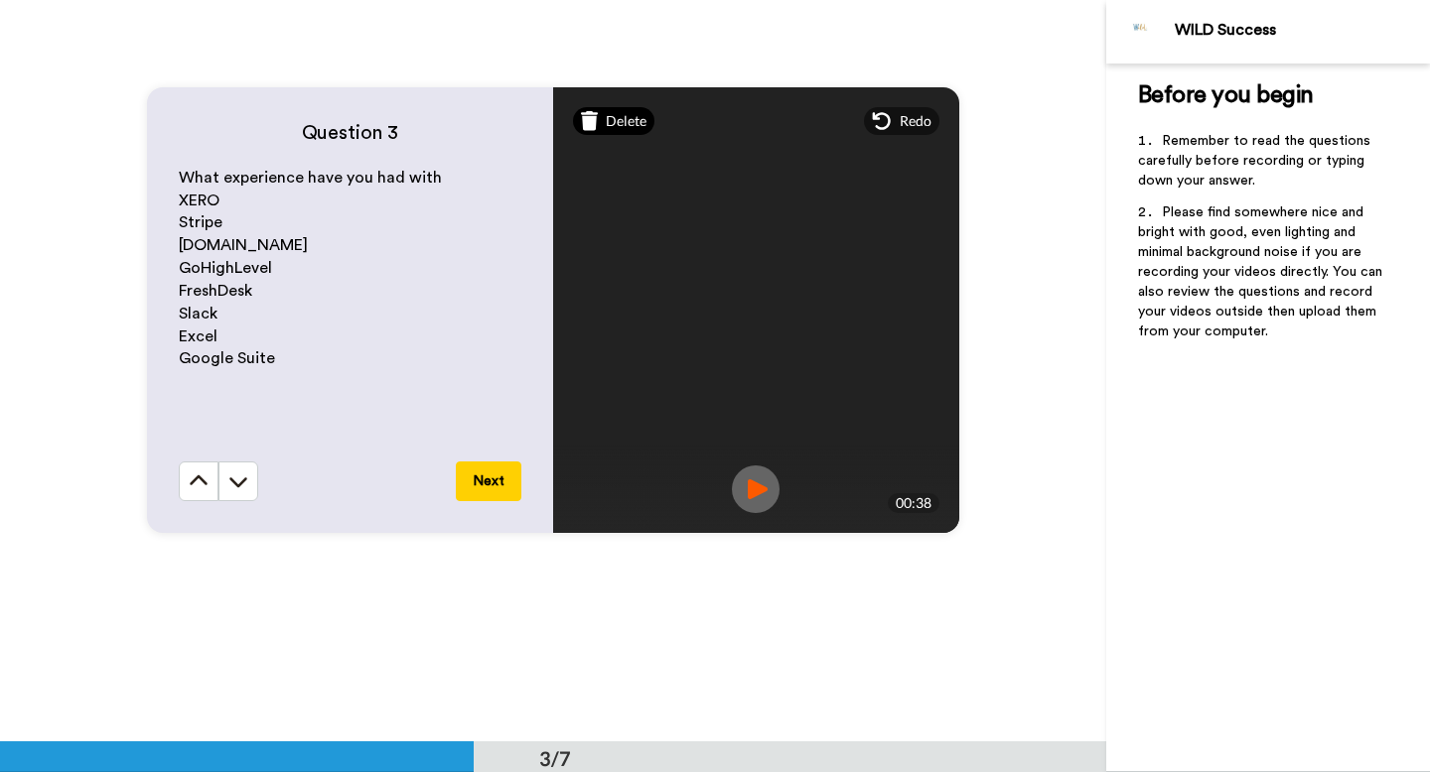
click at [633, 122] on span "Delete" at bounding box center [626, 121] width 41 height 20
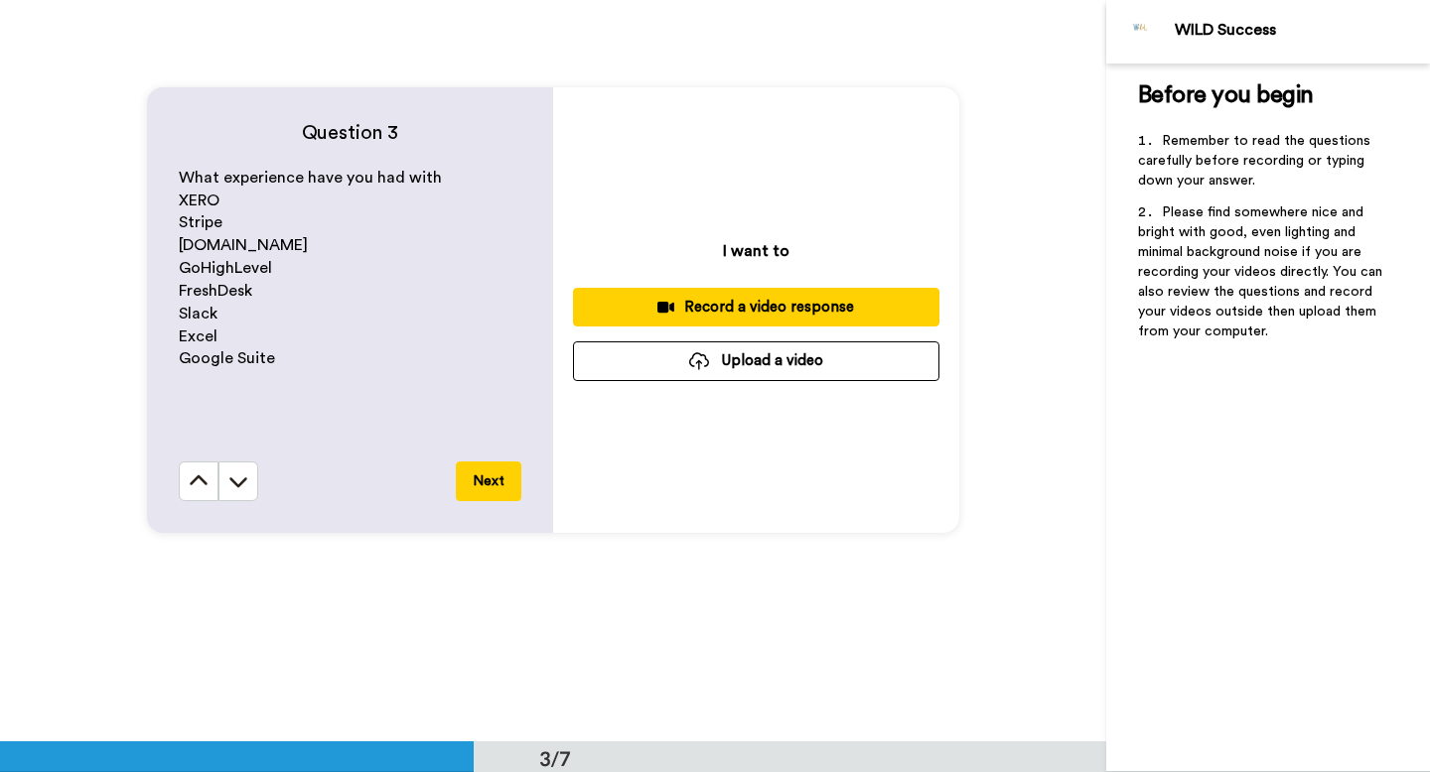
click at [771, 313] on div "Record a video response" at bounding box center [756, 307] width 335 height 21
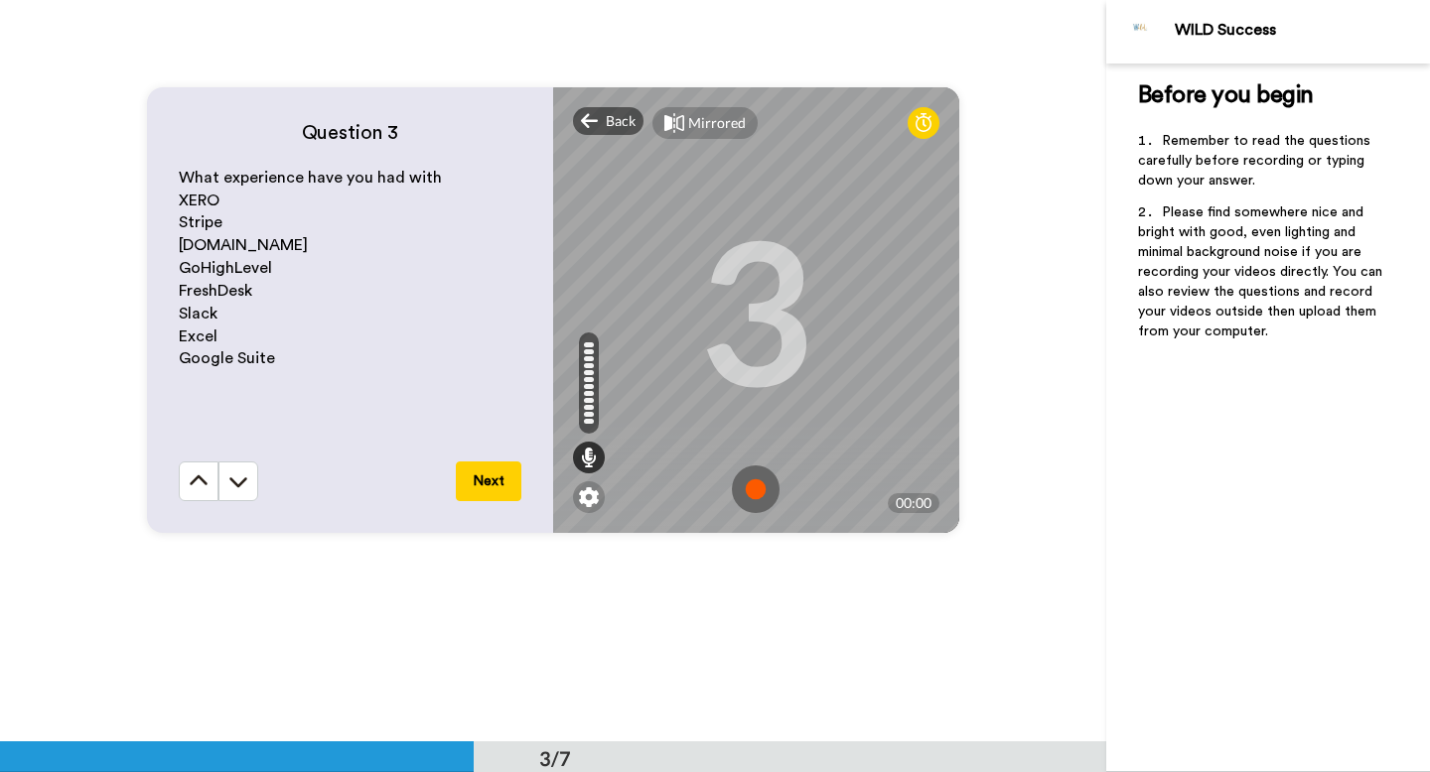
click at [750, 501] on img at bounding box center [756, 490] width 48 height 48
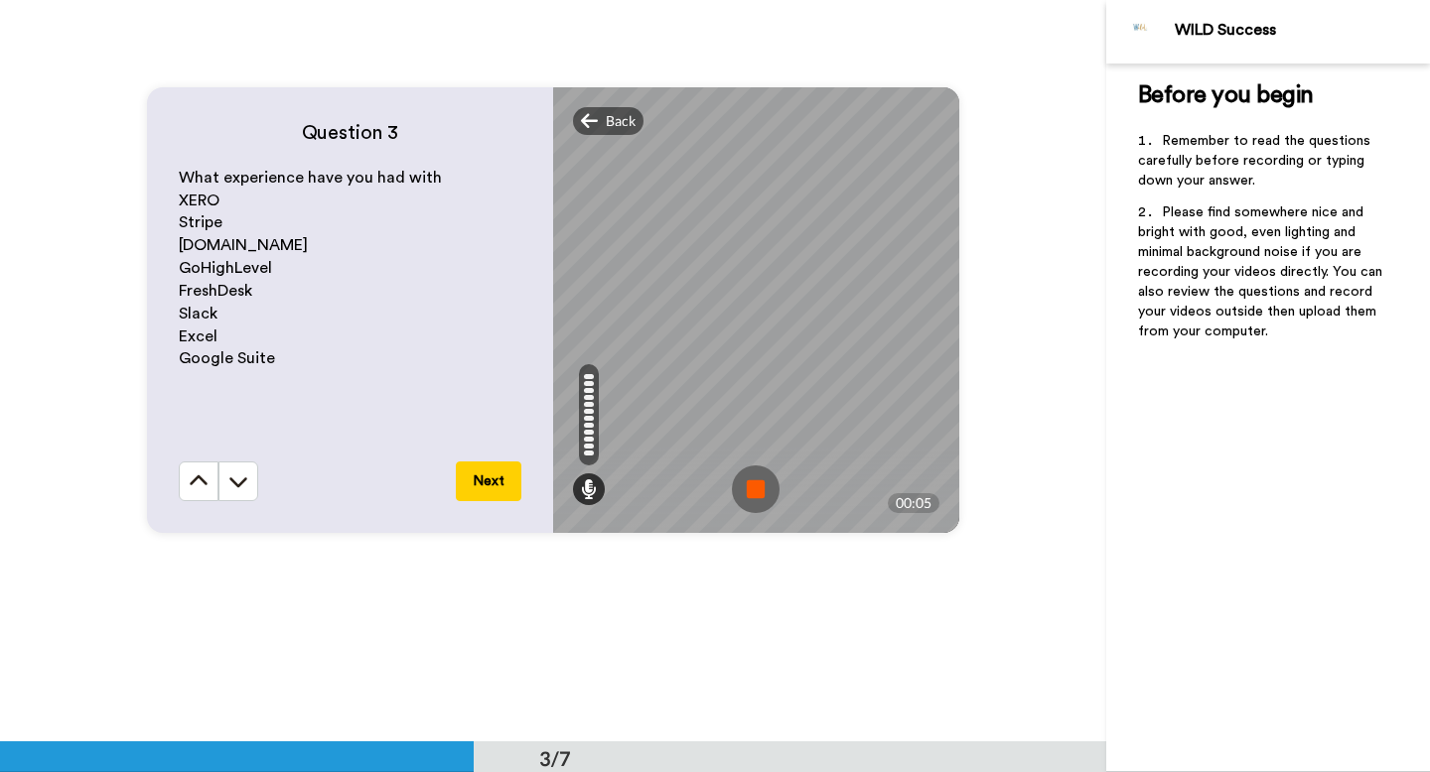
drag, startPoint x: 753, startPoint y: 471, endPoint x: 770, endPoint y: 478, distance: 19.2
click at [762, 472] on img at bounding box center [756, 490] width 48 height 48
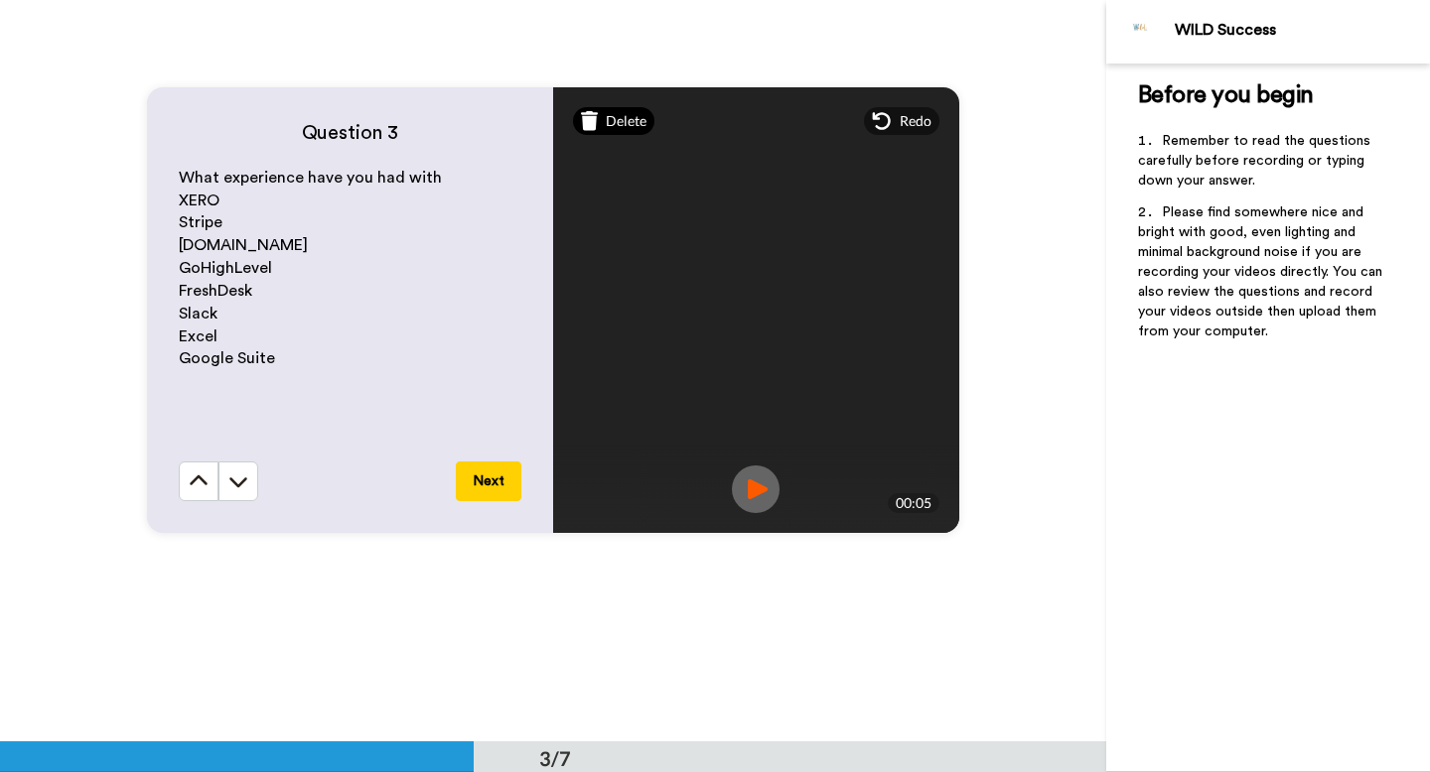
click at [604, 124] on div "Delete" at bounding box center [614, 121] width 82 height 28
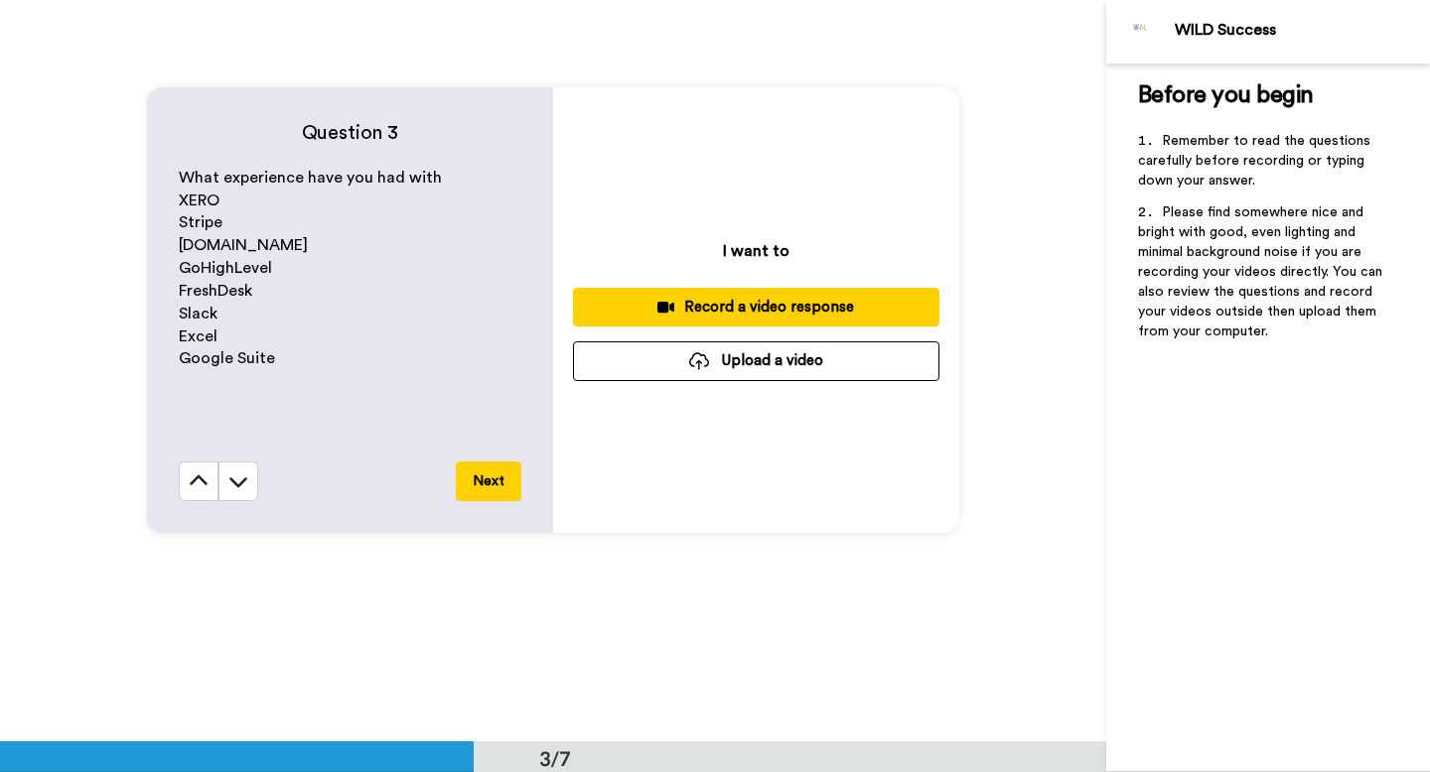
click at [752, 311] on div "Record a video response" at bounding box center [756, 307] width 335 height 21
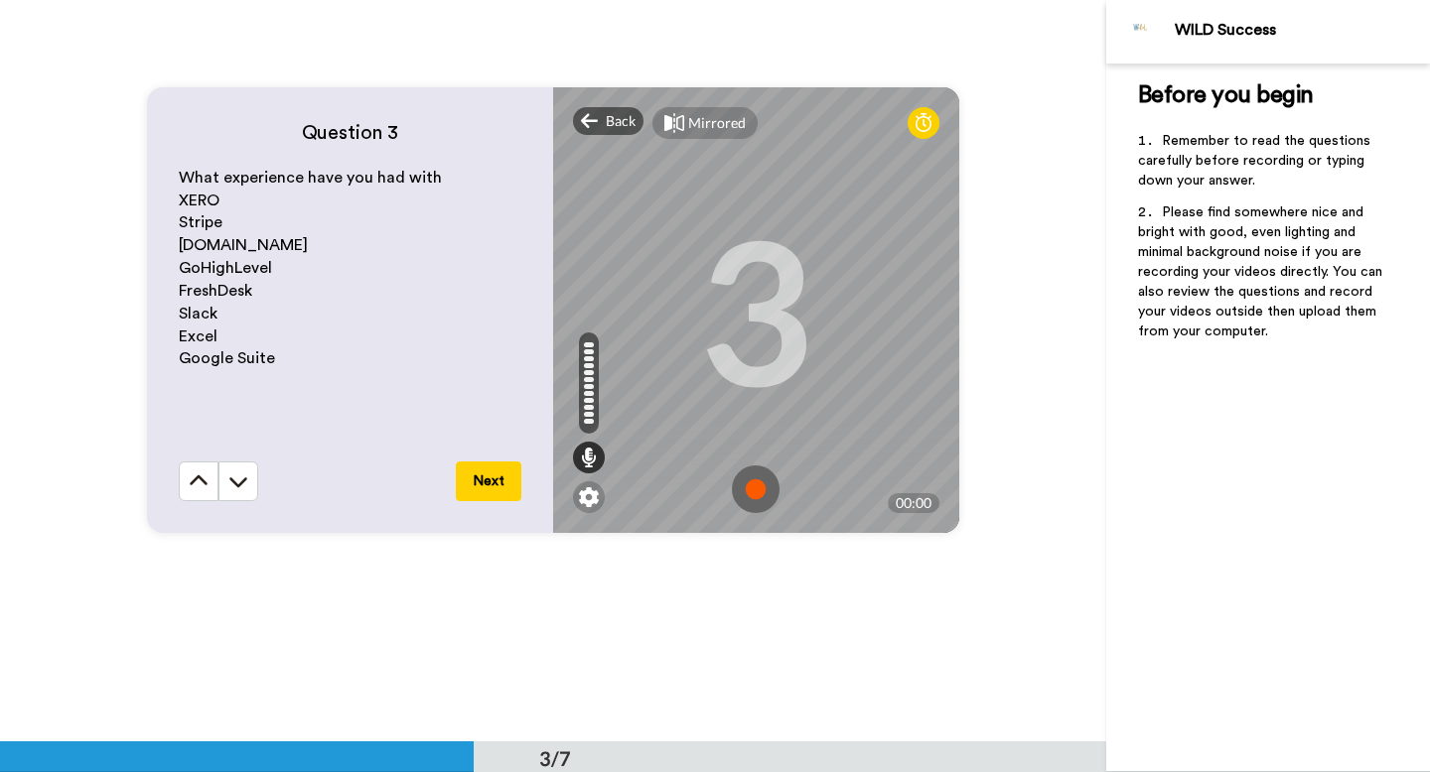
click at [753, 484] on img at bounding box center [756, 490] width 48 height 48
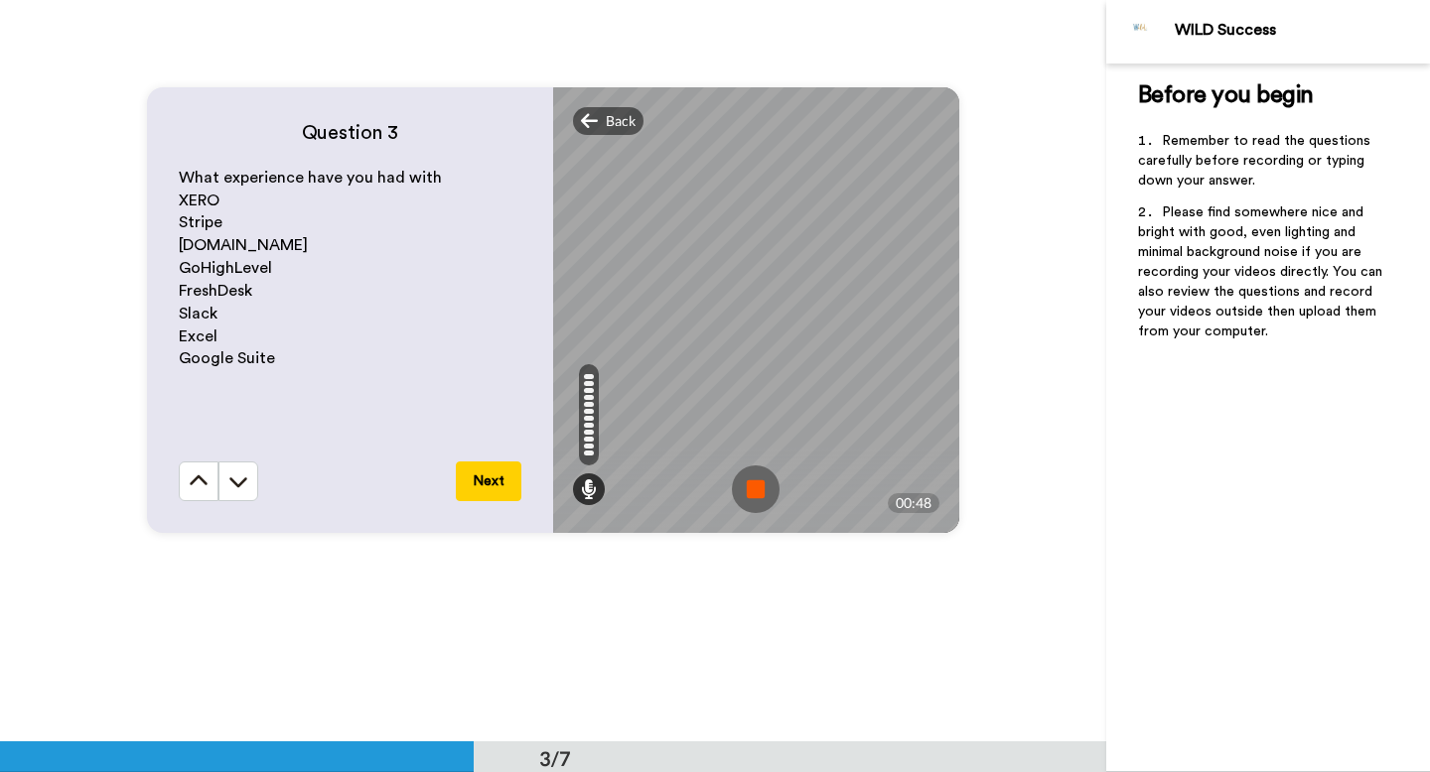
click at [759, 489] on img at bounding box center [756, 490] width 48 height 48
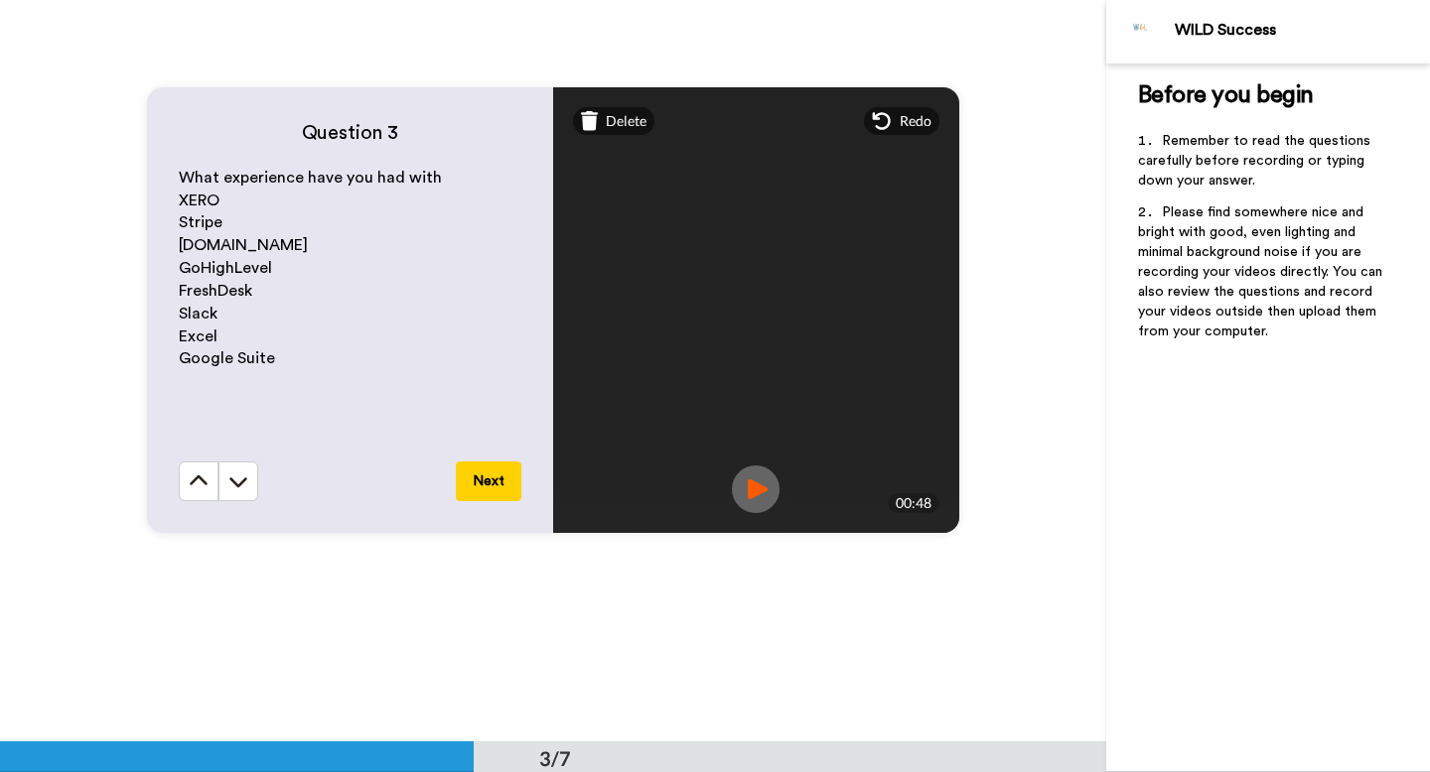
click at [752, 477] on img at bounding box center [756, 490] width 48 height 48
click at [501, 480] on button "Next" at bounding box center [489, 482] width 66 height 40
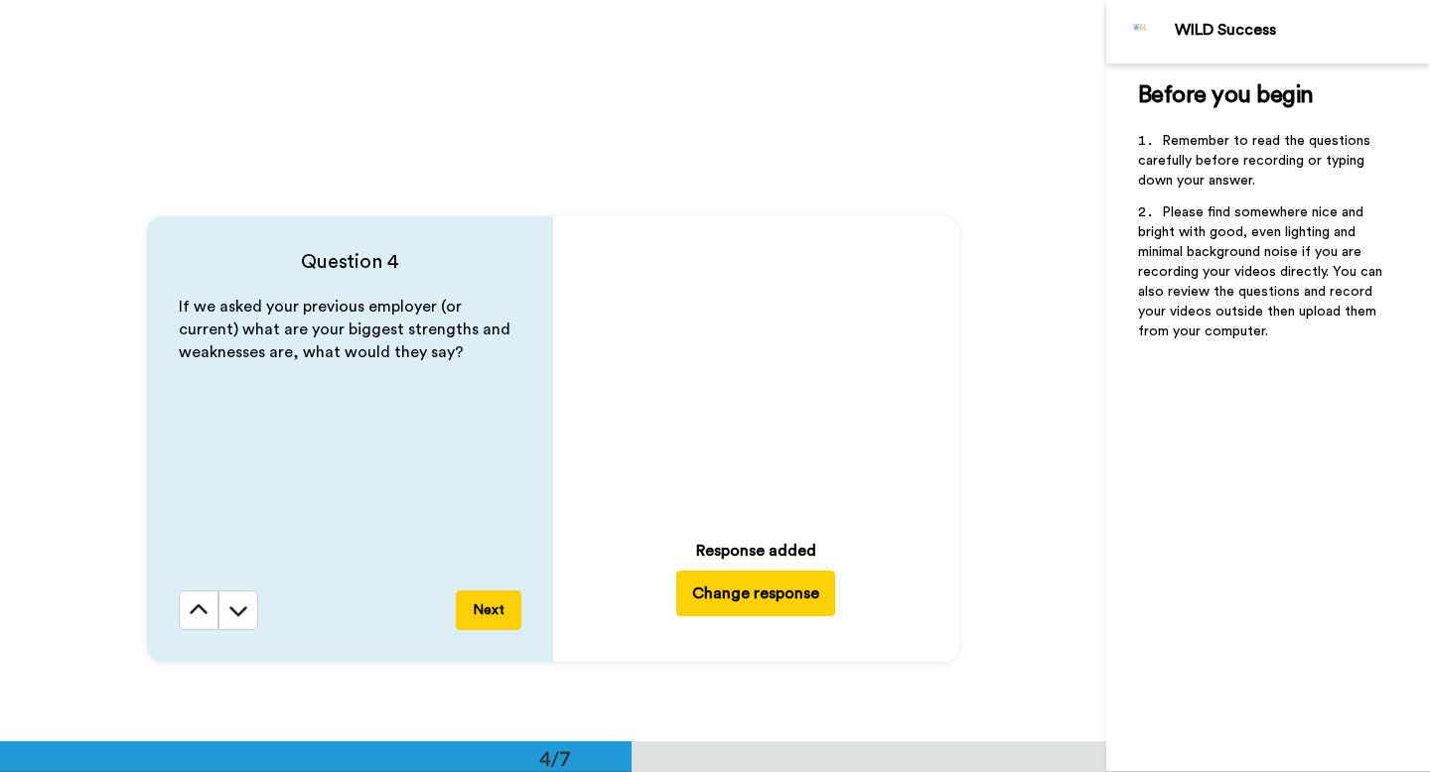
scroll to position [2157, 0]
click at [741, 594] on button "Change response" at bounding box center [755, 594] width 159 height 46
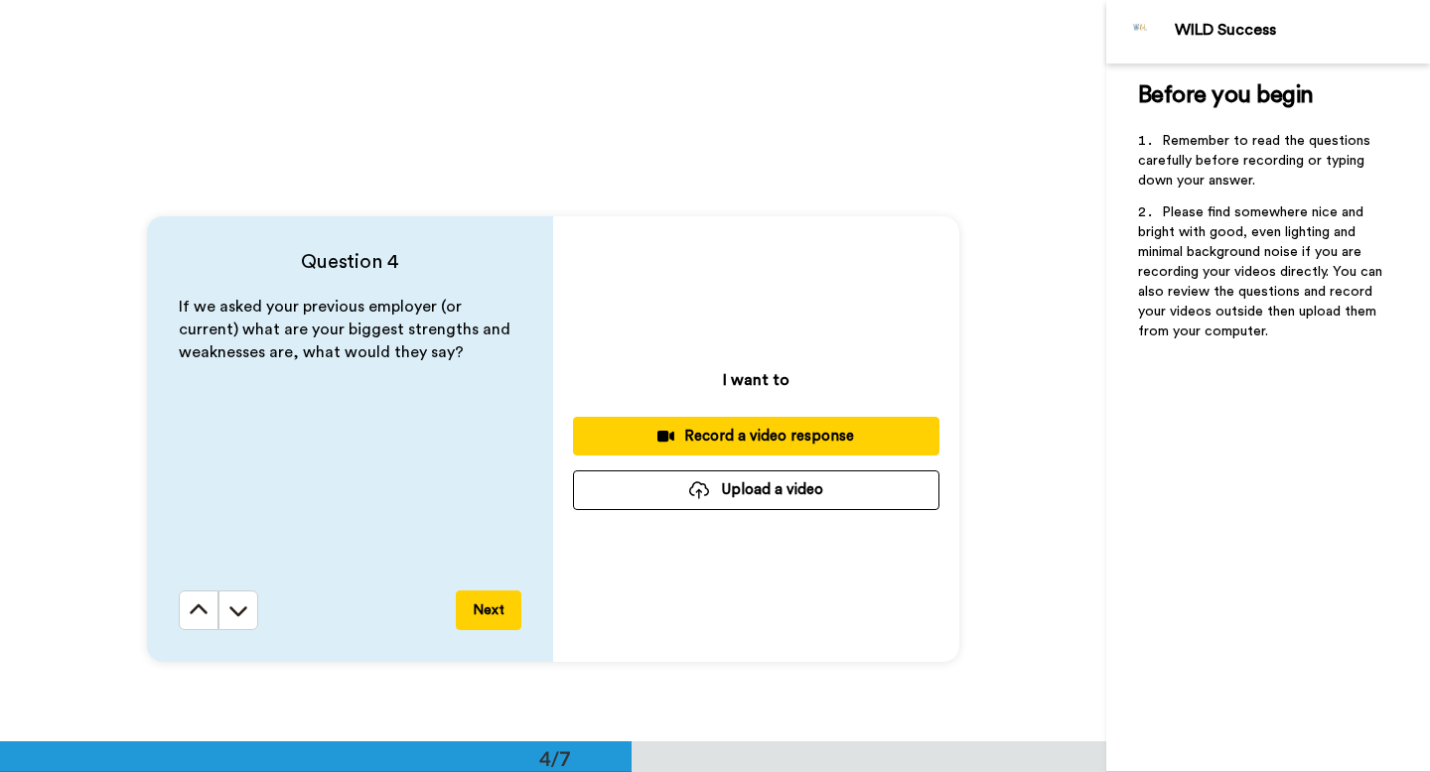
click at [787, 445] on div "Record a video response" at bounding box center [756, 436] width 335 height 21
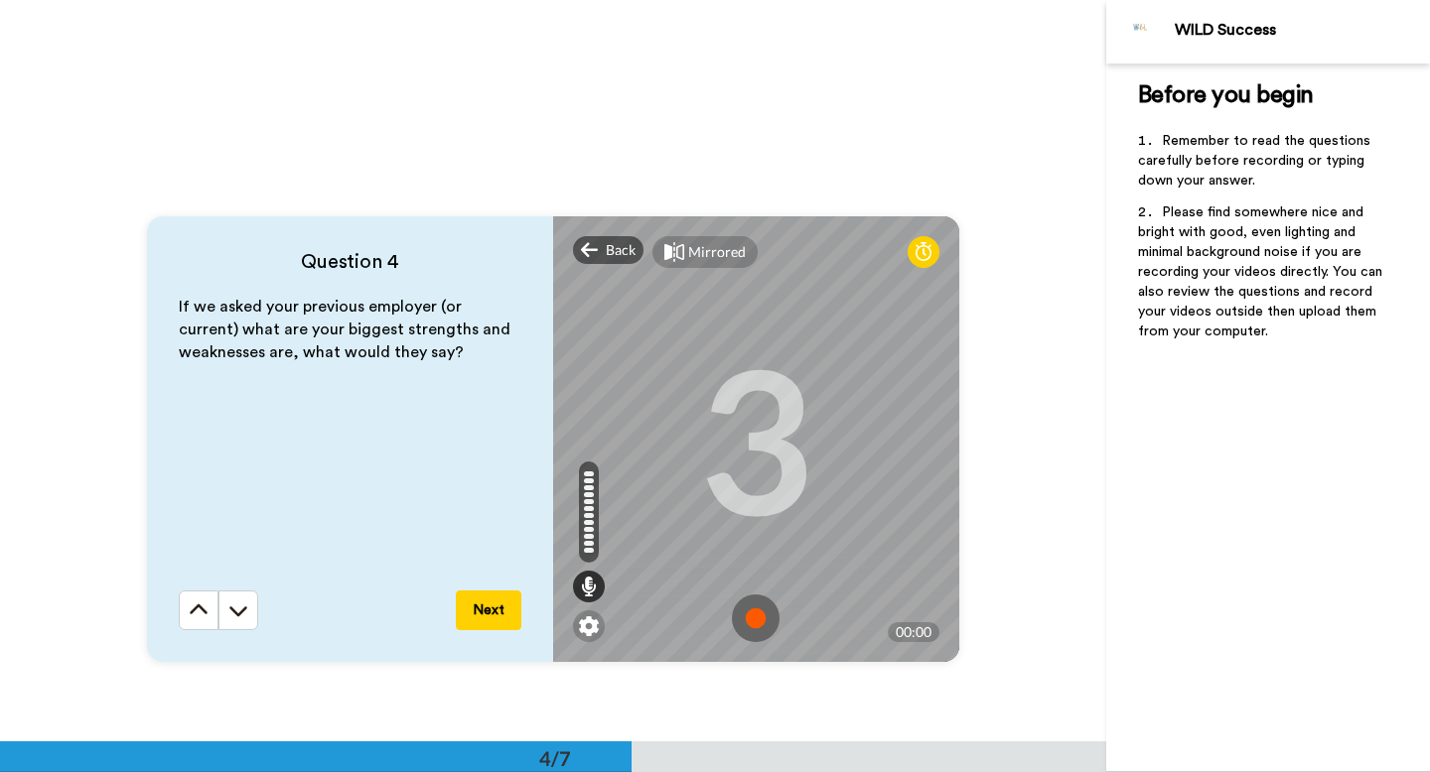
click at [752, 616] on img at bounding box center [756, 619] width 48 height 48
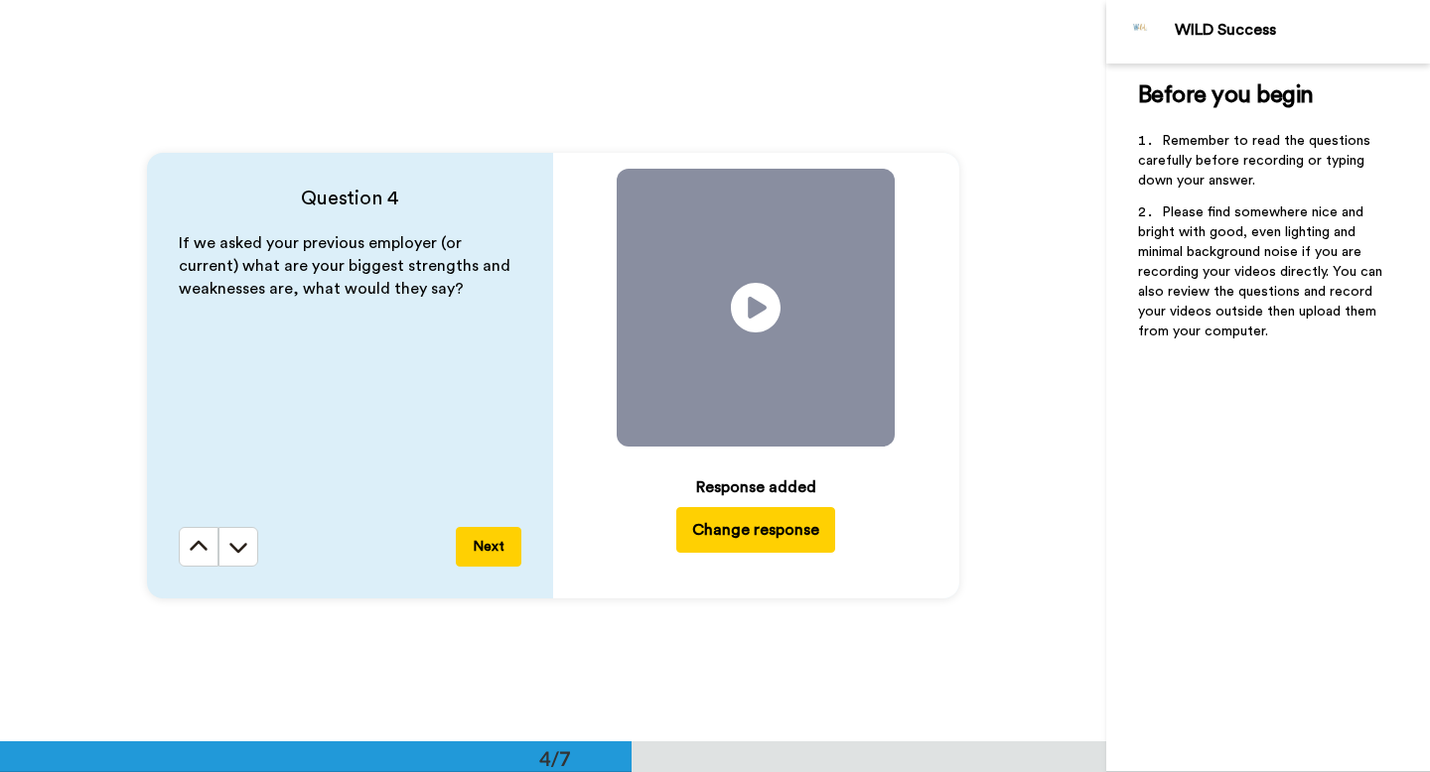
scroll to position [2226, 0]
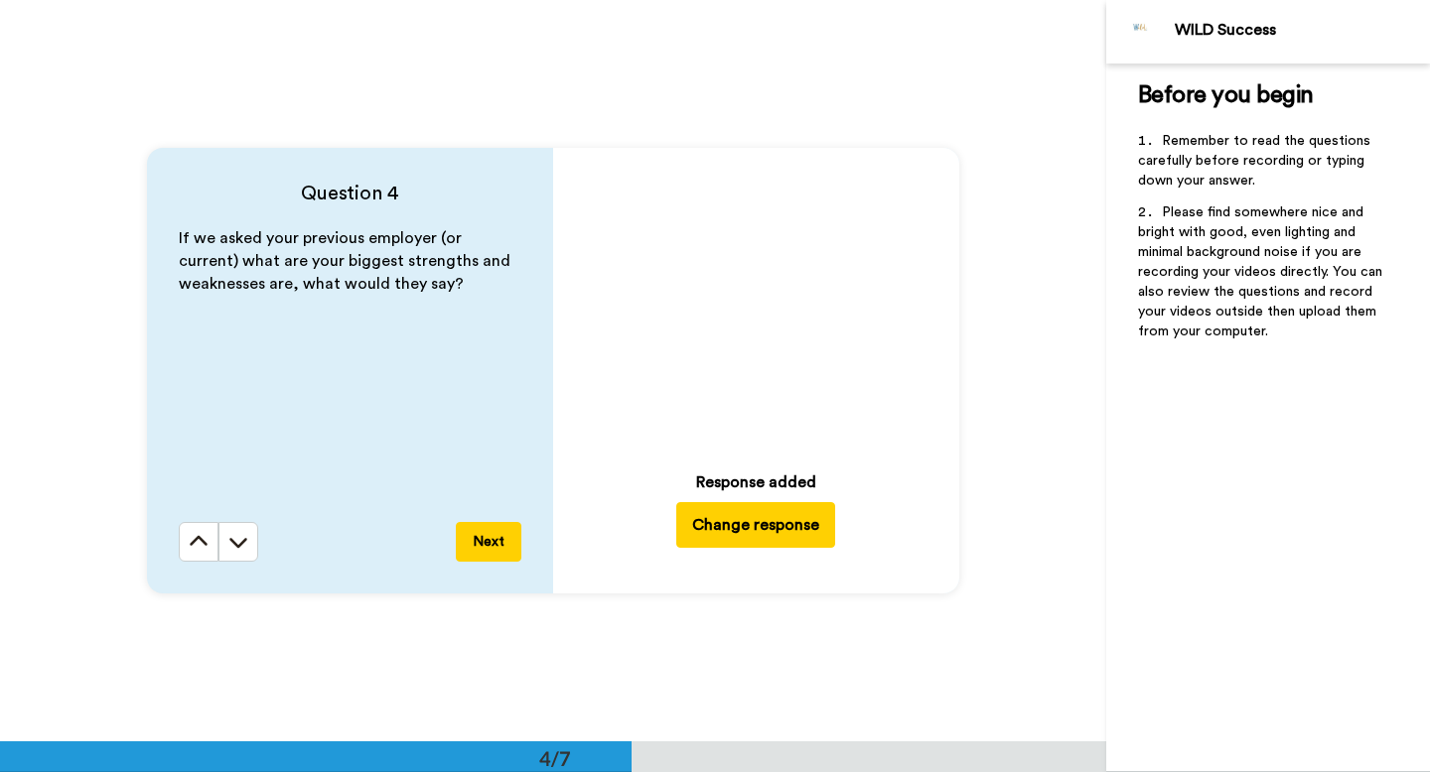
click at [742, 526] on button "Change response" at bounding box center [755, 525] width 159 height 46
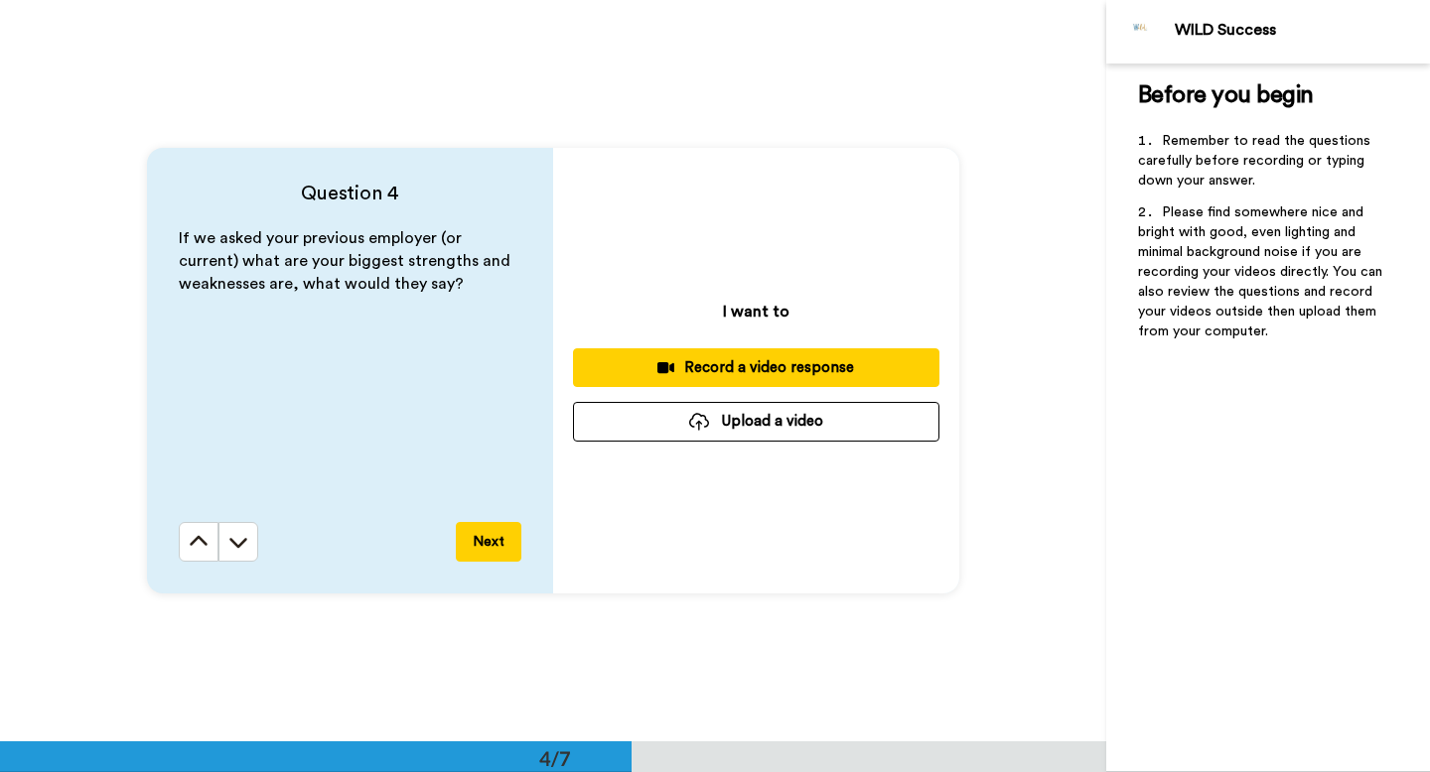
click at [793, 368] on div "Record a video response" at bounding box center [756, 367] width 335 height 21
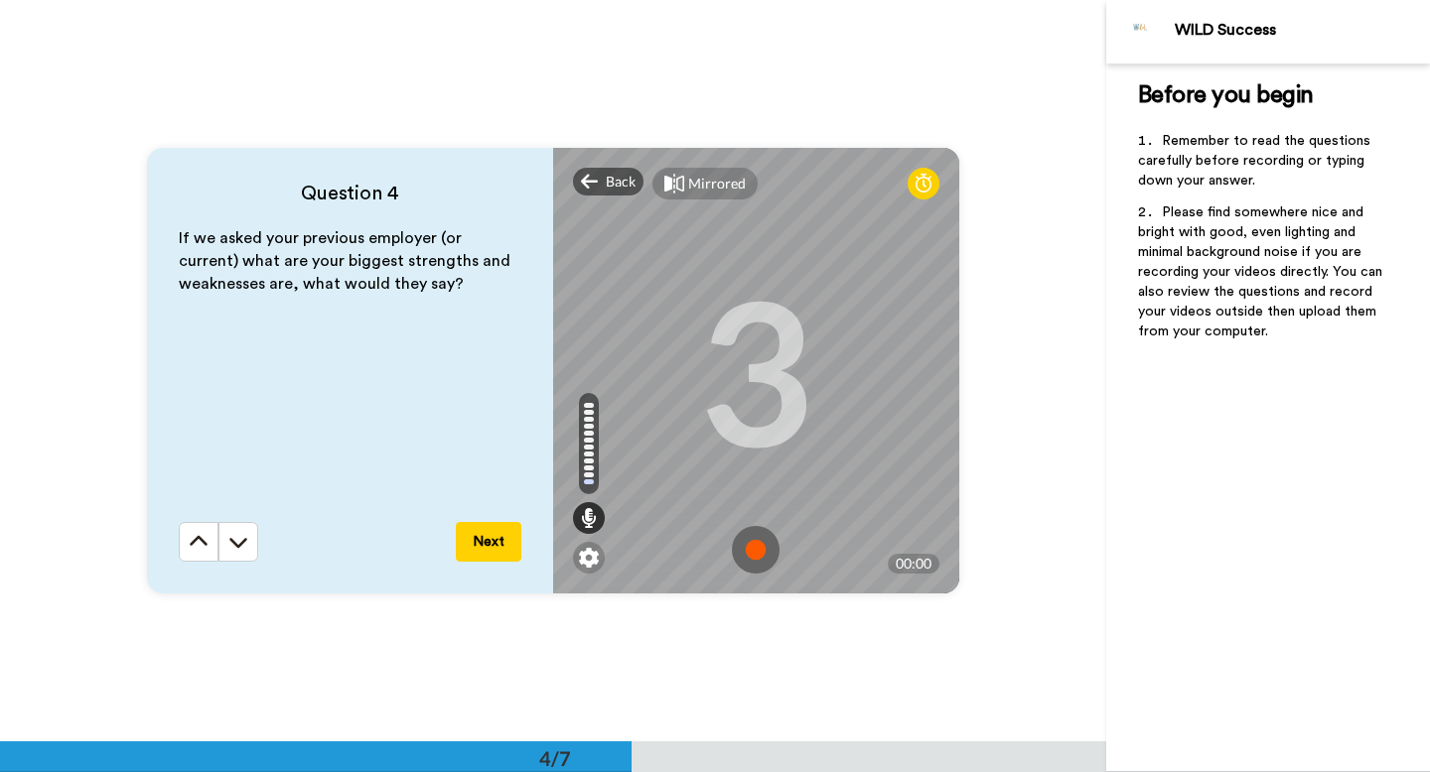
click at [758, 551] on img at bounding box center [756, 550] width 48 height 48
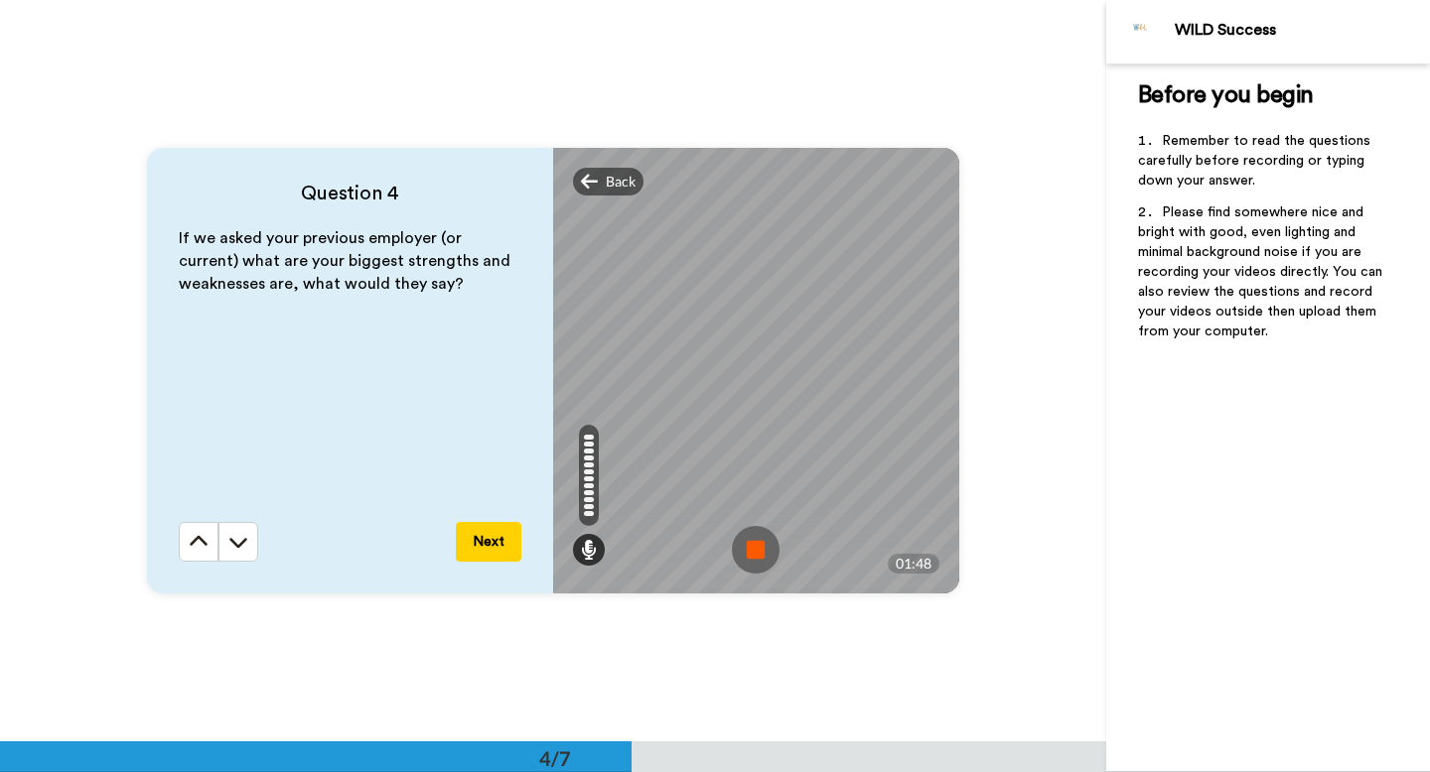
click at [758, 551] on img at bounding box center [756, 550] width 48 height 48
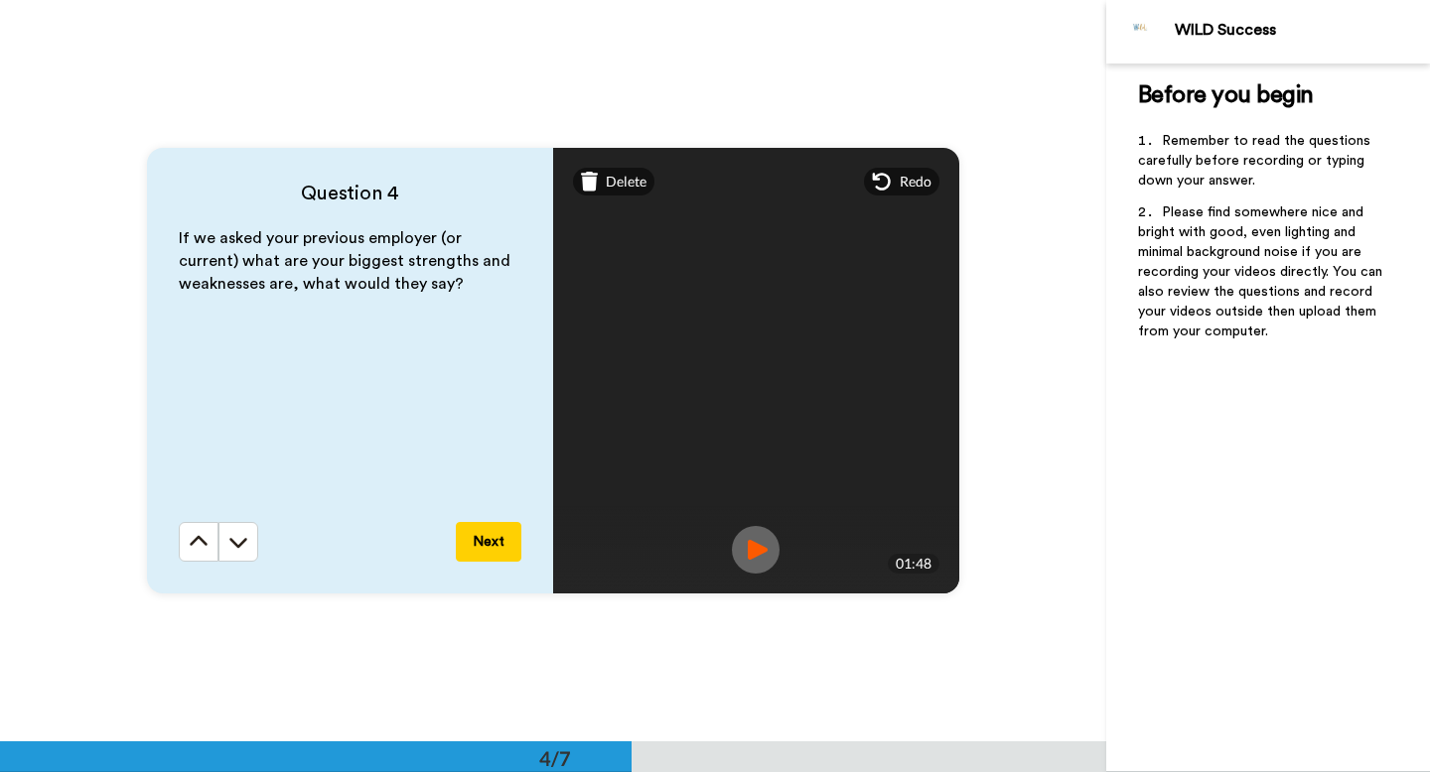
click at [750, 546] on img at bounding box center [756, 550] width 48 height 48
click at [485, 550] on button "Next" at bounding box center [489, 542] width 66 height 40
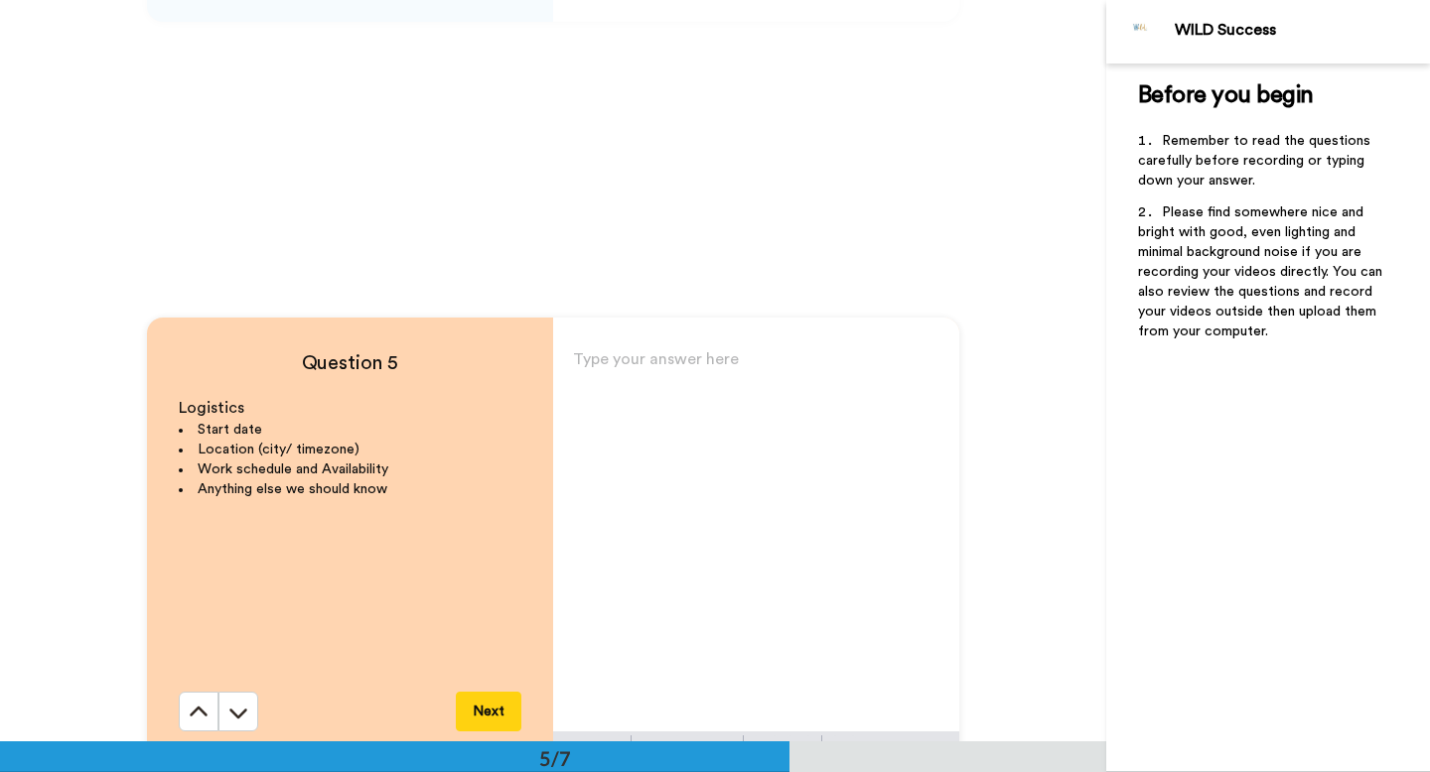
scroll to position [2919, 0]
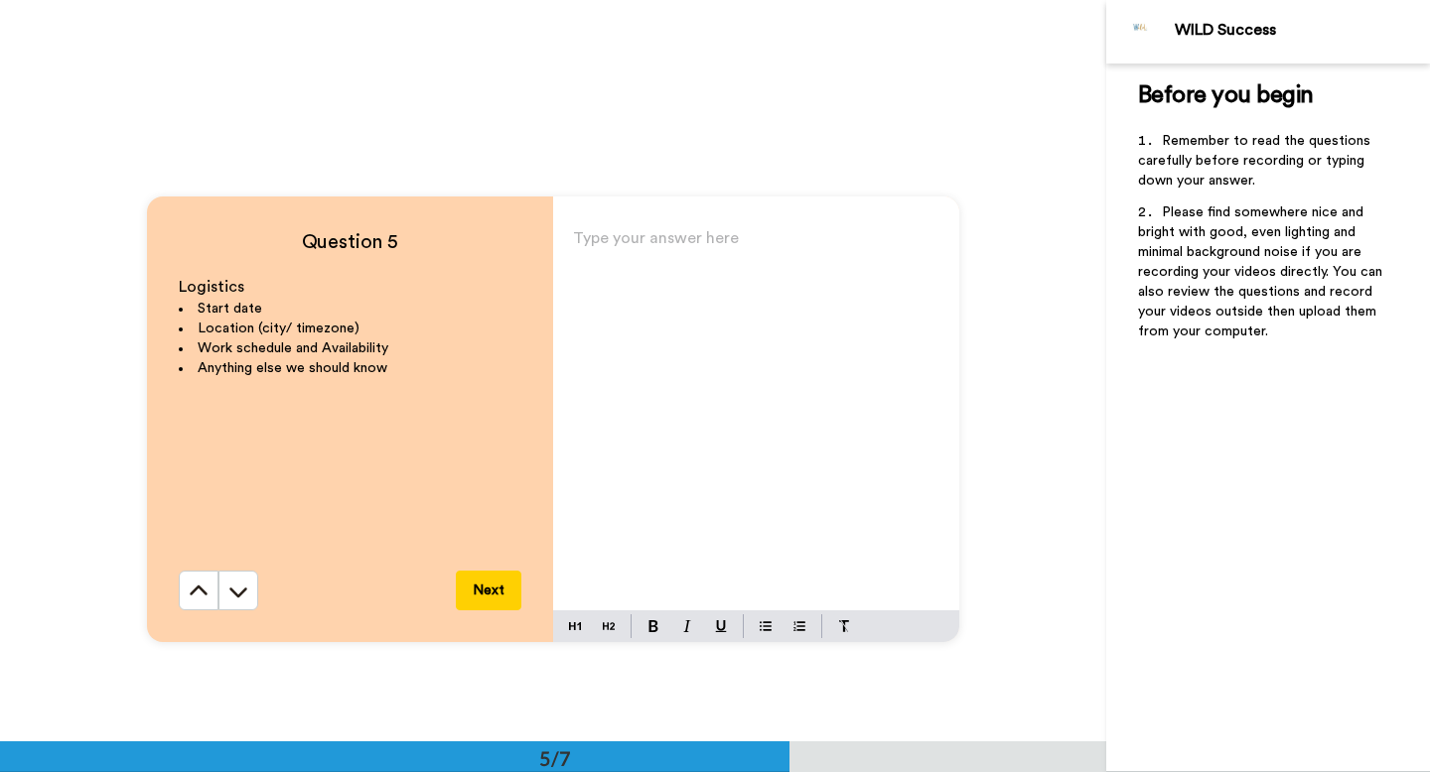
click at [612, 232] on p "Type your answer here ﻿" at bounding box center [756, 246] width 366 height 28
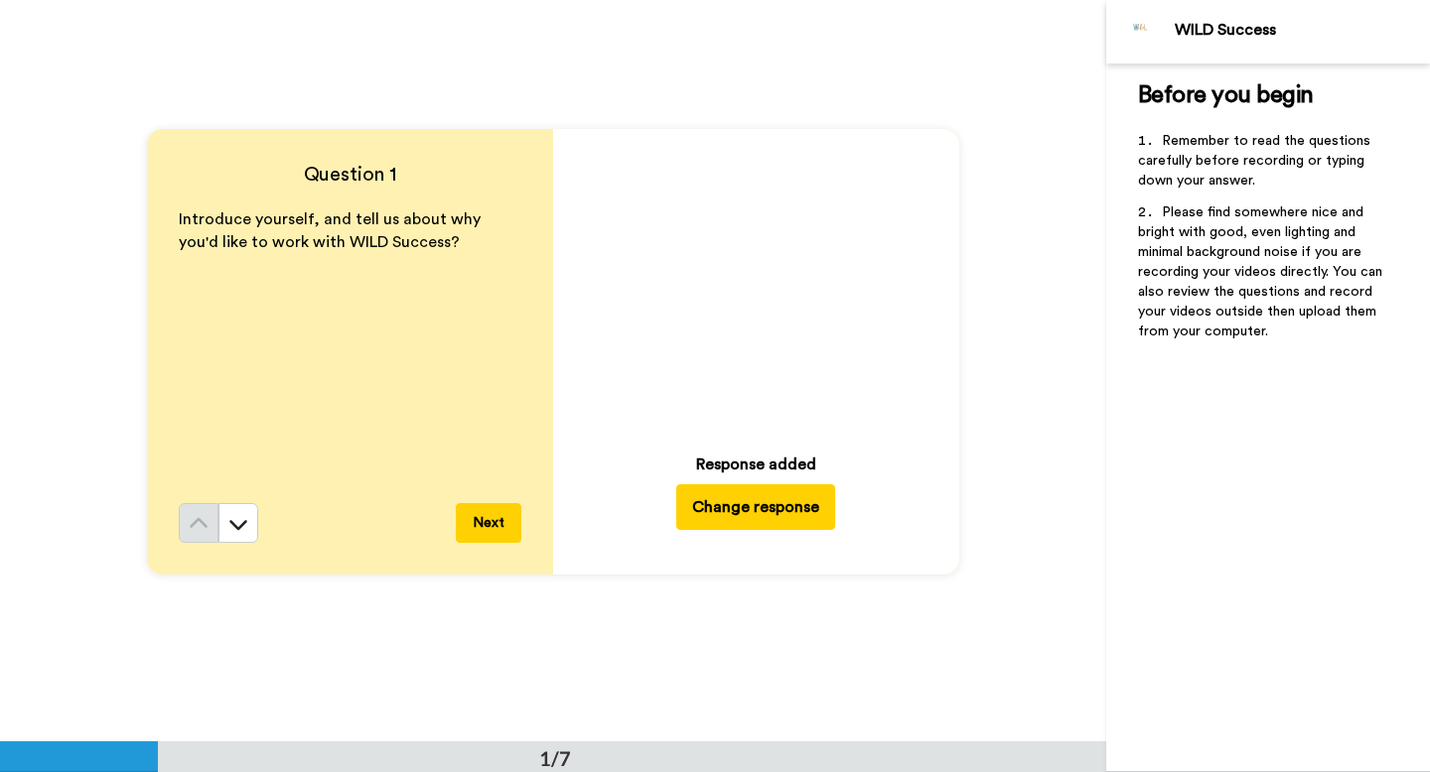
scroll to position [0, 0]
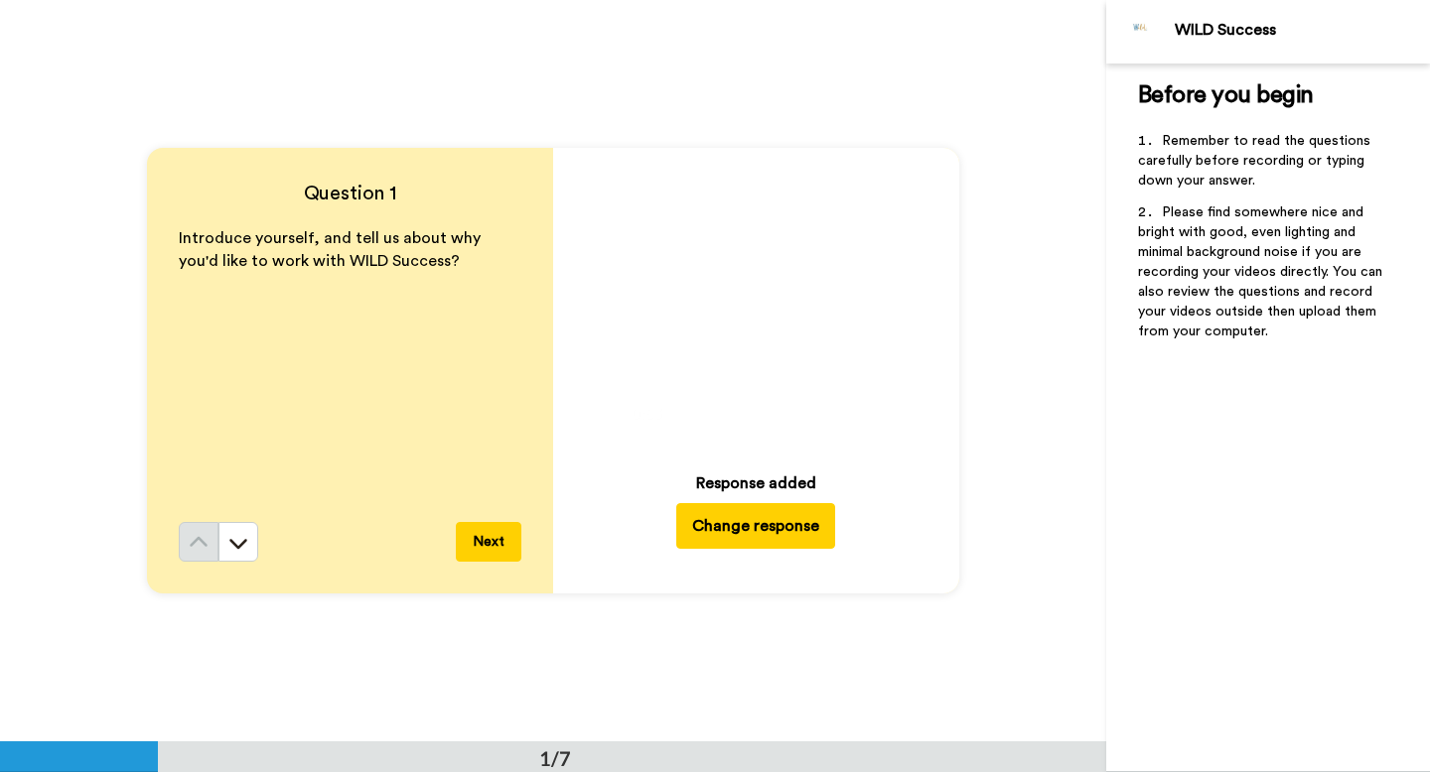
click at [747, 517] on button "Change response" at bounding box center [755, 526] width 159 height 46
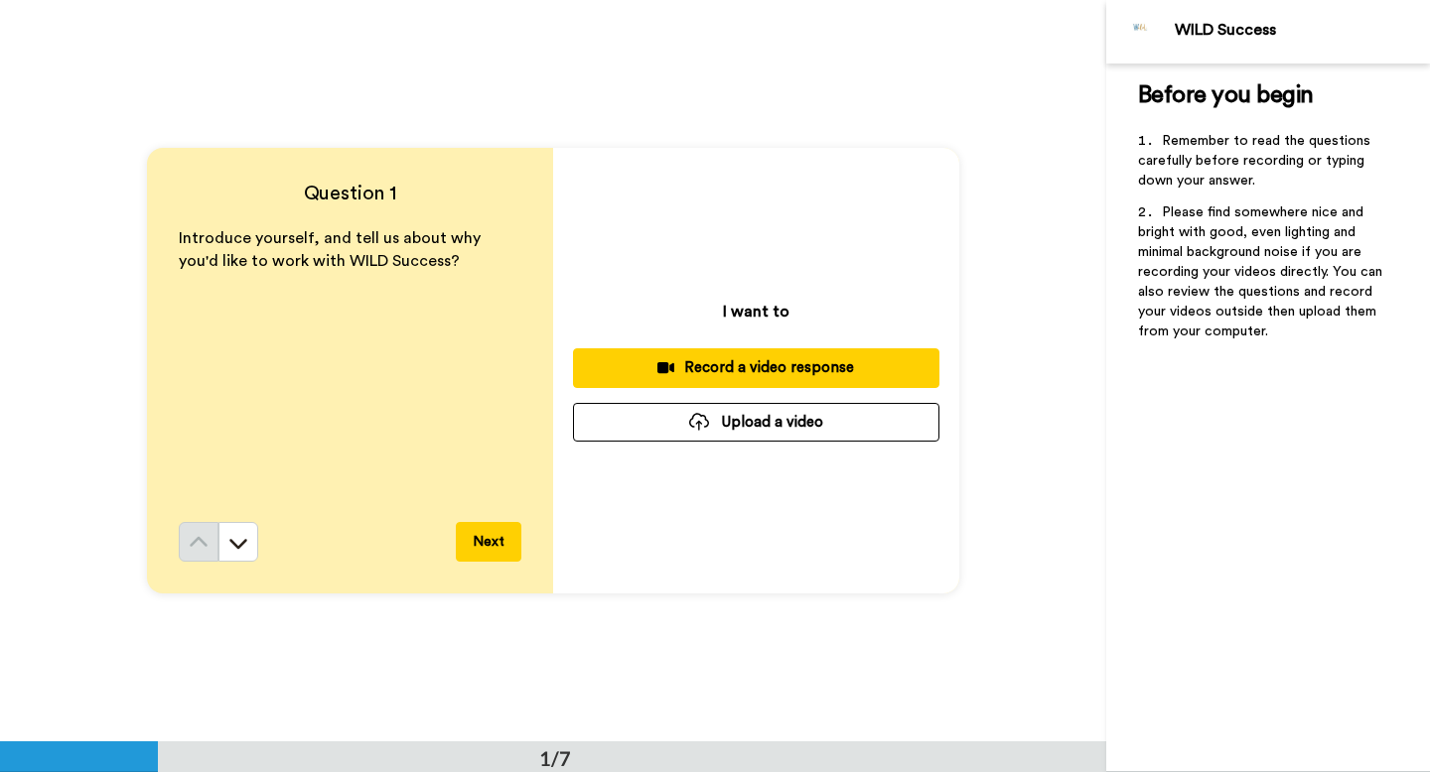
click at [775, 369] on div "Record a video response" at bounding box center [756, 367] width 335 height 21
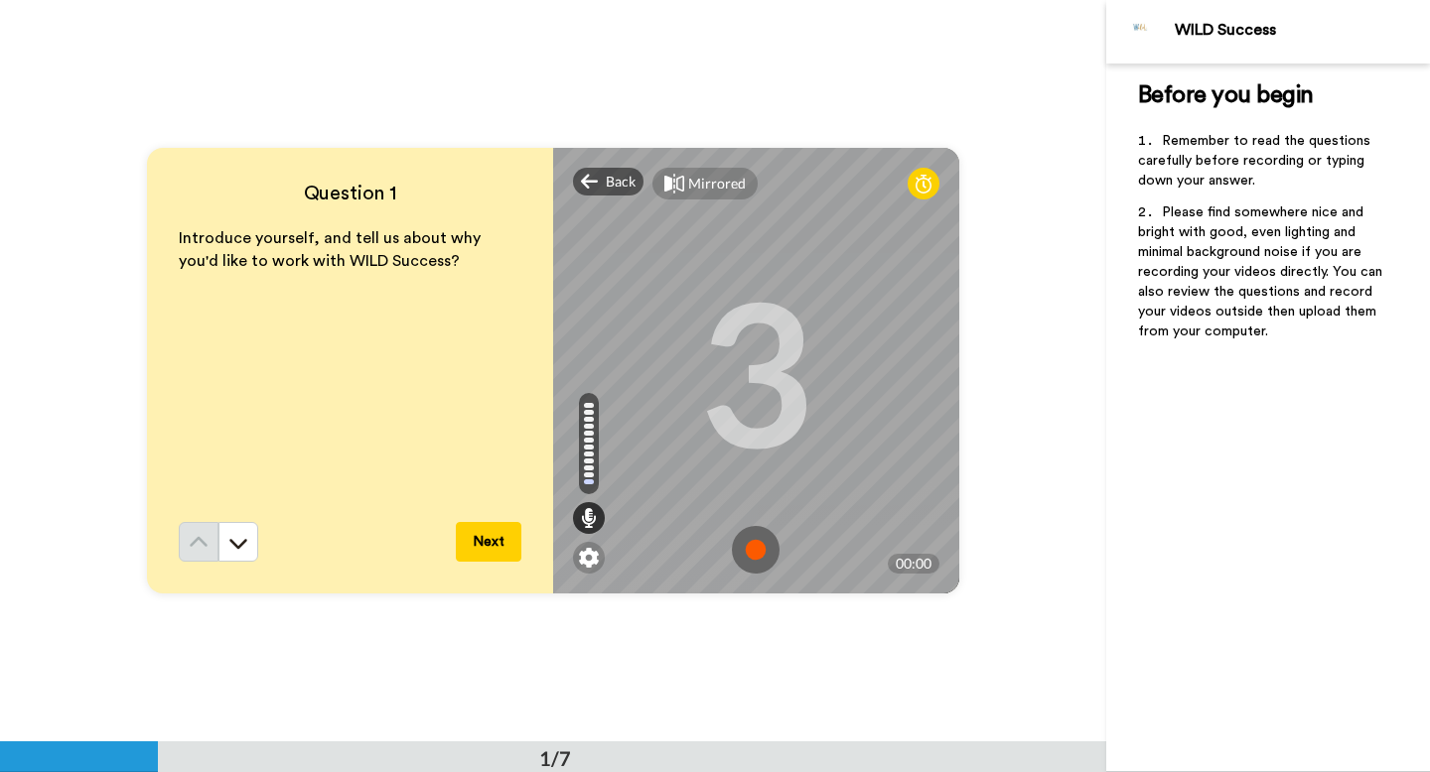
click at [759, 542] on img at bounding box center [756, 550] width 48 height 48
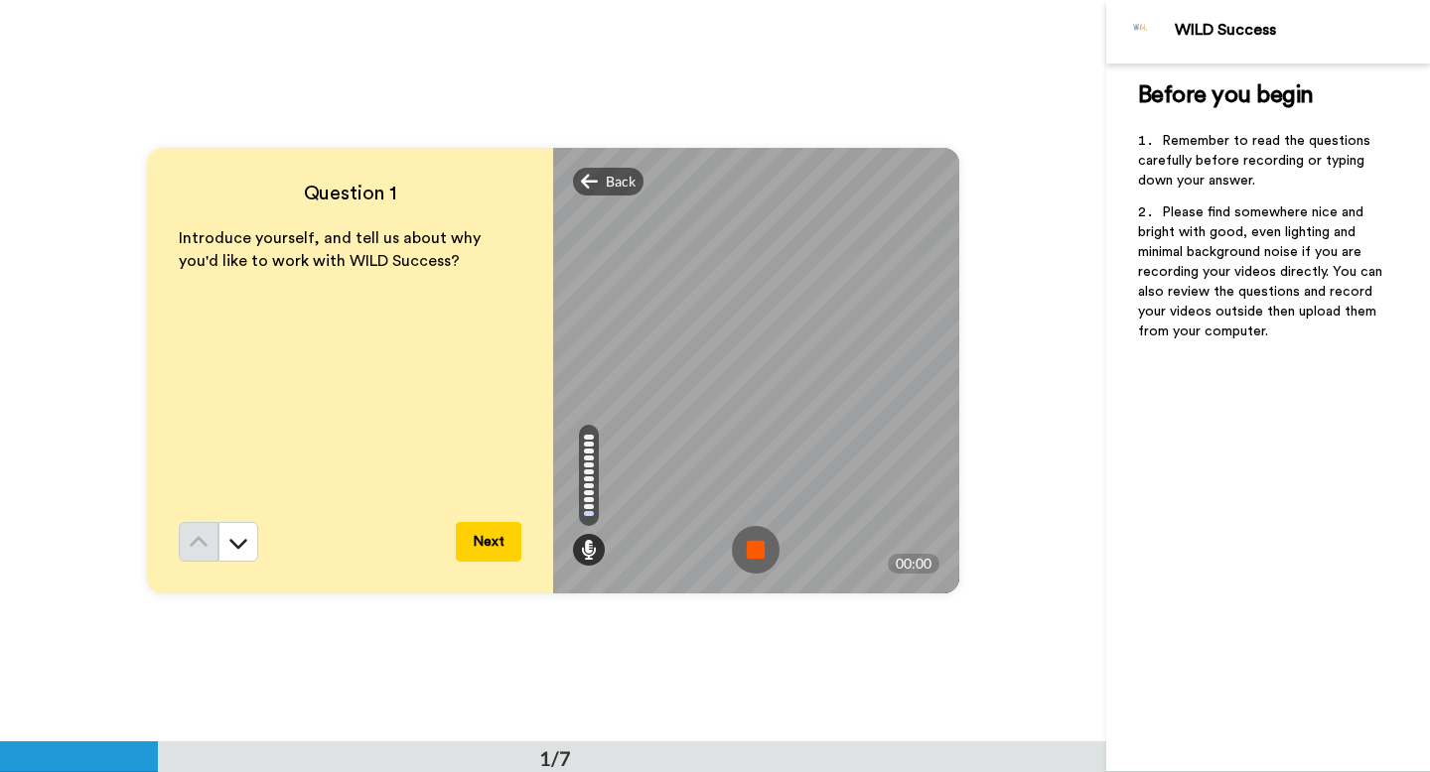
click at [771, 552] on img at bounding box center [756, 550] width 48 height 48
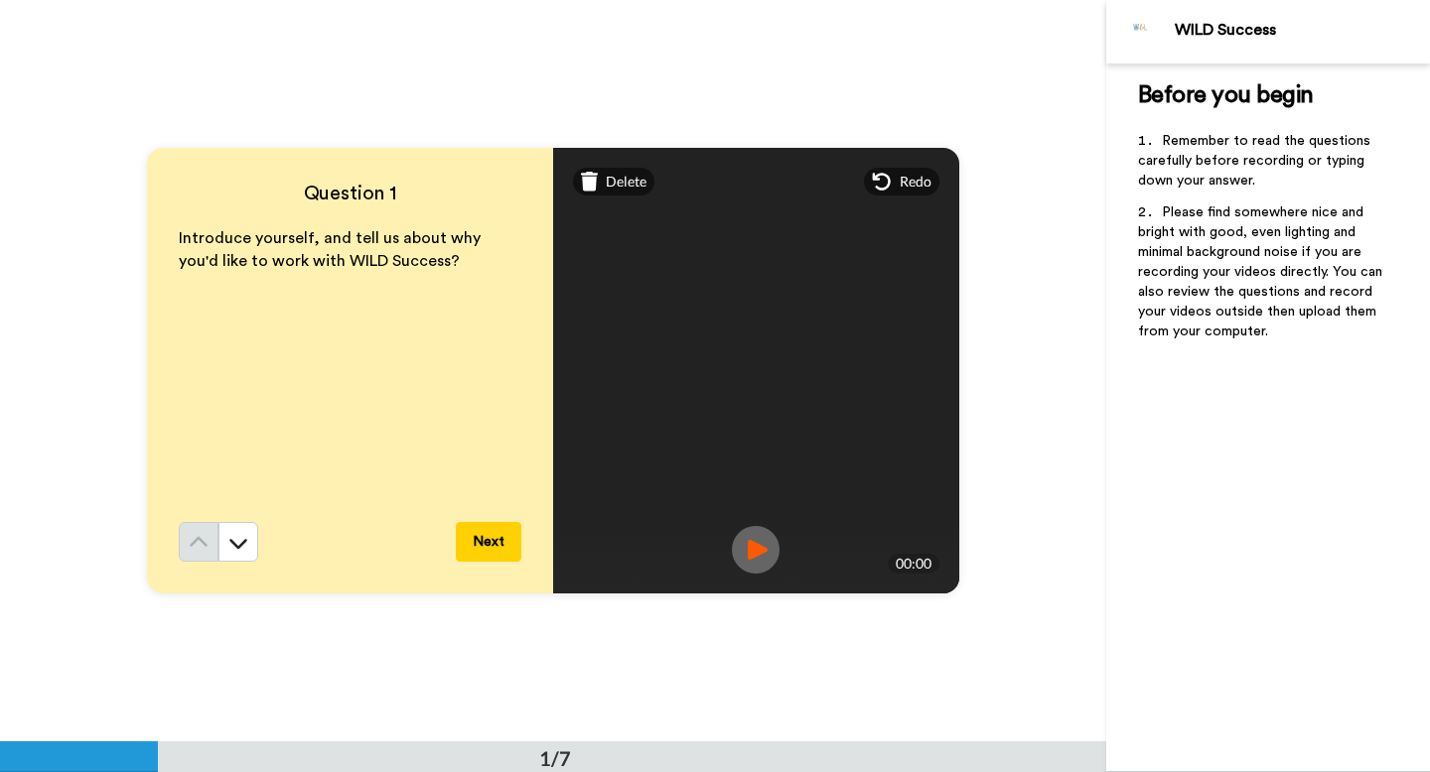
click at [496, 542] on button "Next" at bounding box center [489, 542] width 66 height 40
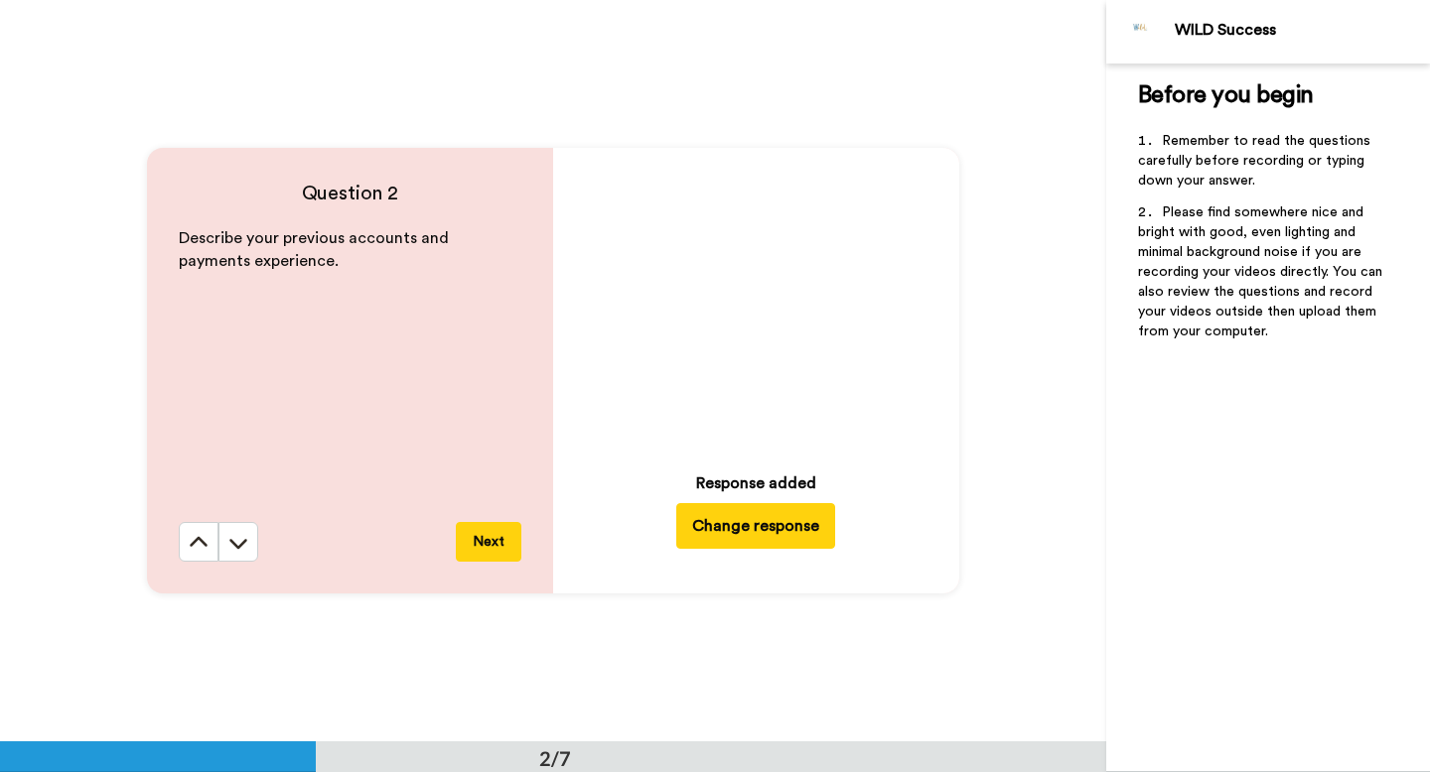
scroll to position [743, 0]
click at [735, 521] on button "Change response" at bounding box center [755, 525] width 159 height 46
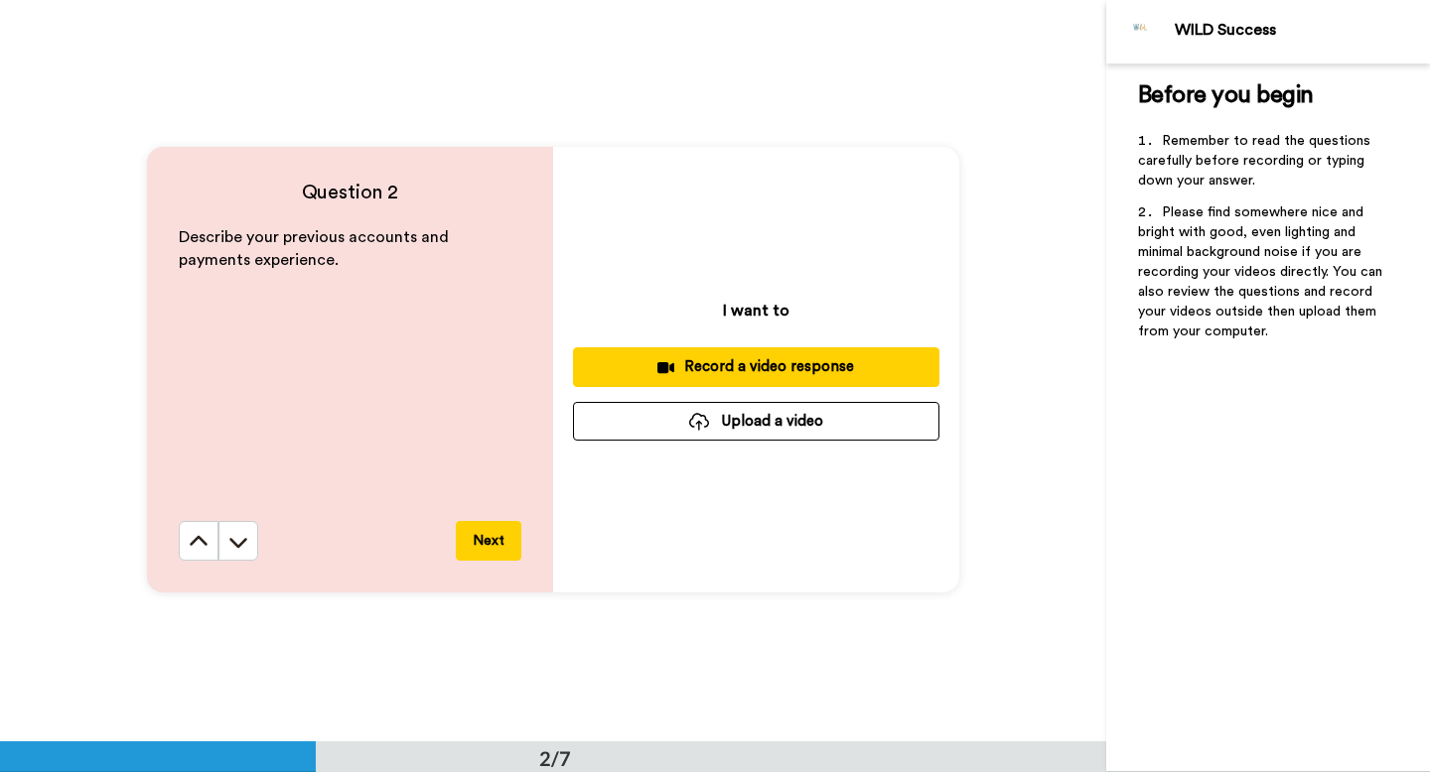
click at [781, 354] on button "Record a video response" at bounding box center [756, 366] width 366 height 39
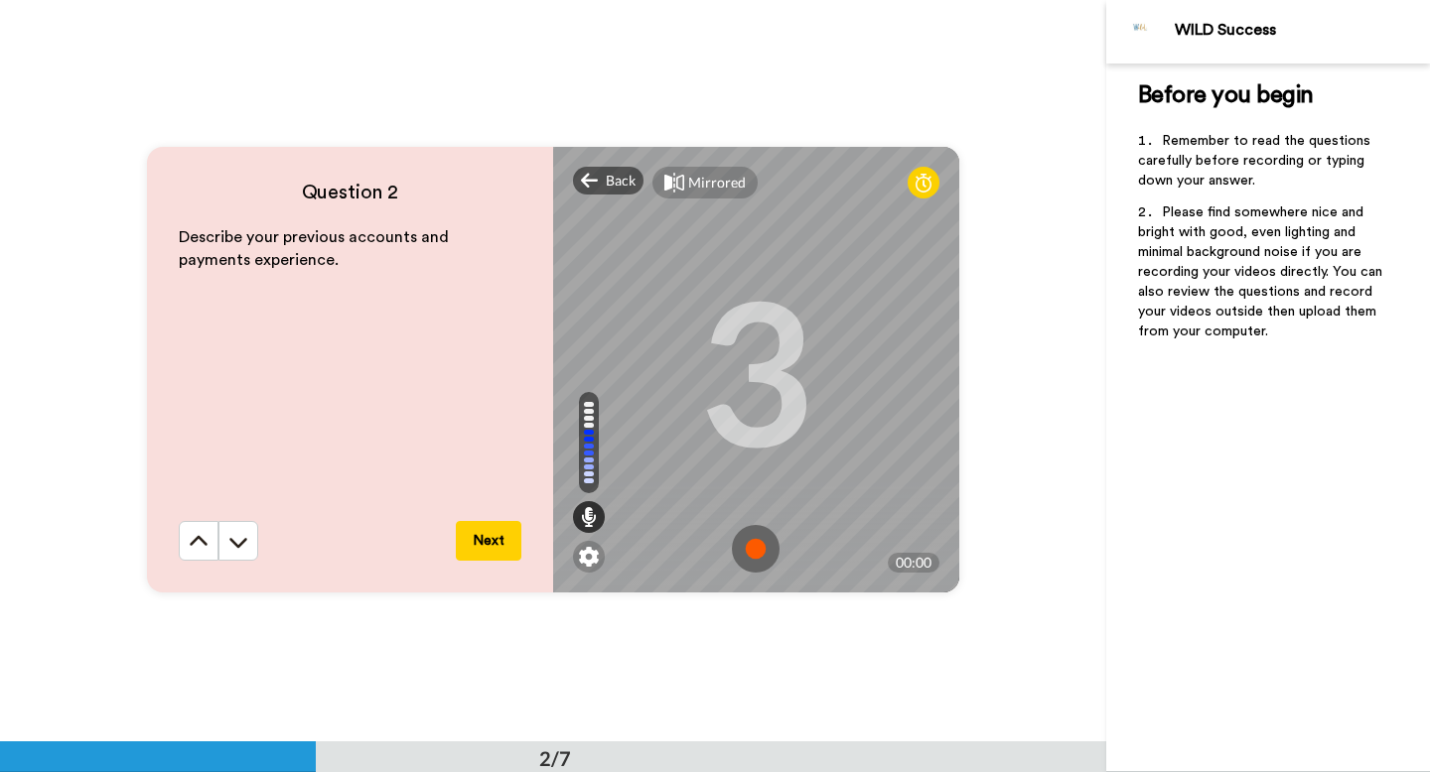
click at [748, 546] on img at bounding box center [756, 549] width 48 height 48
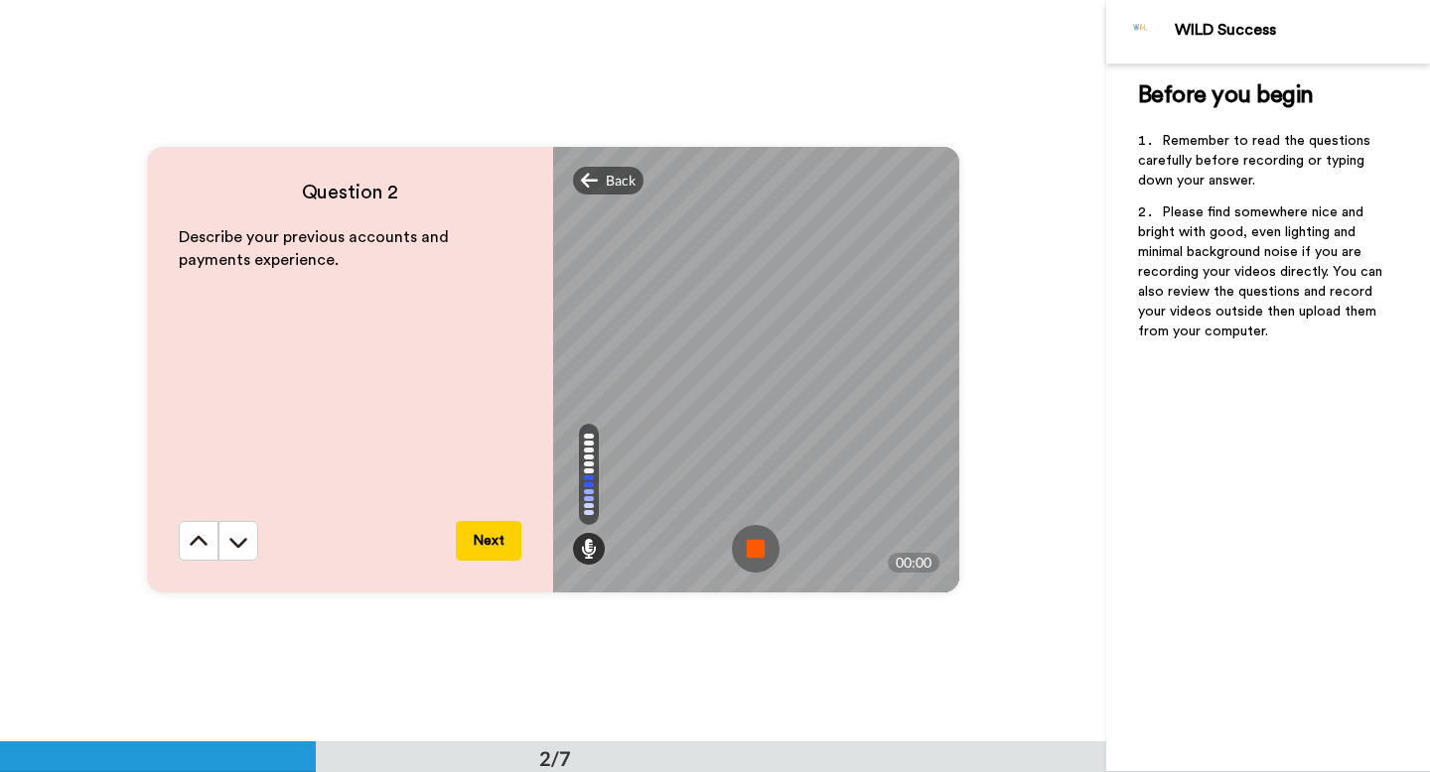
click at [760, 548] on img at bounding box center [756, 549] width 48 height 48
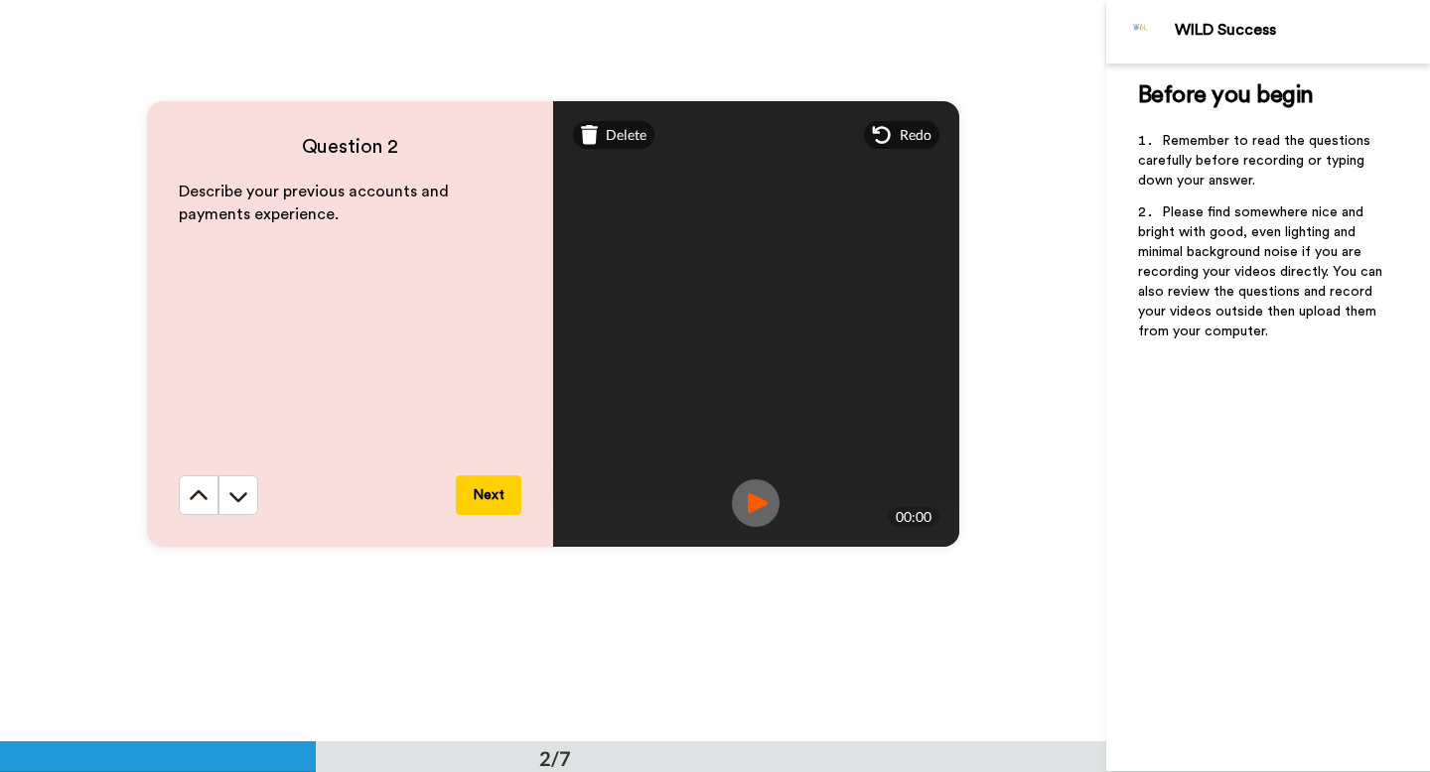
scroll to position [798, 0]
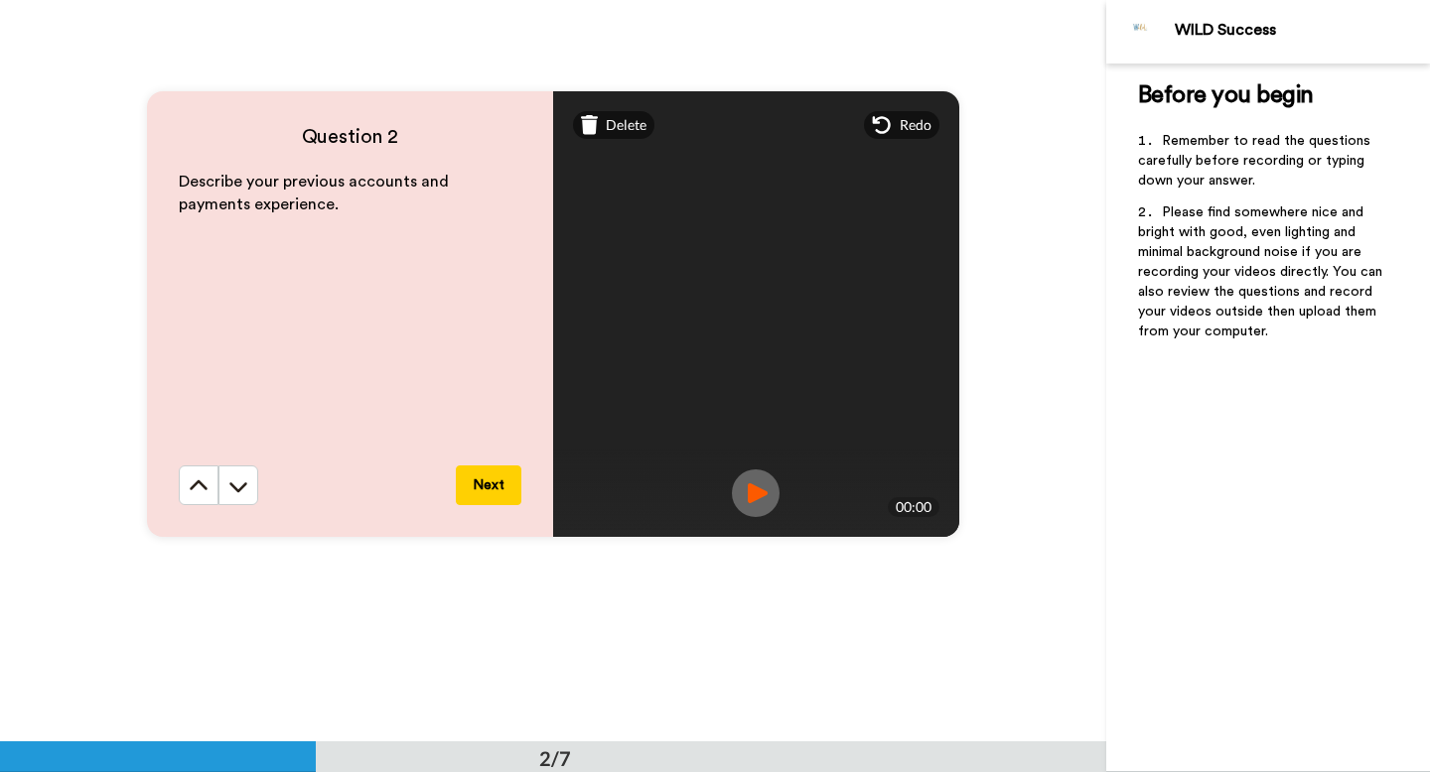
click at [502, 489] on button "Next" at bounding box center [489, 486] width 66 height 40
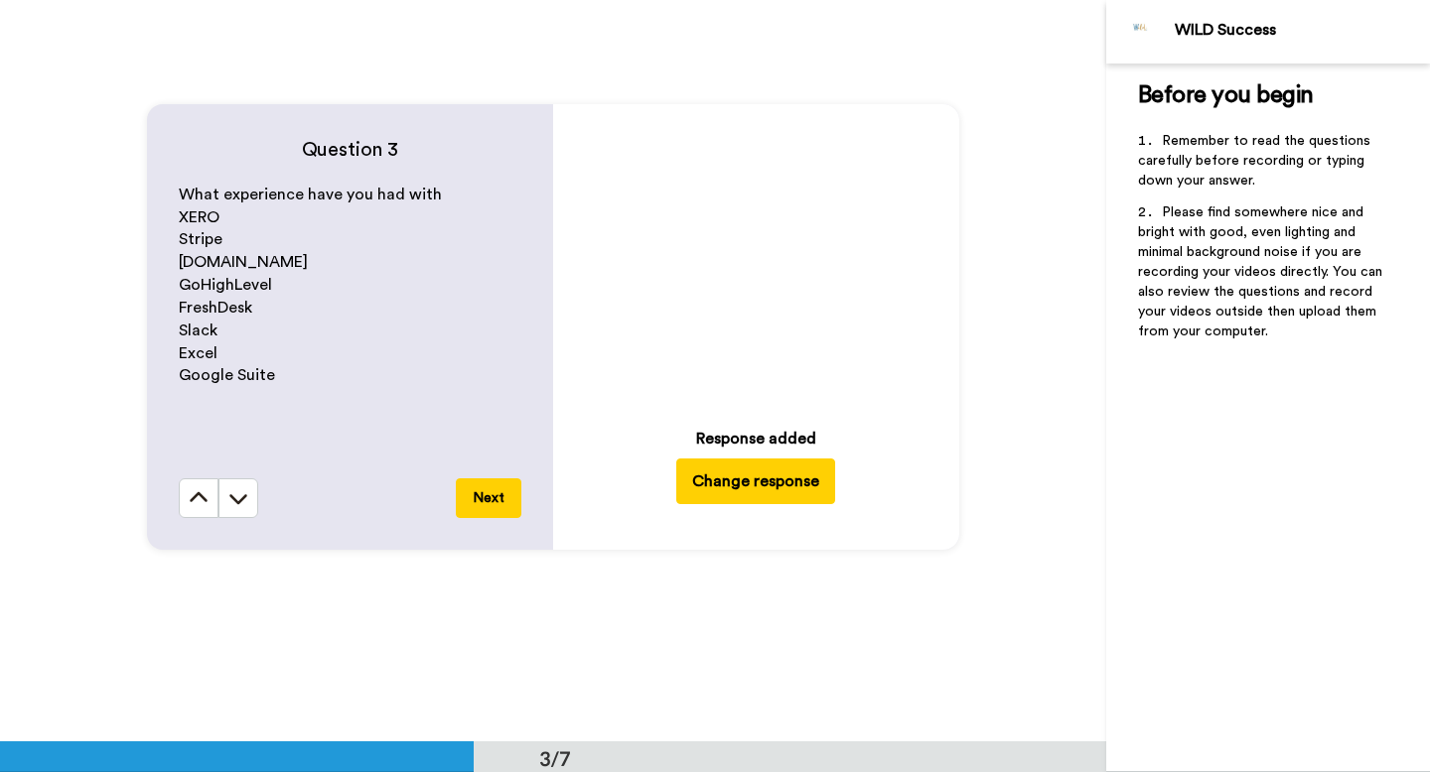
scroll to position [1523, 0]
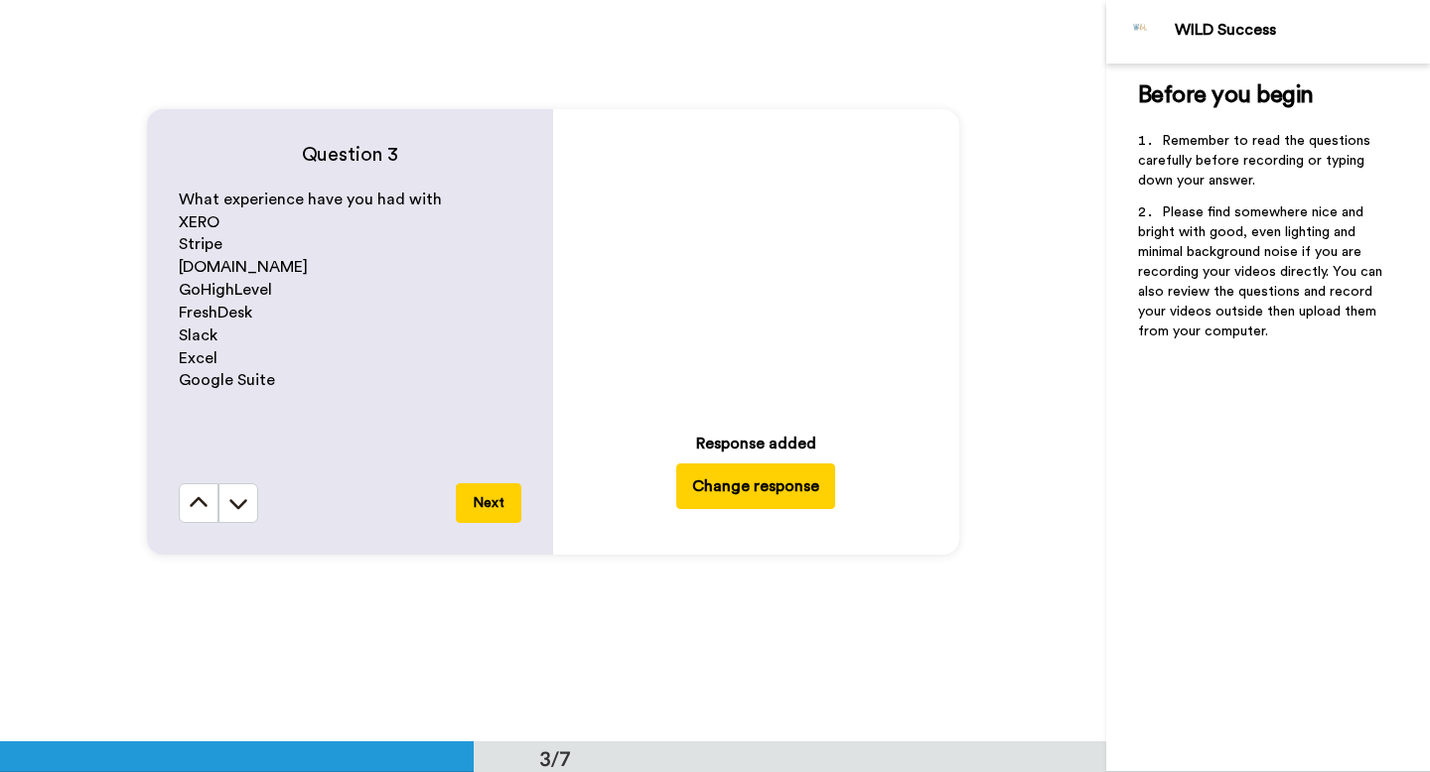
click at [726, 480] on button "Change response" at bounding box center [755, 487] width 159 height 46
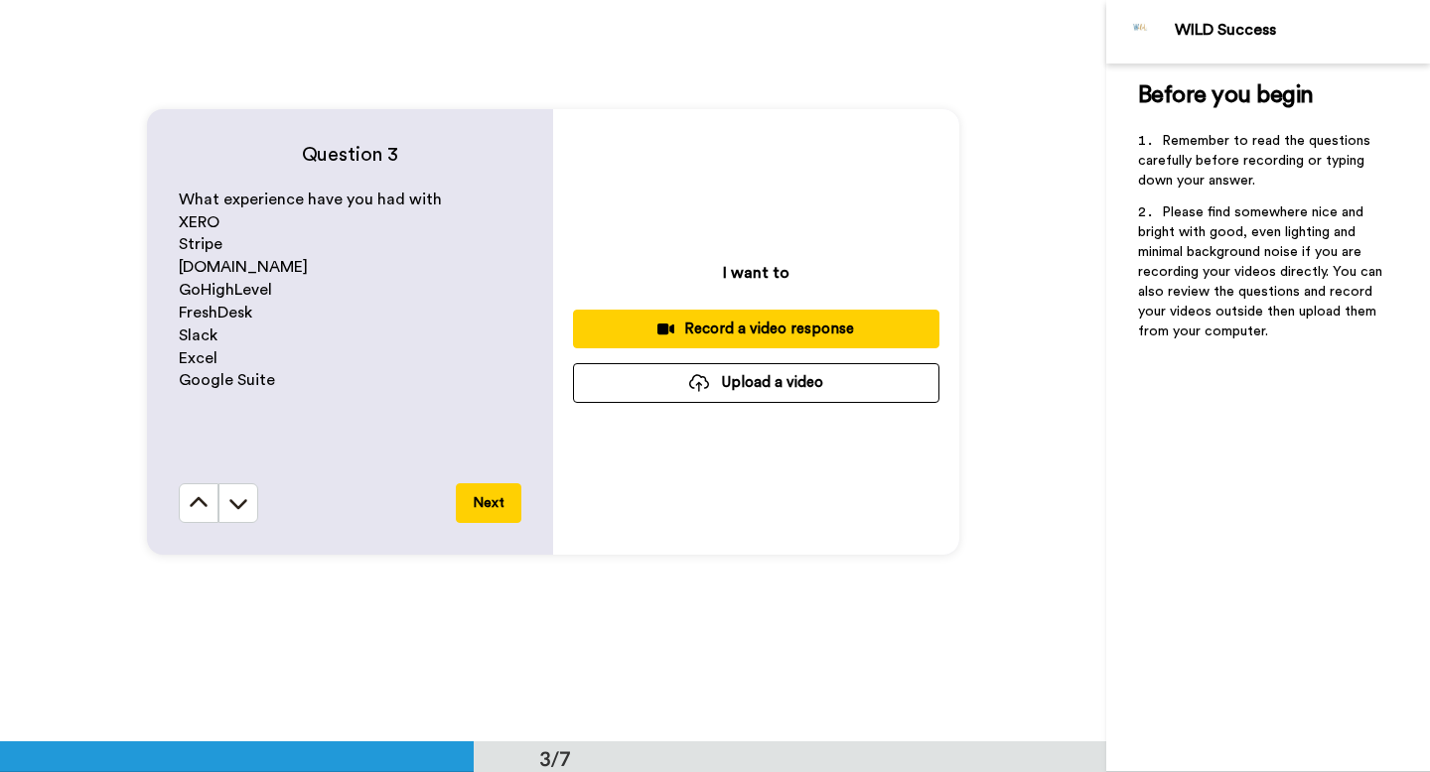
click at [801, 324] on div "Record a video response" at bounding box center [756, 329] width 335 height 21
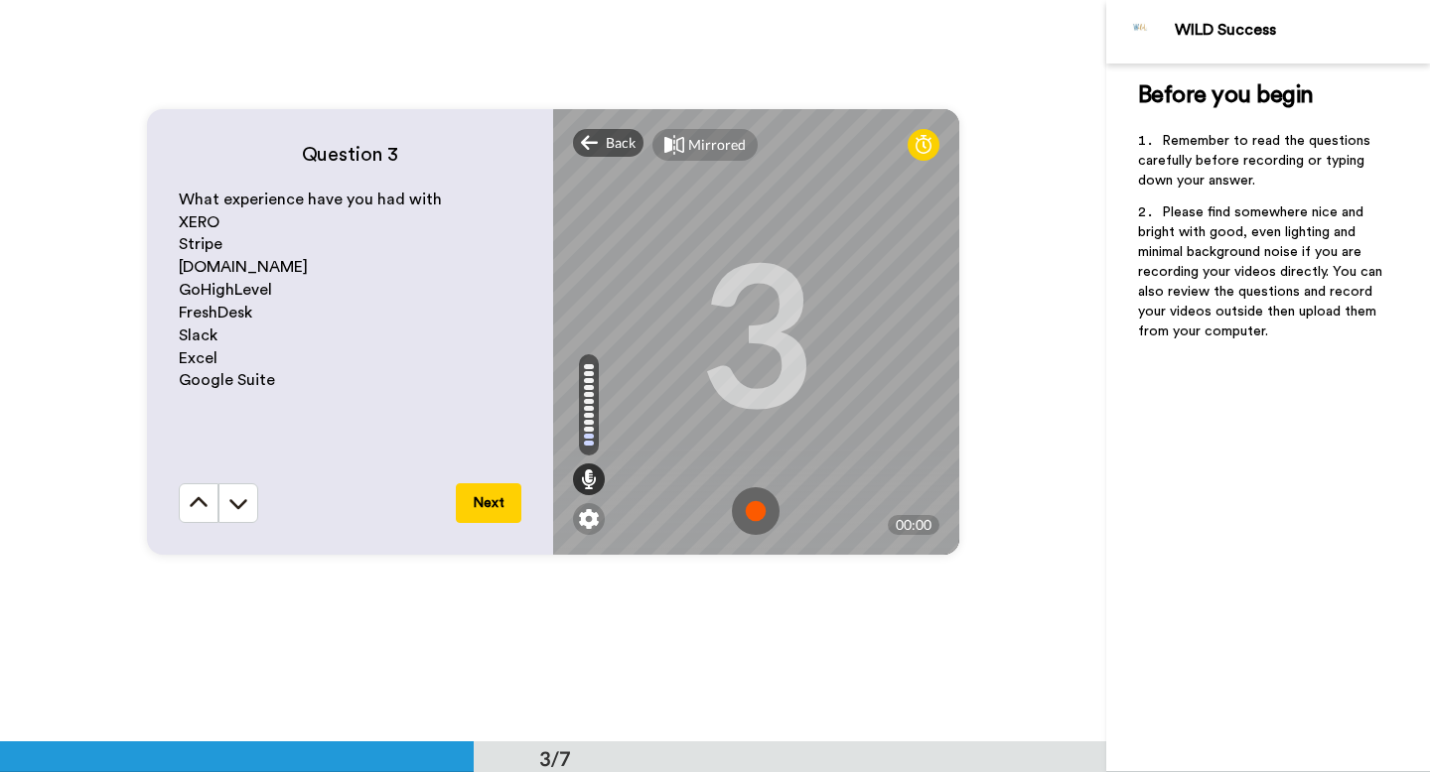
click at [762, 512] on img at bounding box center [756, 511] width 48 height 48
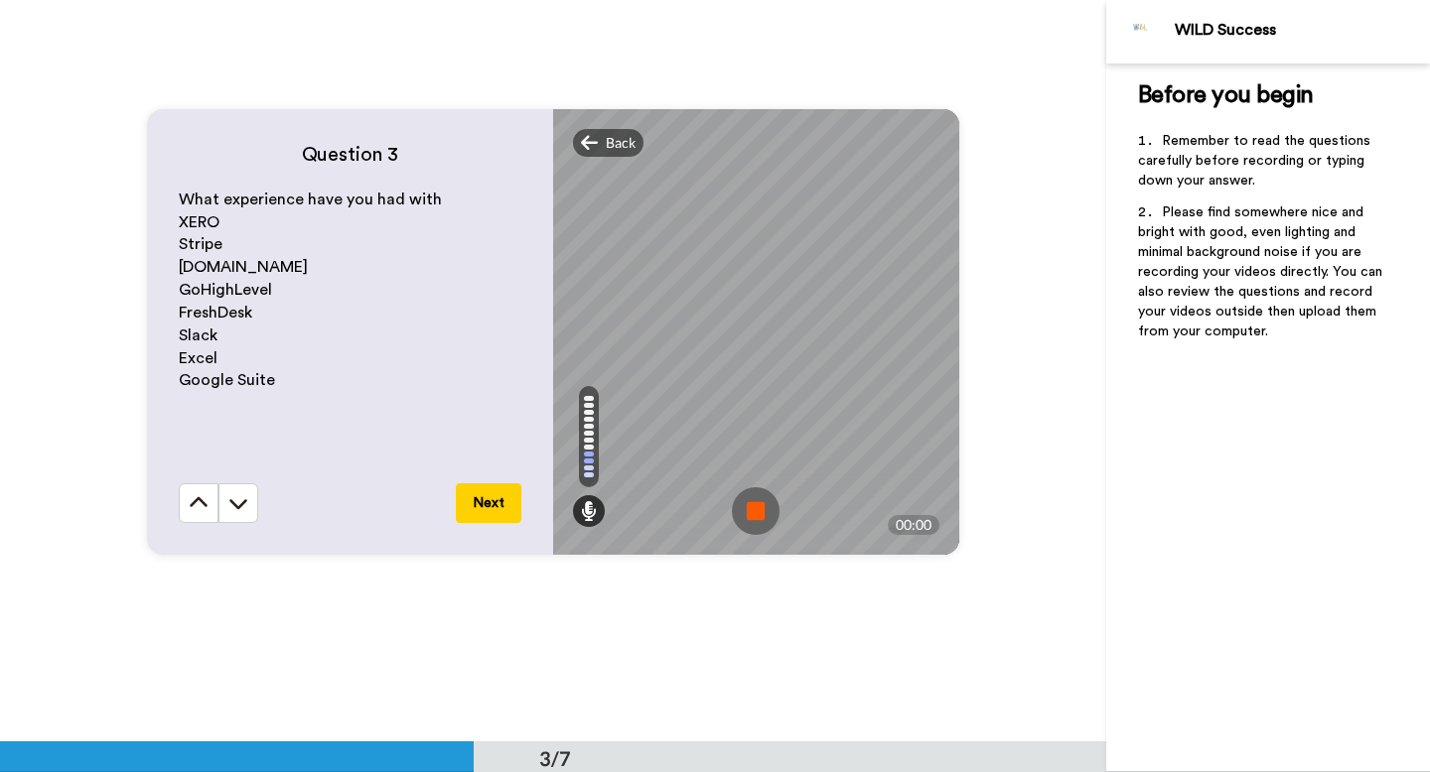
click at [759, 512] on img at bounding box center [756, 511] width 48 height 48
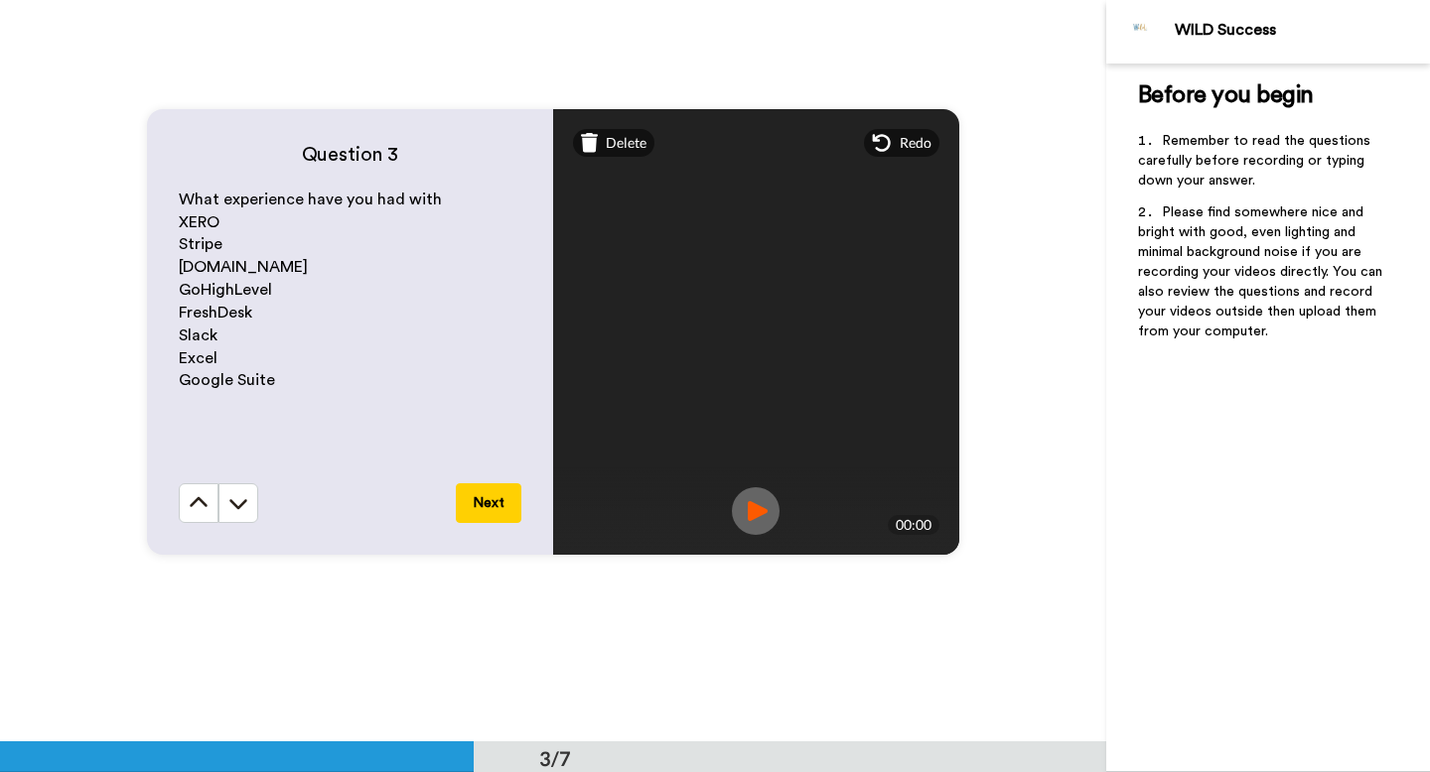
click at [481, 507] on button "Next" at bounding box center [489, 503] width 66 height 40
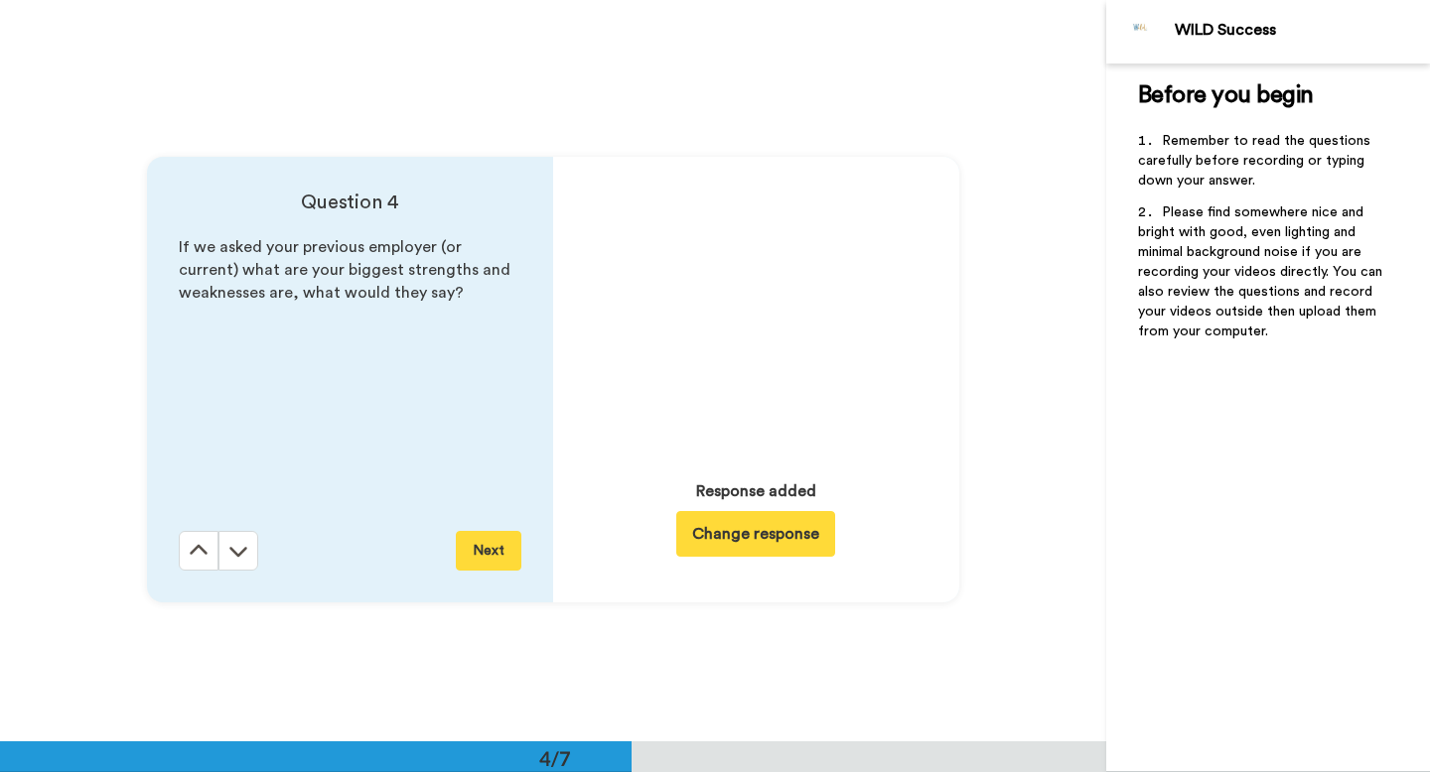
scroll to position [2226, 0]
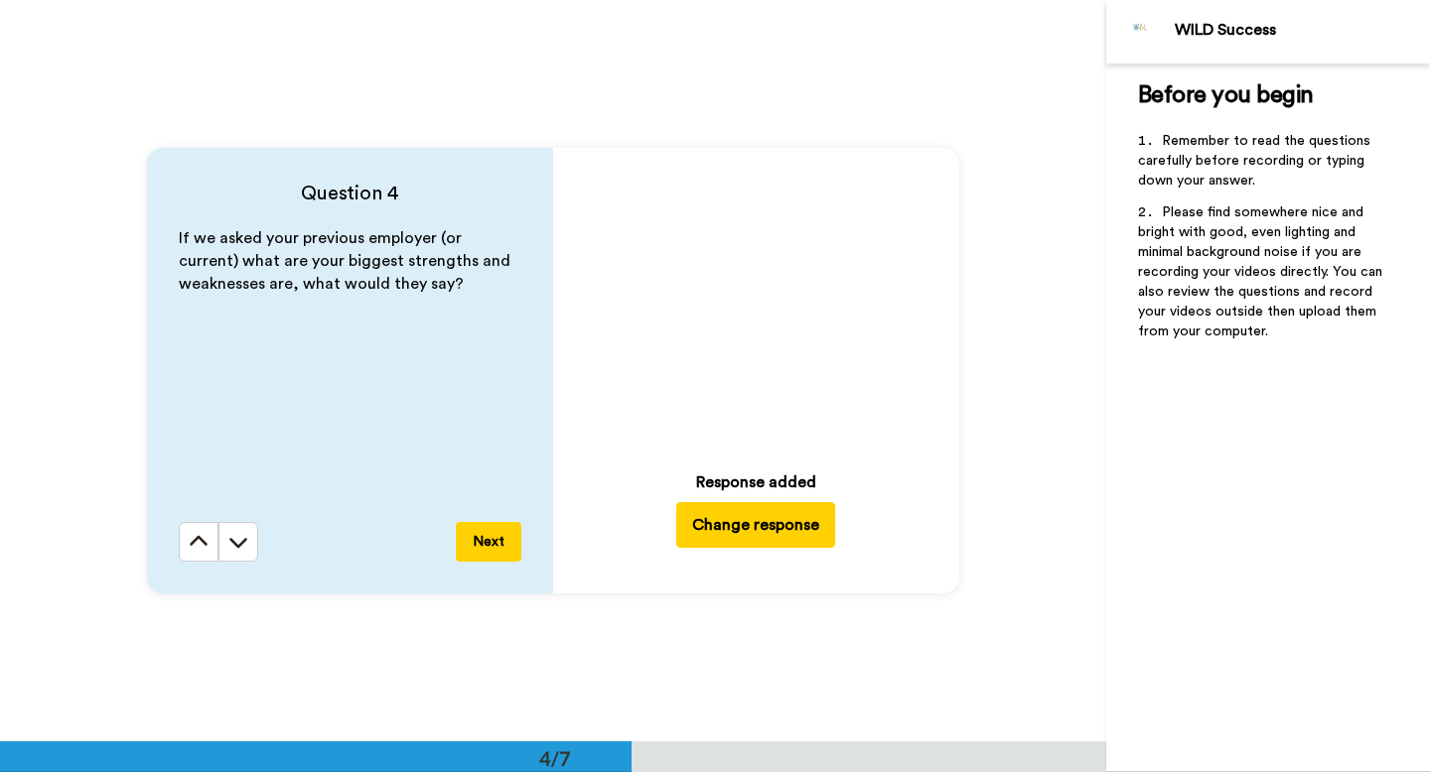
click at [742, 518] on button "Change response" at bounding box center [755, 525] width 159 height 46
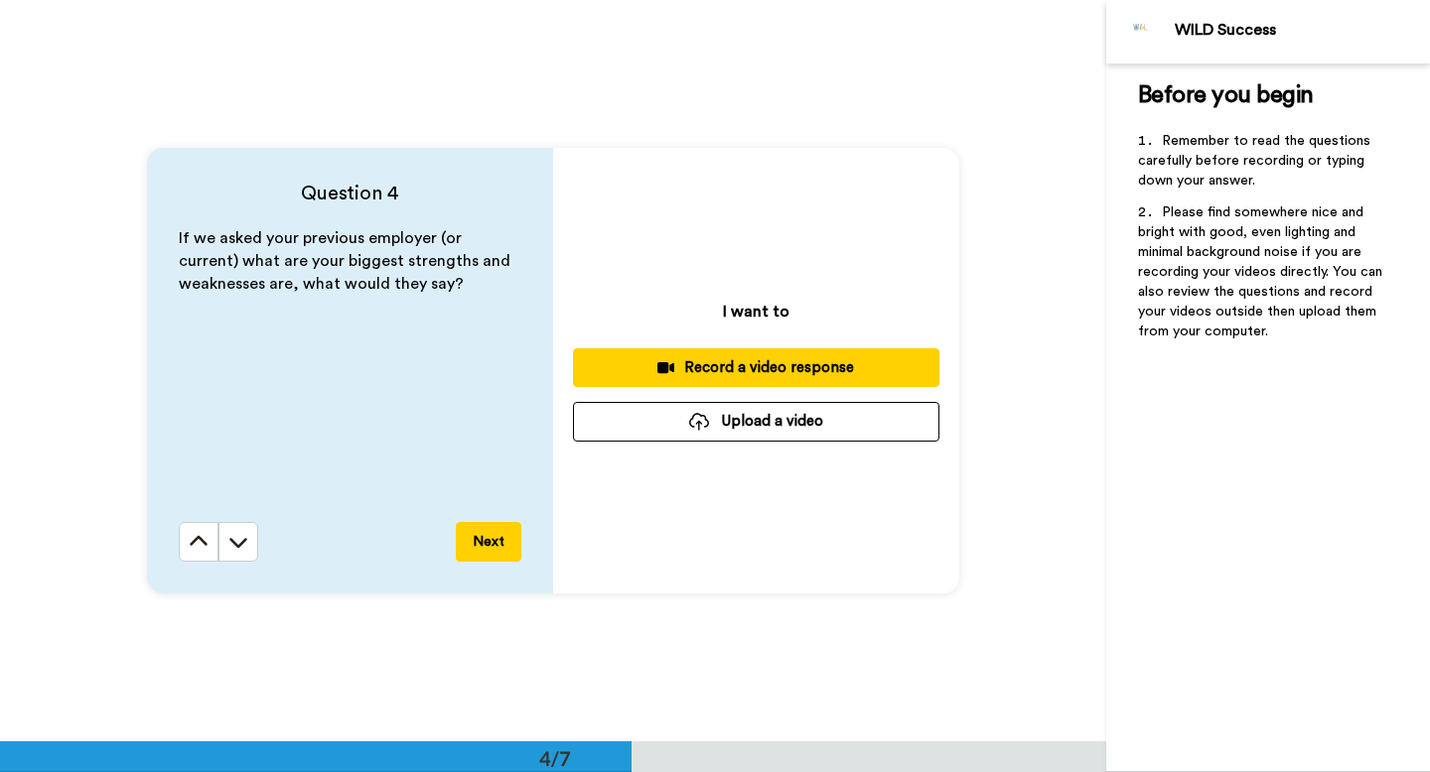
click at [799, 356] on button "Record a video response" at bounding box center [756, 367] width 366 height 39
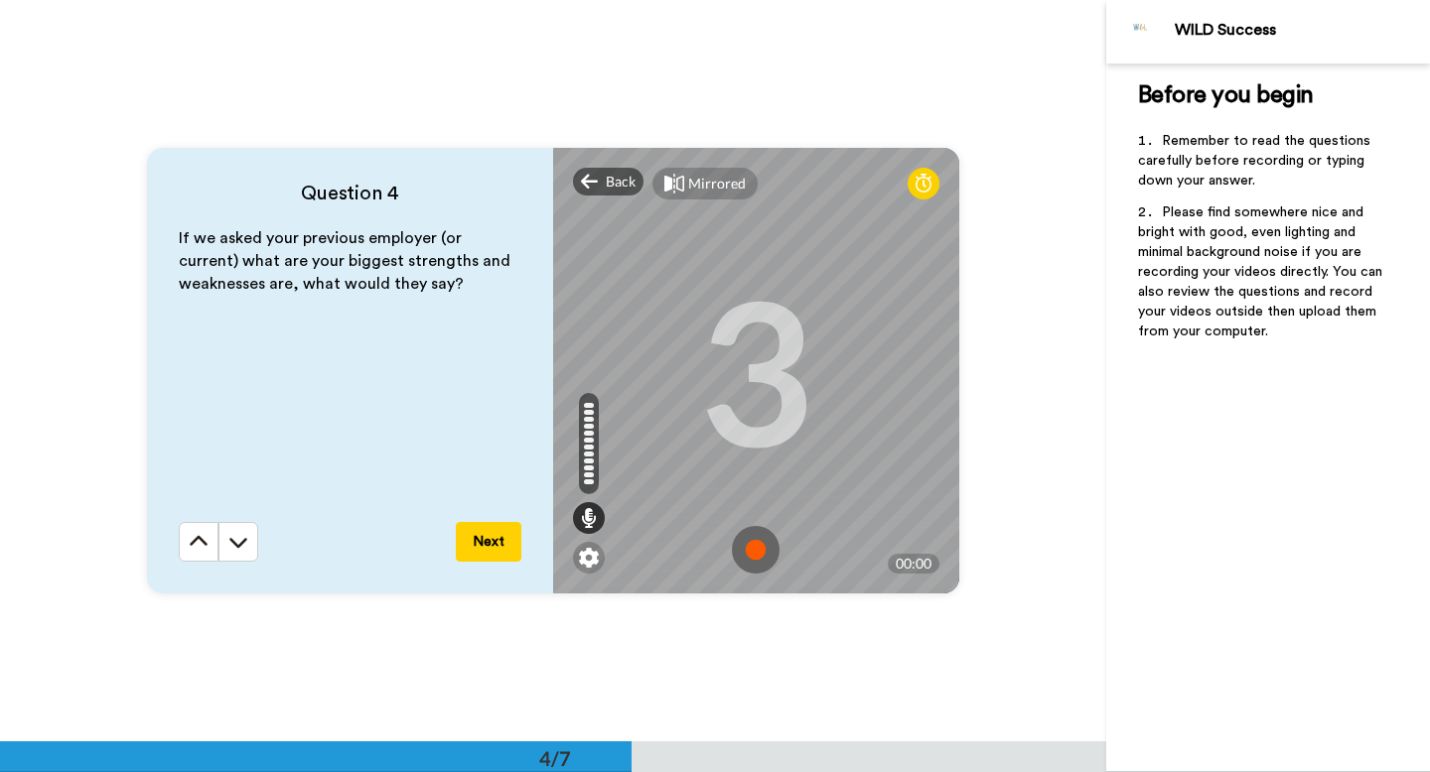
click at [757, 549] on img at bounding box center [756, 550] width 48 height 48
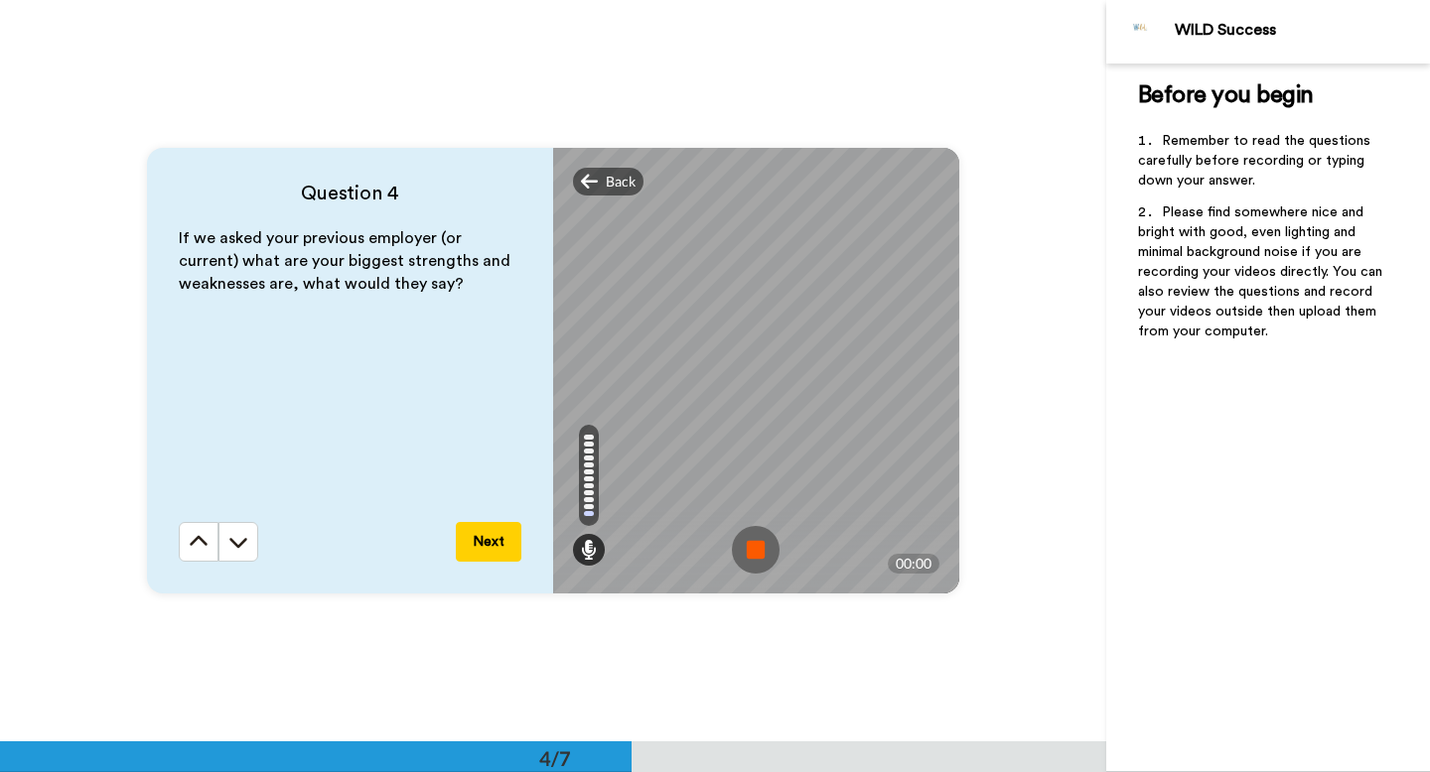
click at [753, 549] on img at bounding box center [756, 550] width 48 height 48
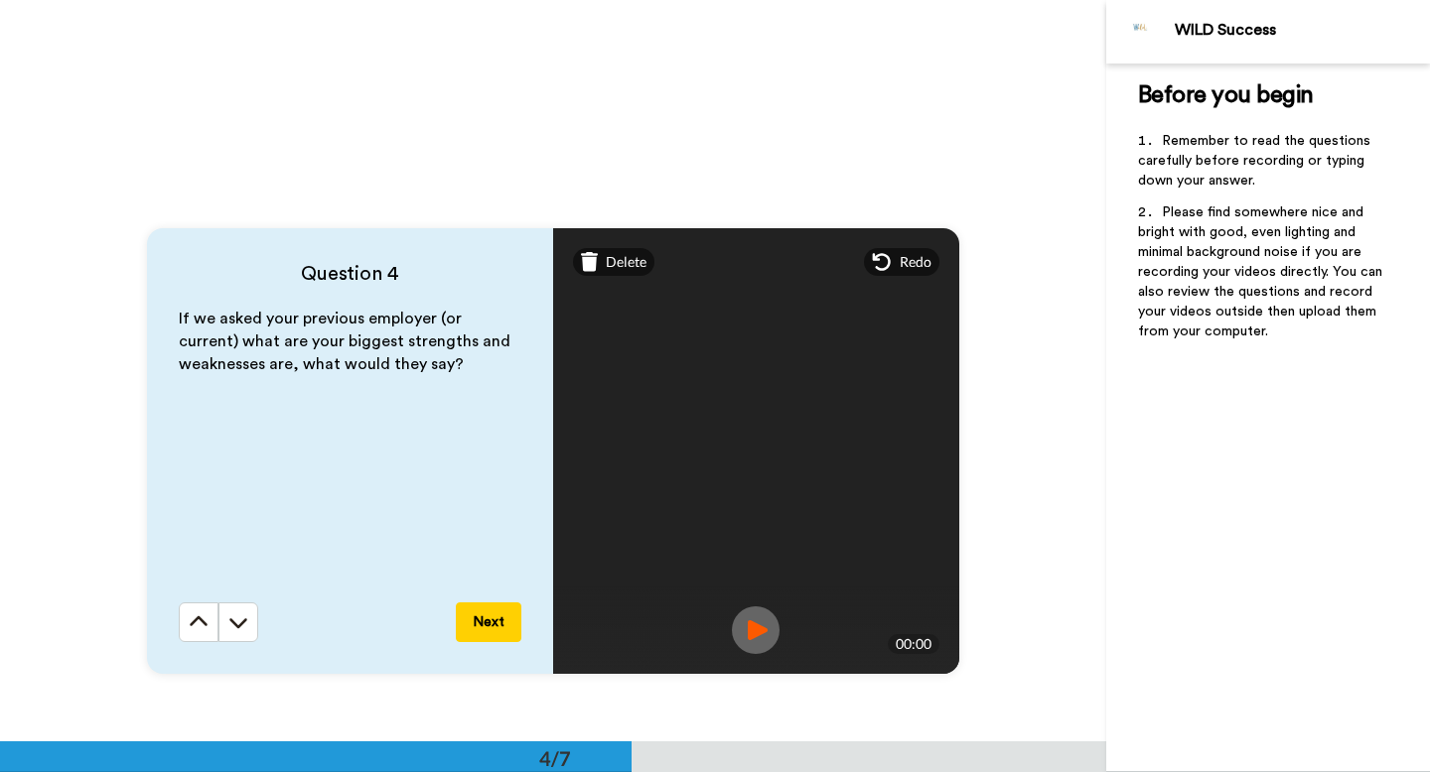
scroll to position [2229, 0]
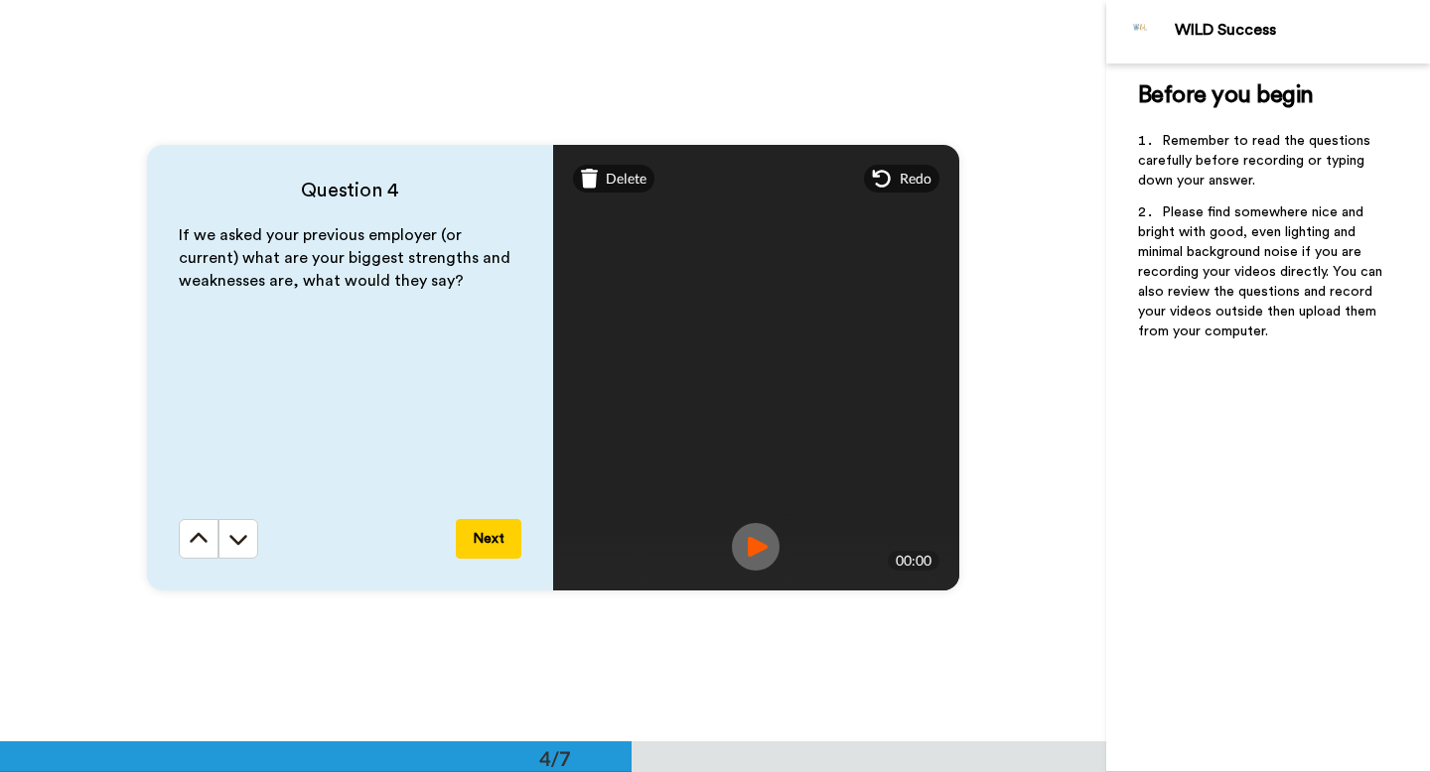
click at [490, 550] on button "Next" at bounding box center [489, 539] width 66 height 40
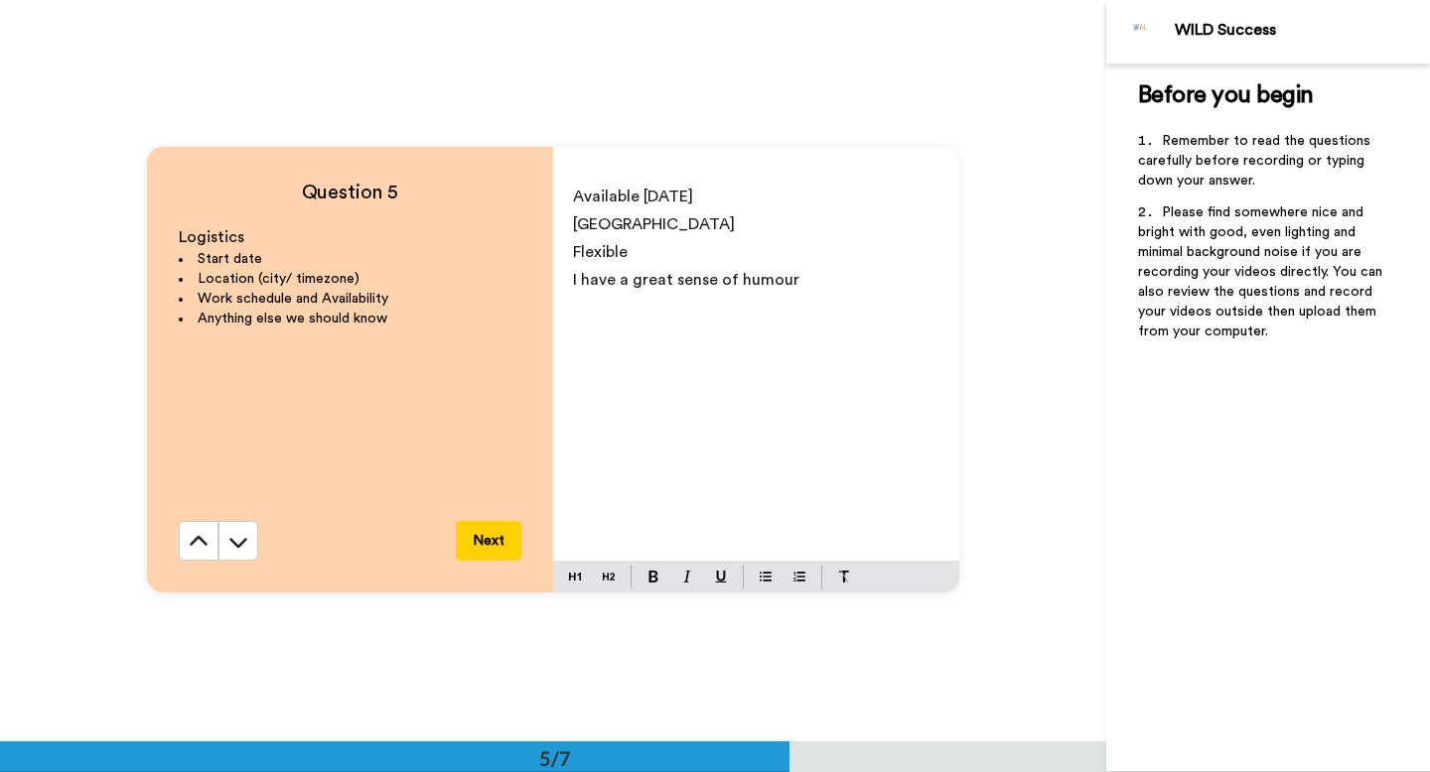
scroll to position [2968, 0]
drag, startPoint x: 840, startPoint y: 283, endPoint x: 624, endPoint y: 79, distance: 296.4
click at [624, 79] on div "Question 5 Logistics Start date Location (city/ timezone) Work schedule and Ava…" at bounding box center [553, 370] width 1106 height 742
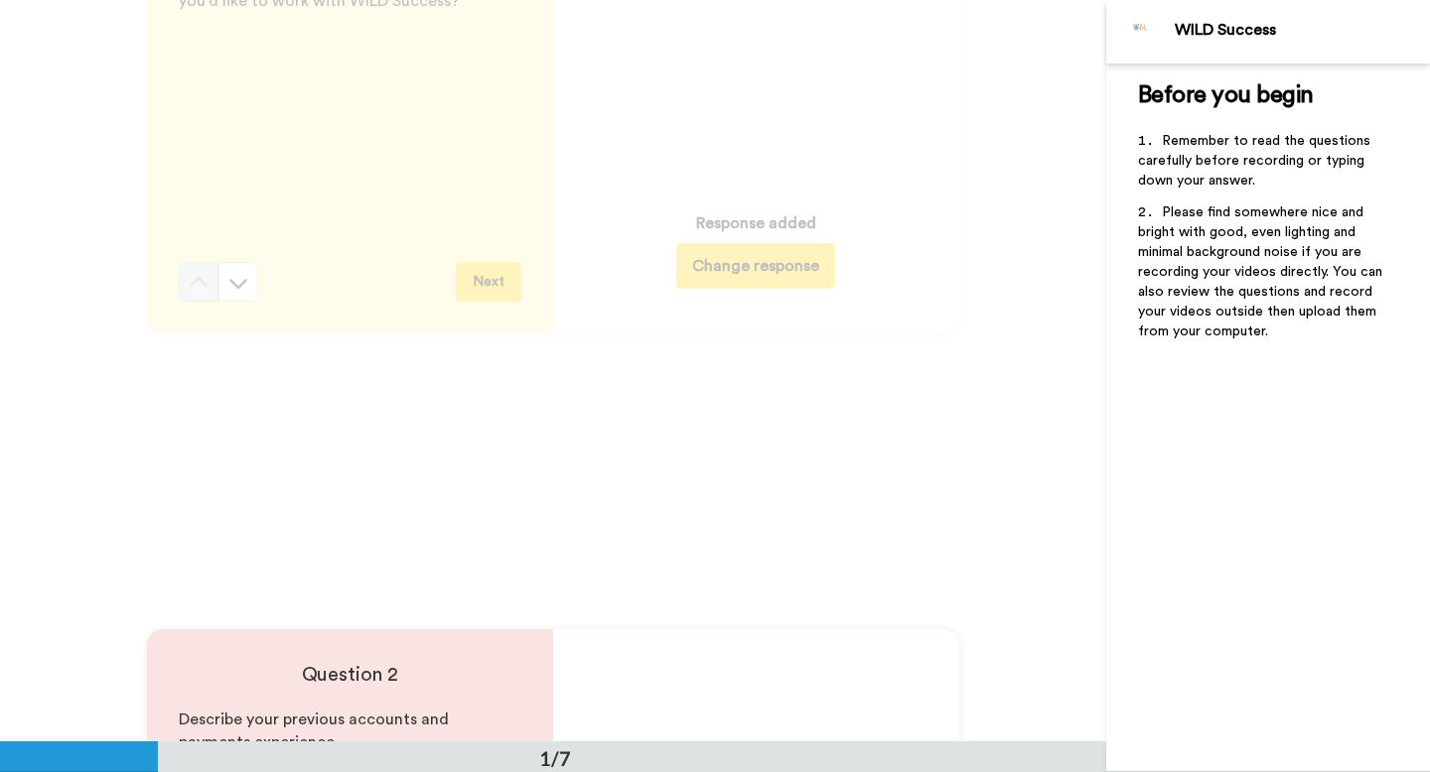
scroll to position [0, 0]
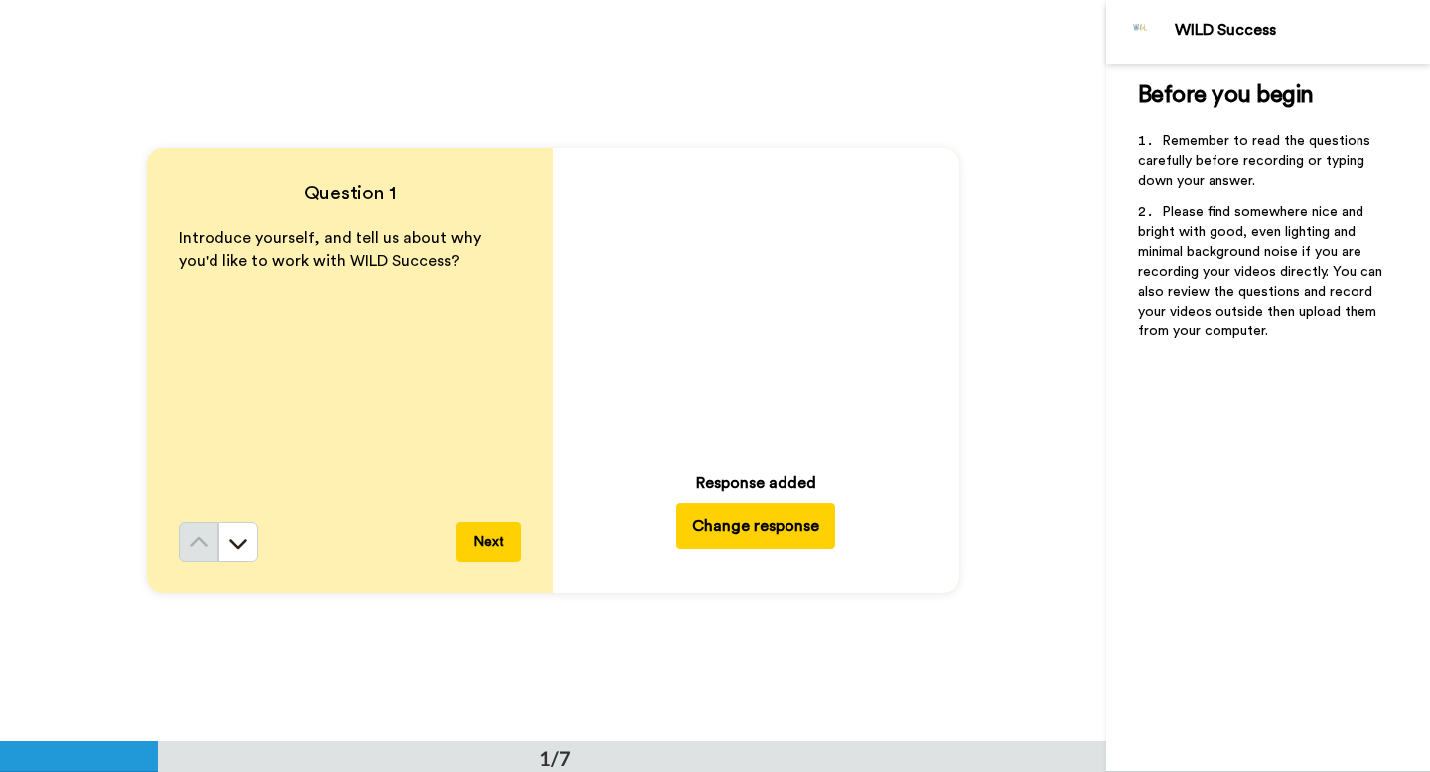
click at [481, 540] on button "Next" at bounding box center [489, 542] width 66 height 40
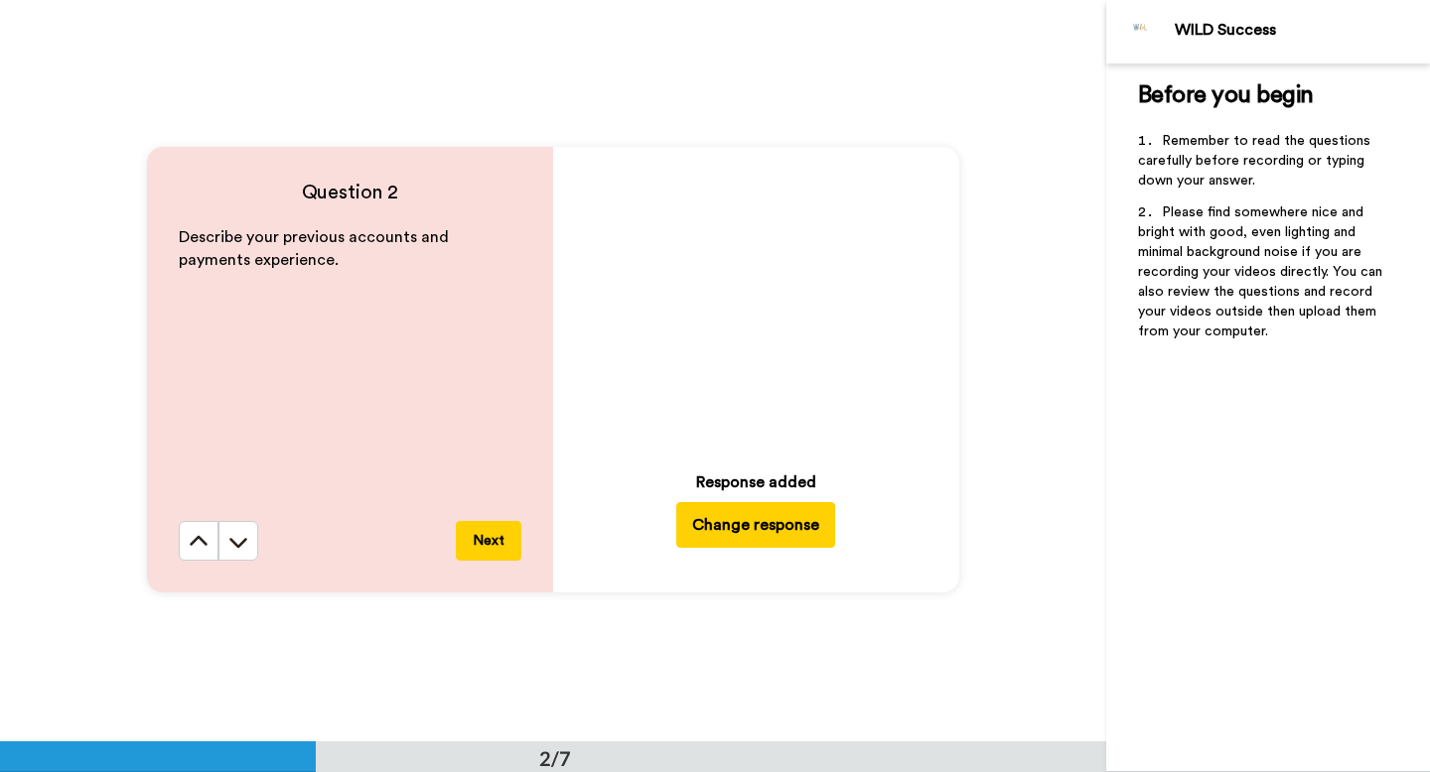
click at [481, 540] on button "Next" at bounding box center [489, 541] width 66 height 40
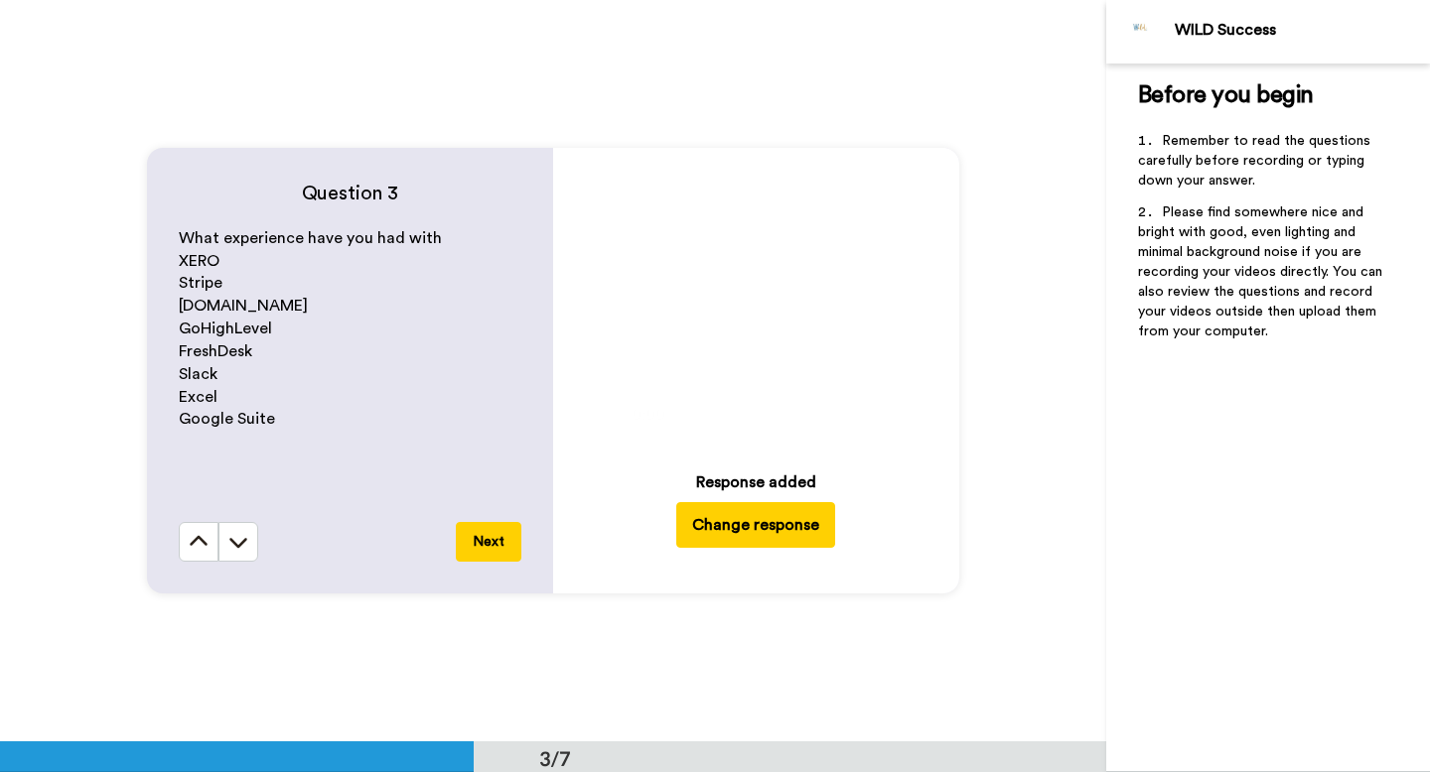
click at [481, 540] on button "Next" at bounding box center [489, 542] width 66 height 40
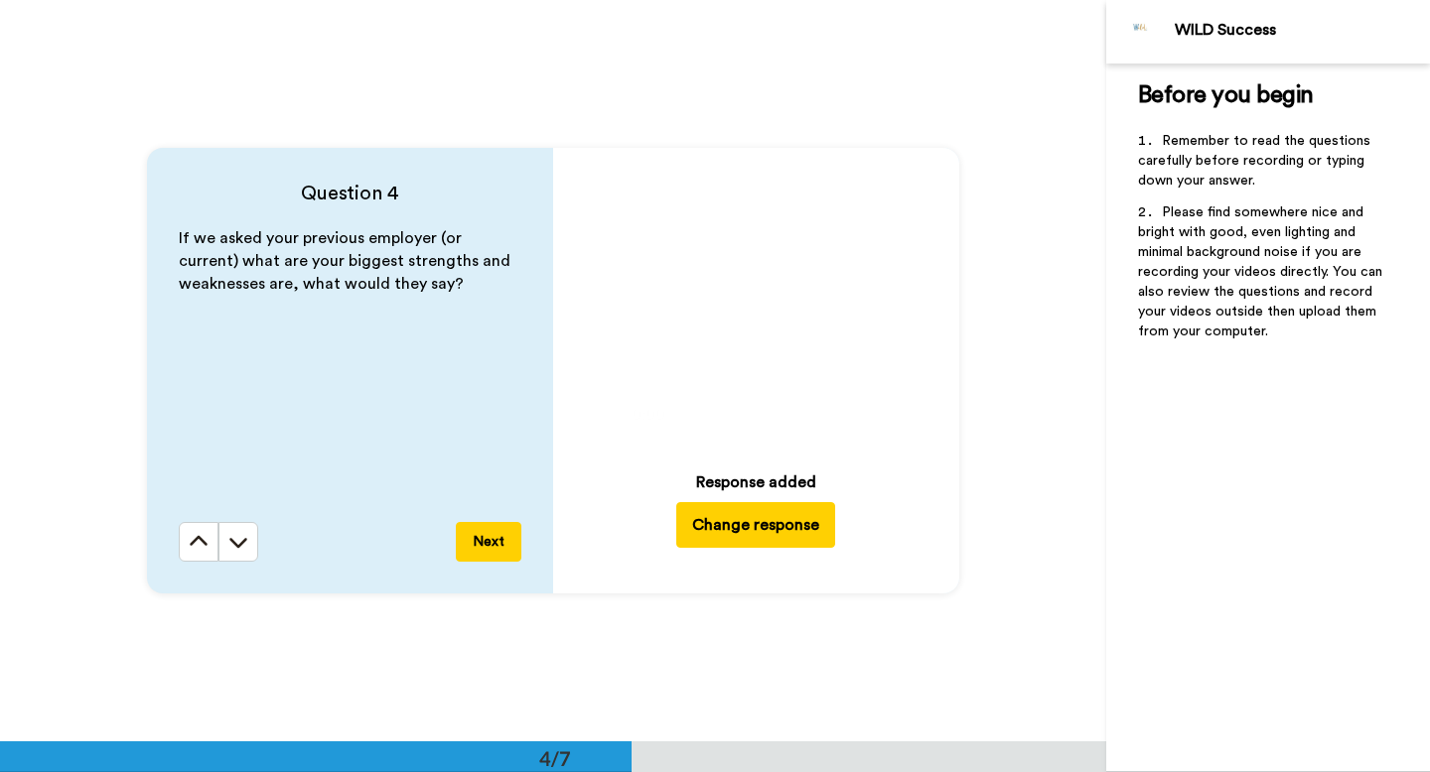
click at [481, 540] on button "Next" at bounding box center [489, 542] width 66 height 40
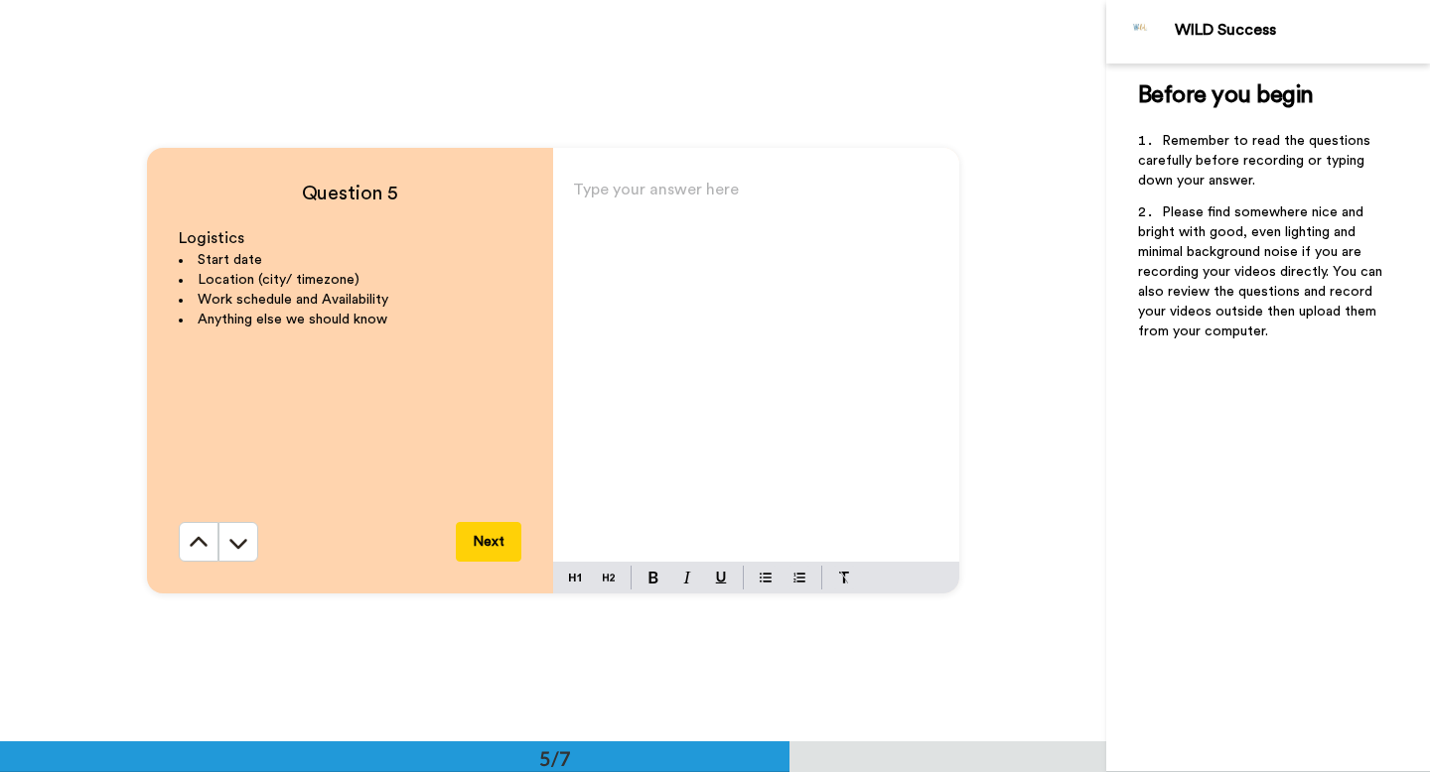
scroll to position [2968, 0]
click at [653, 356] on div "Type your answer here ﻿" at bounding box center [756, 368] width 406 height 386
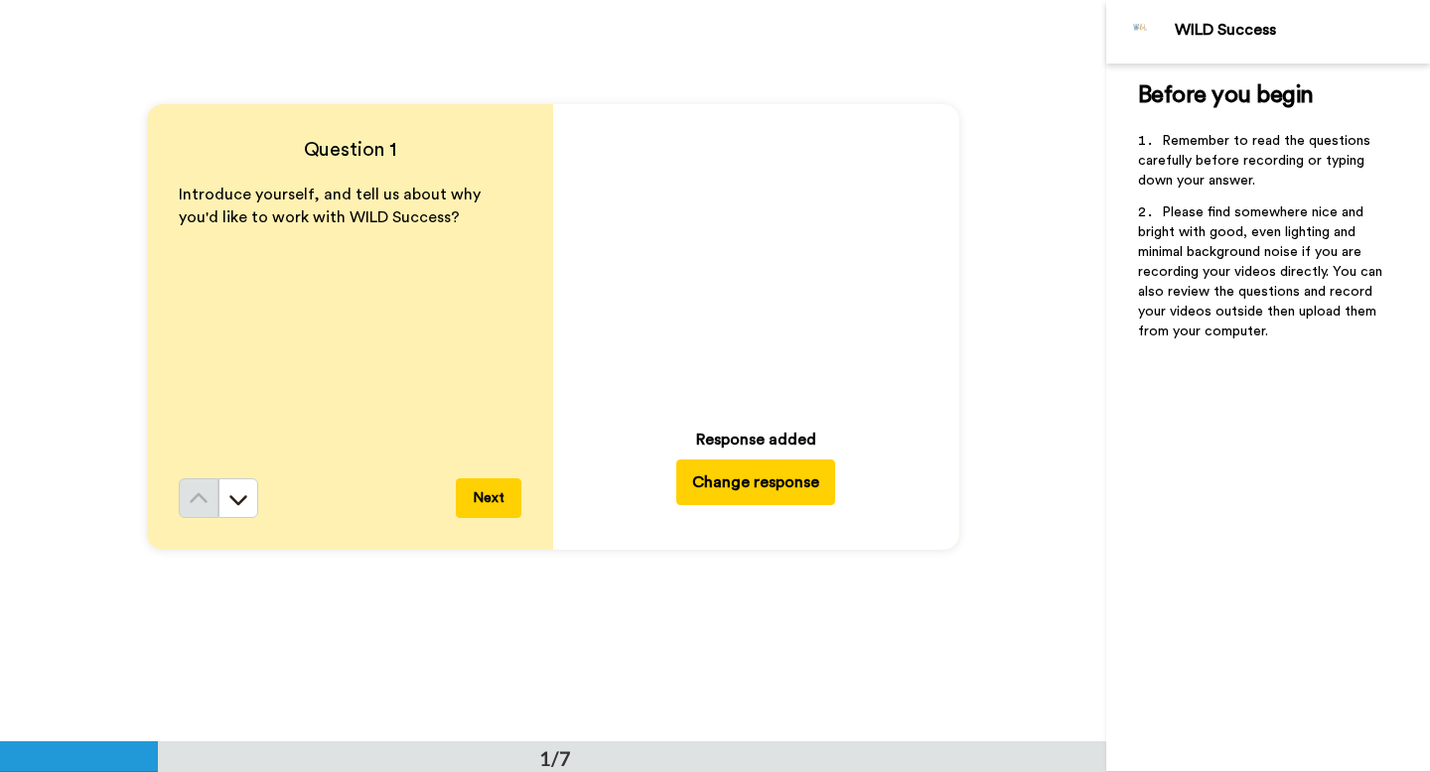
scroll to position [0, 0]
